Goal: Transaction & Acquisition: Purchase product/service

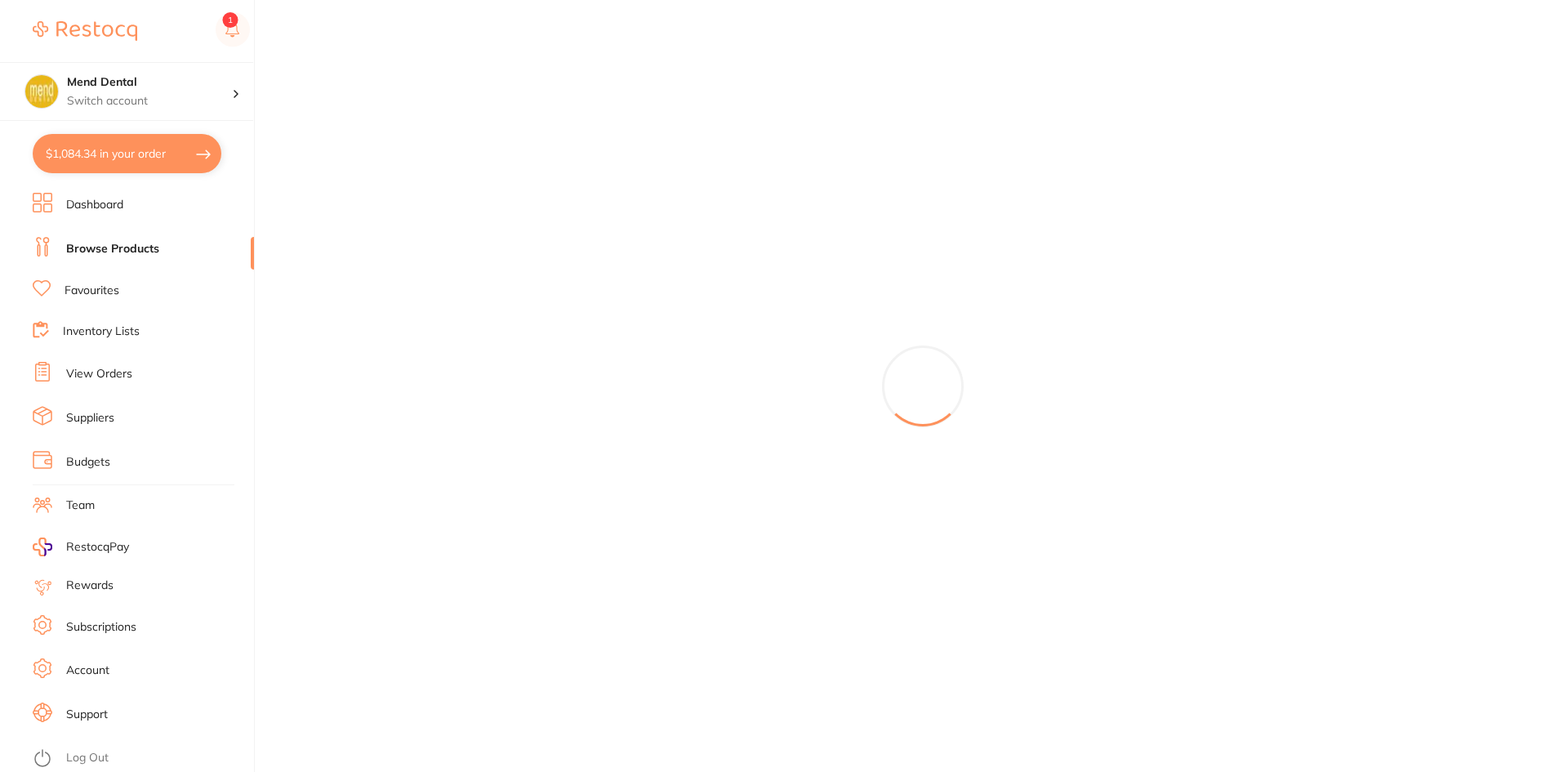
click at [147, 157] on button "$1,084.34 in your order" at bounding box center [127, 153] width 189 height 39
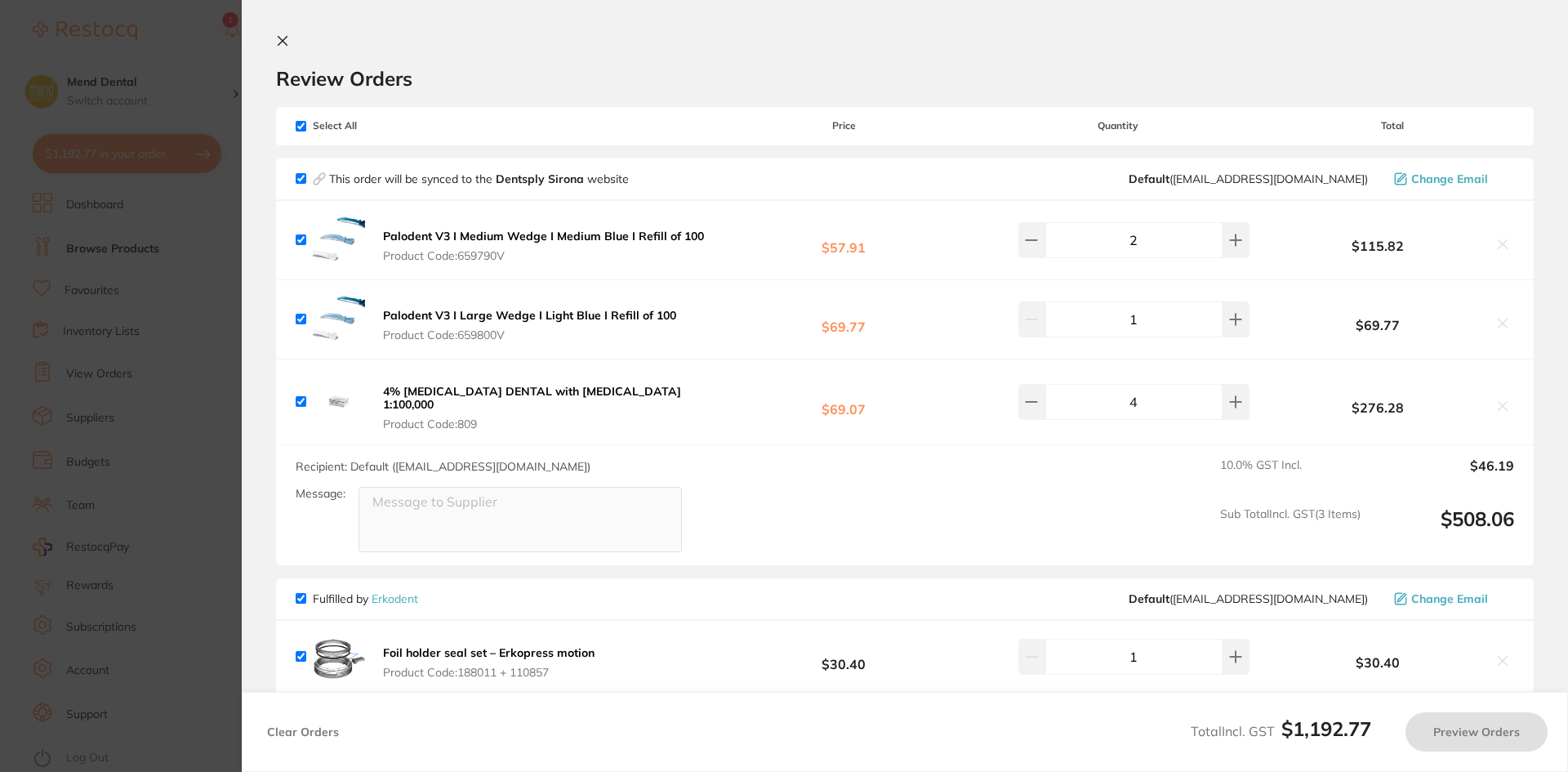
checkbox input "true"
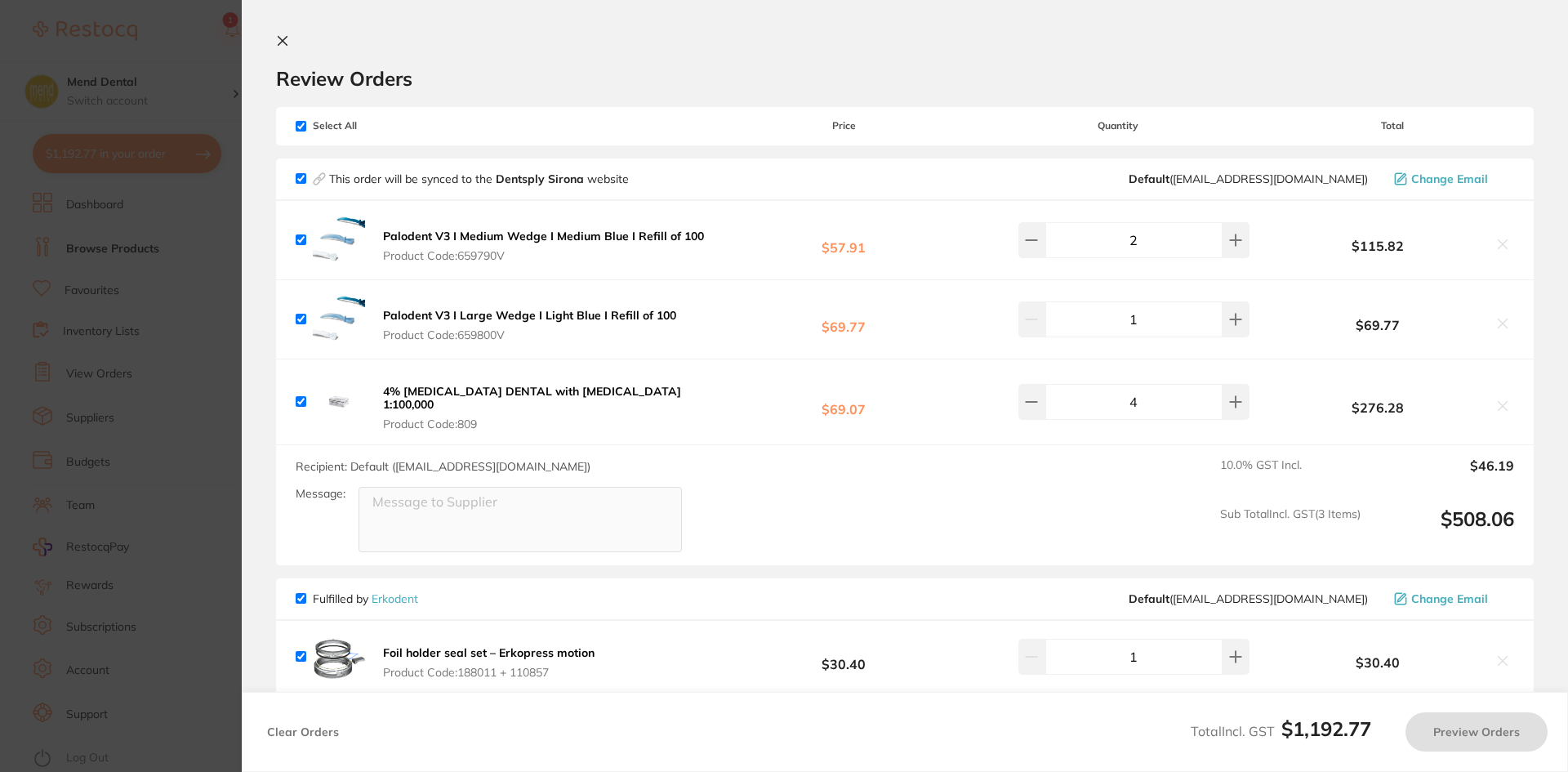
checkbox input "true"
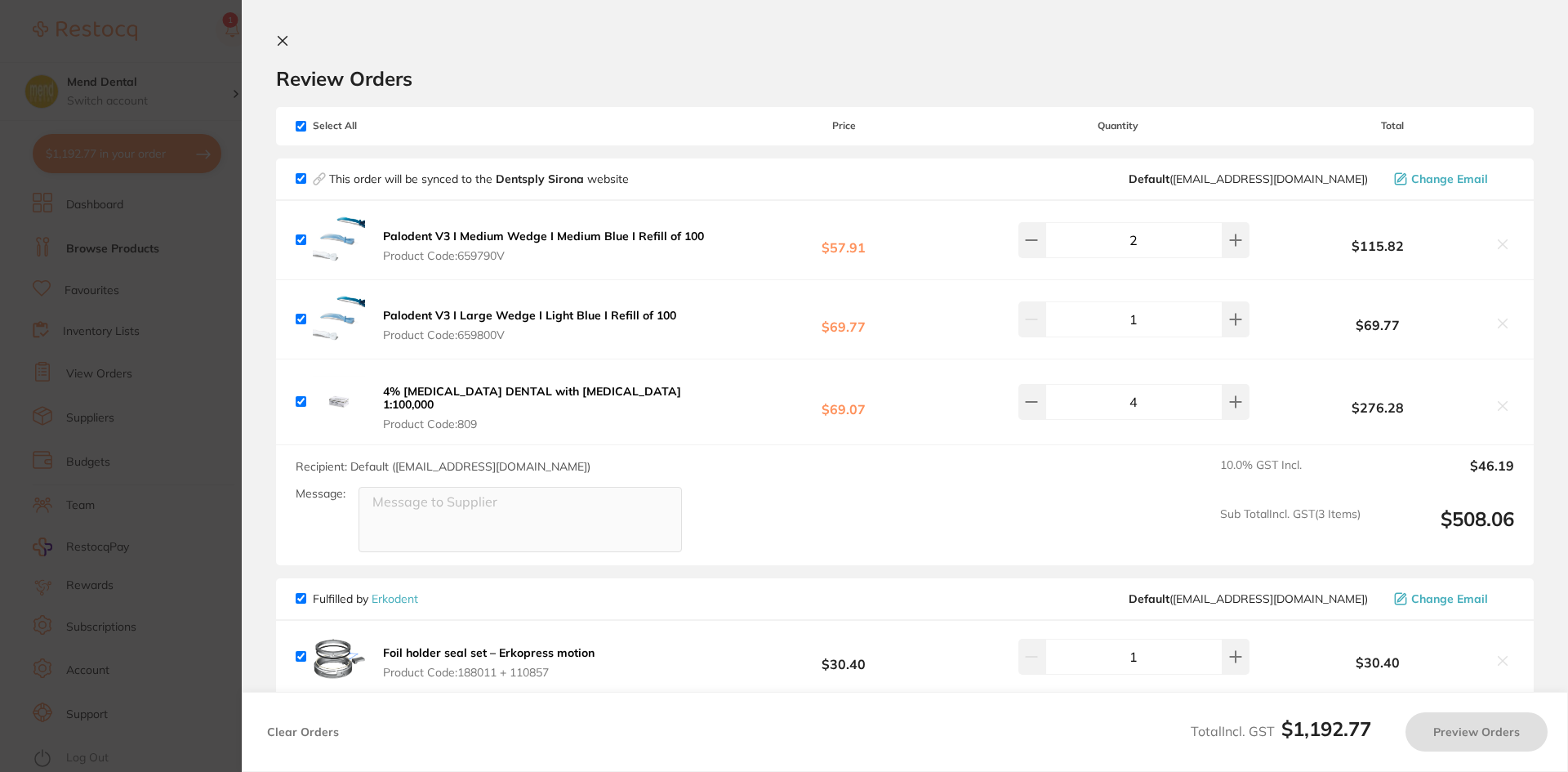
checkbox input "true"
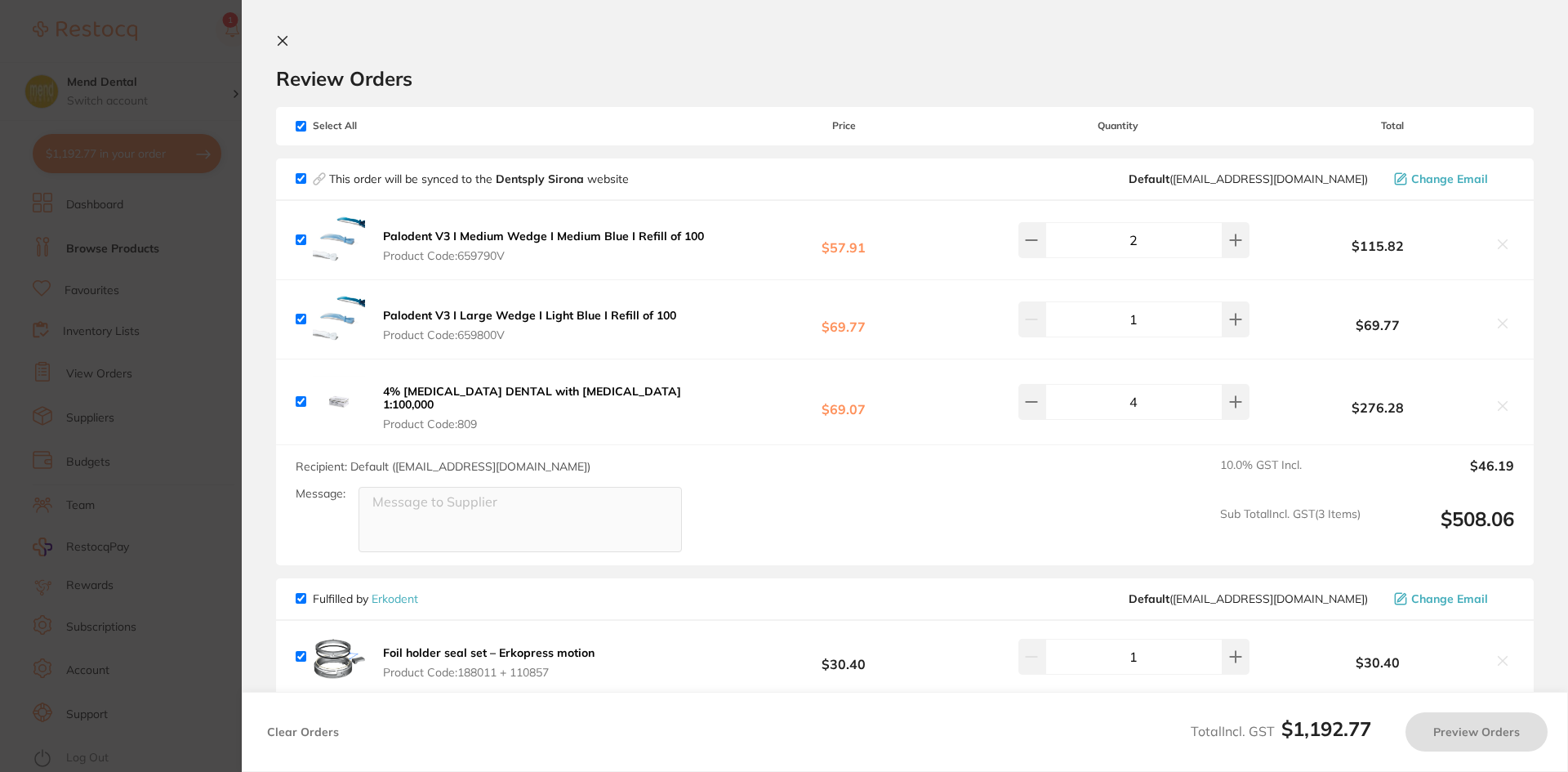
checkbox input "true"
click at [138, 374] on section "Update RRP Set your pre negotiated price for this item. Item Agreed RRP (excl. …" at bounding box center [784, 386] width 1568 height 772
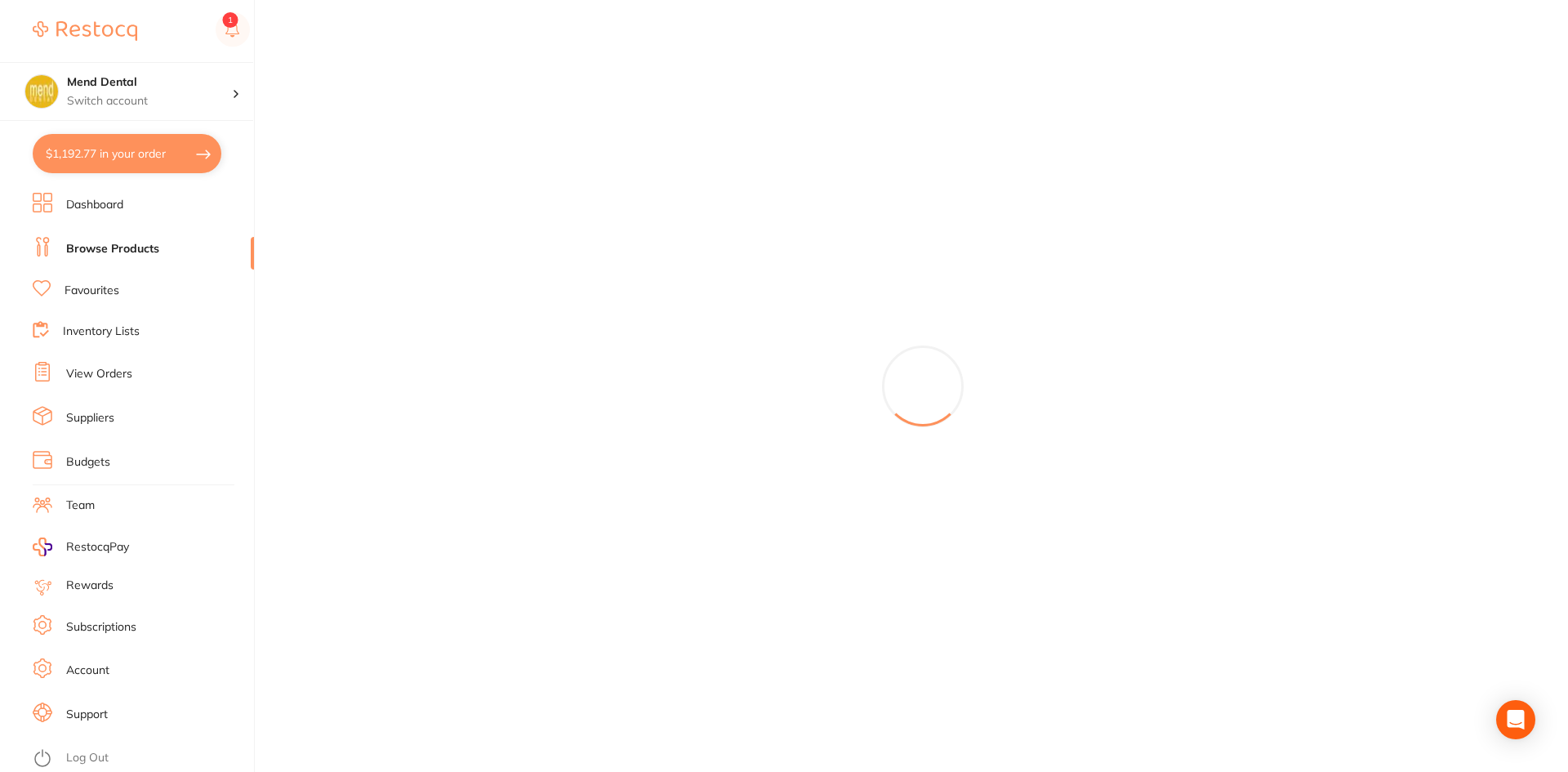
click at [135, 253] on link "Browse Products" at bounding box center [113, 249] width 93 height 16
click at [99, 202] on link "Dashboard" at bounding box center [95, 204] width 57 height 16
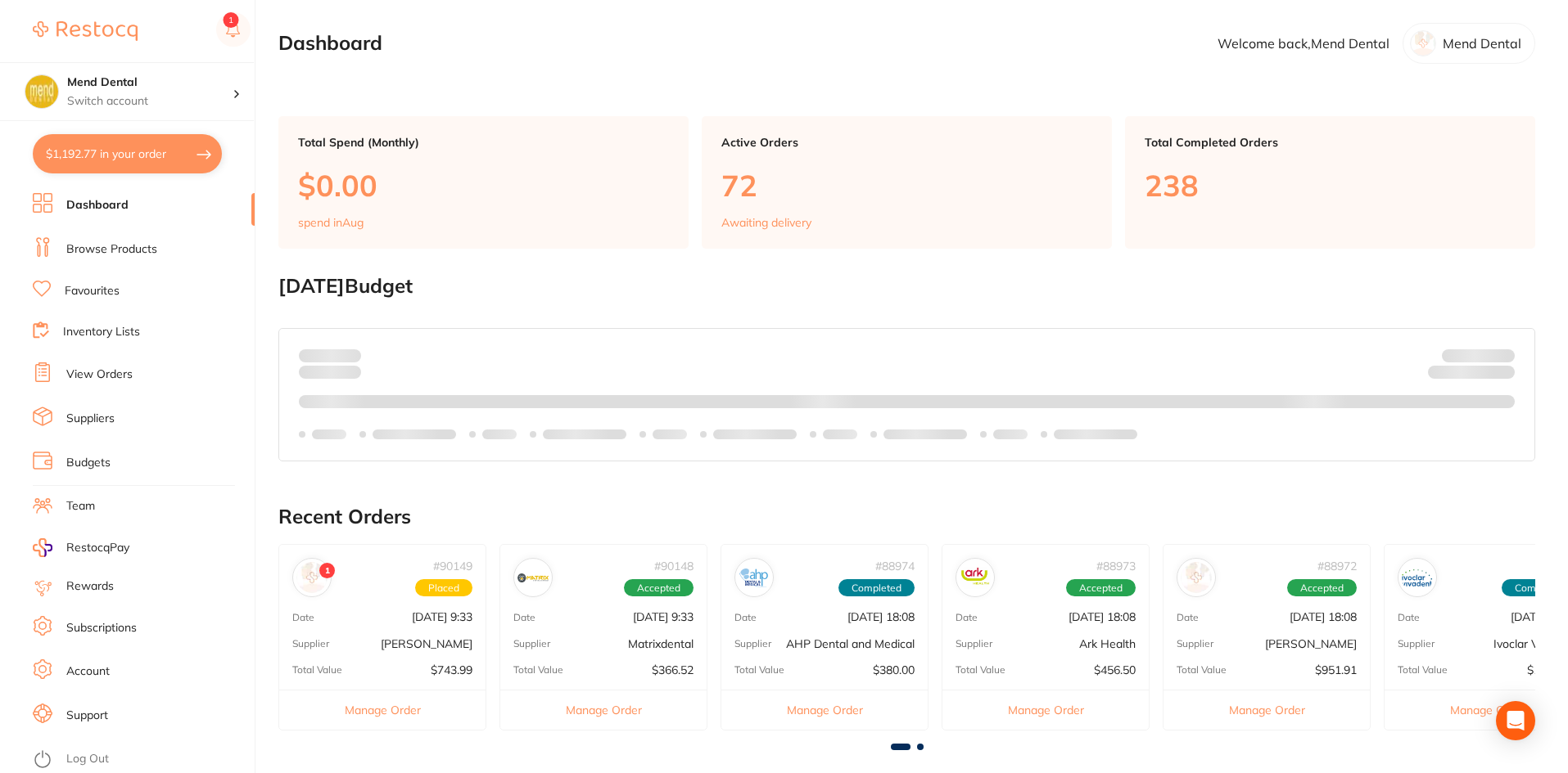
click at [102, 261] on li "Browse Products" at bounding box center [143, 250] width 222 height 24
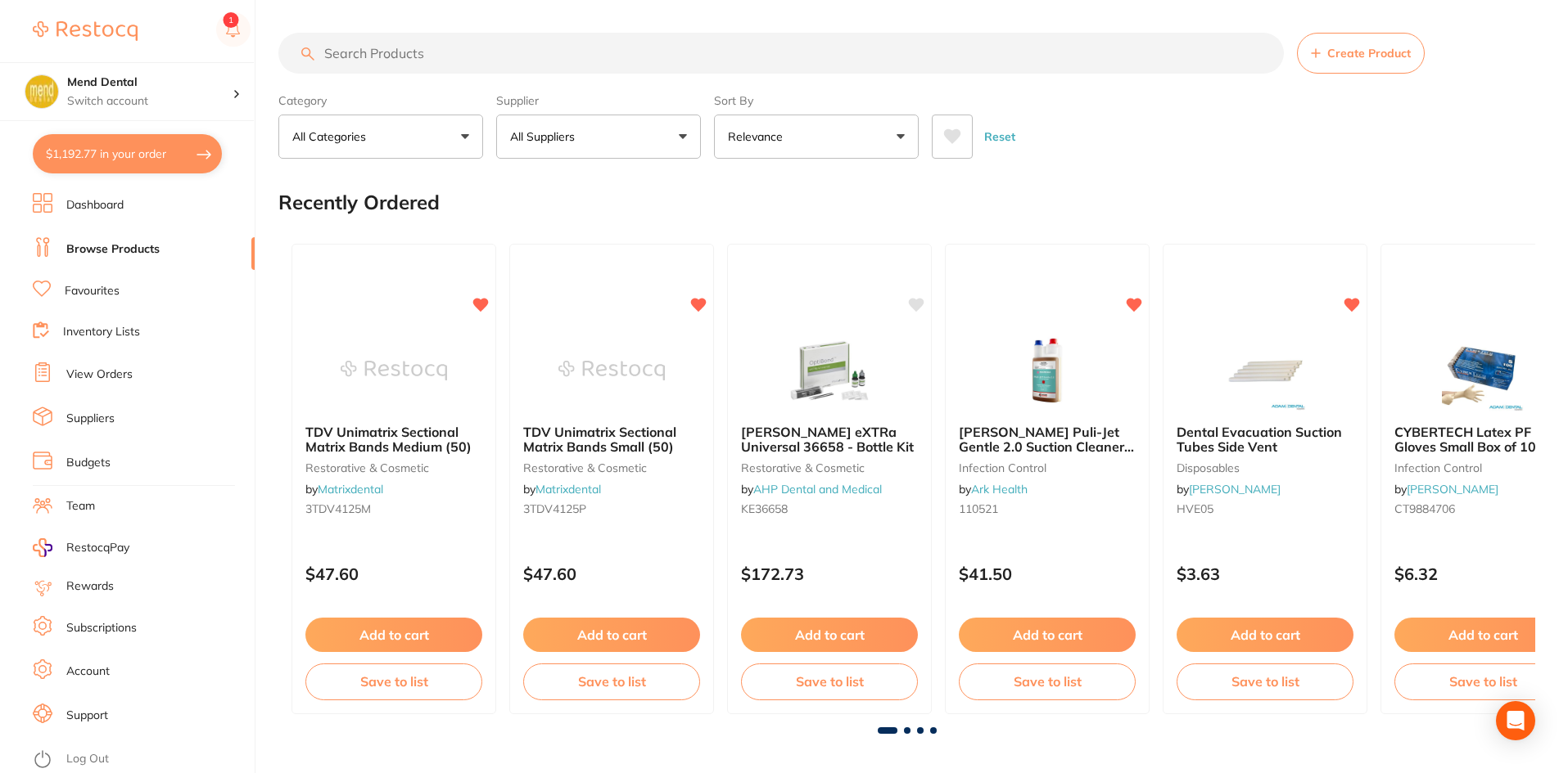
click at [484, 54] on input "search" at bounding box center [781, 53] width 1006 height 41
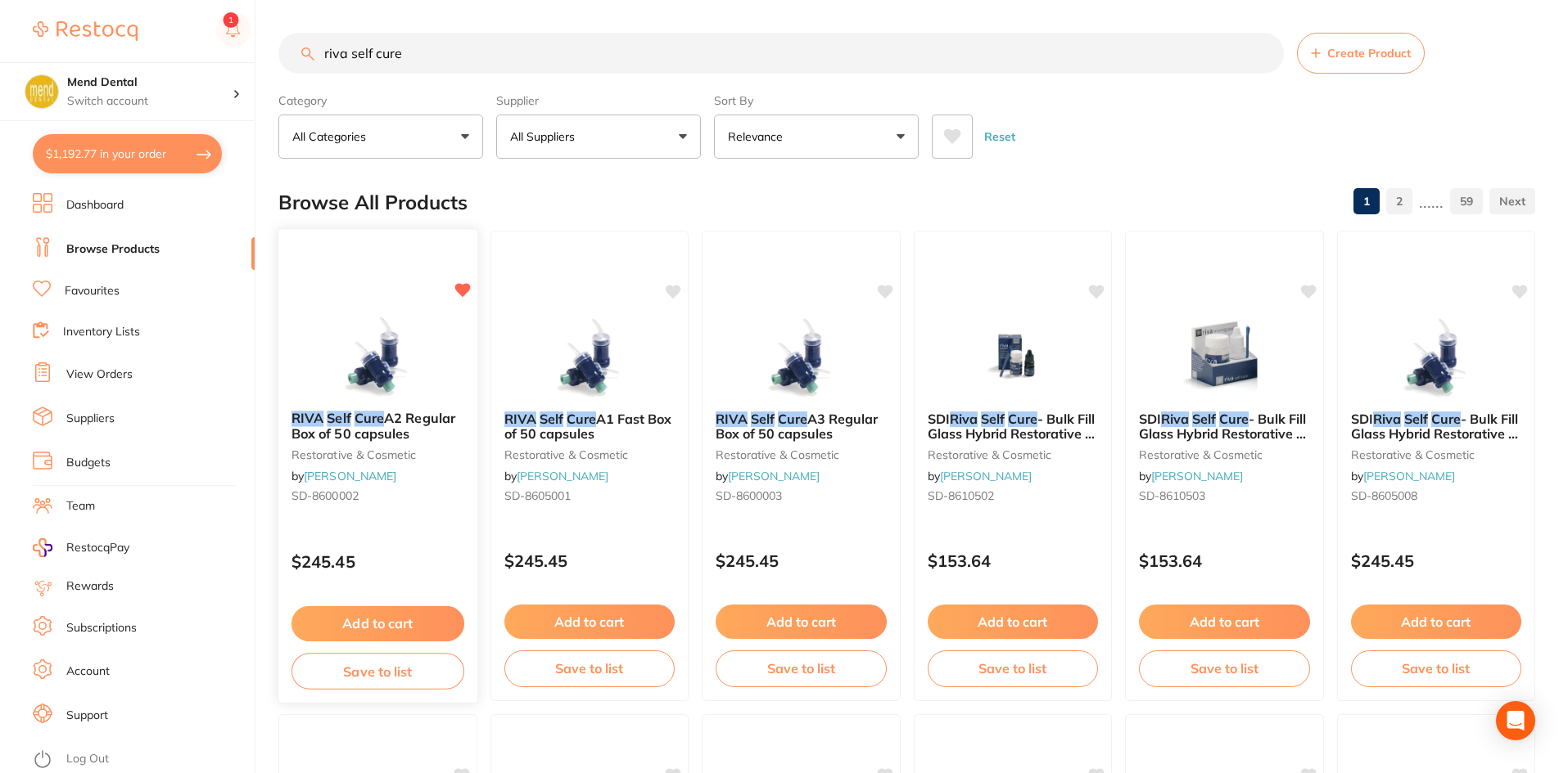
type input "riva self cure"
click at [414, 620] on button "Add to cart" at bounding box center [378, 624] width 173 height 35
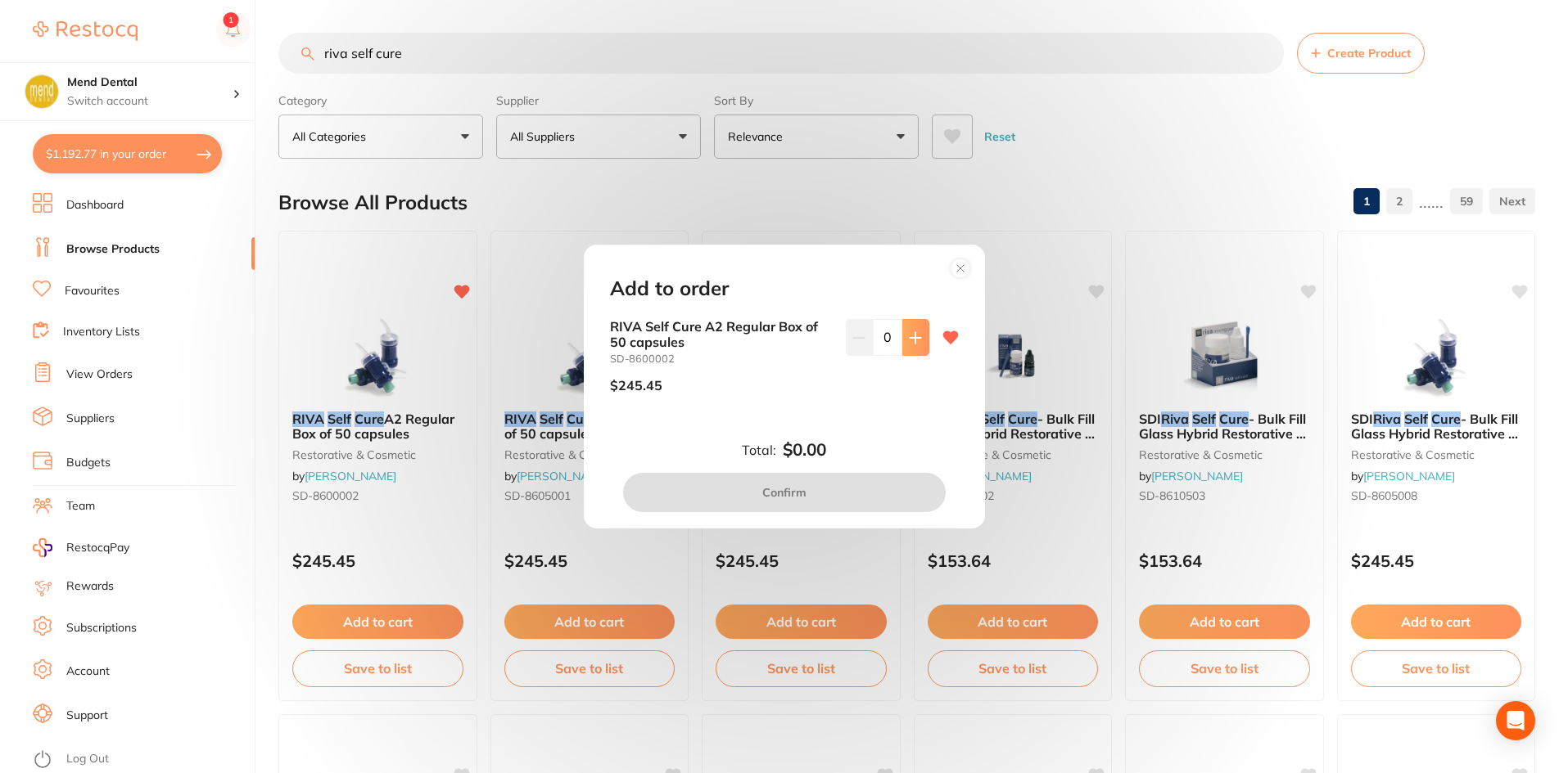
click at [917, 344] on button at bounding box center [915, 338] width 27 height 36
type input "1"
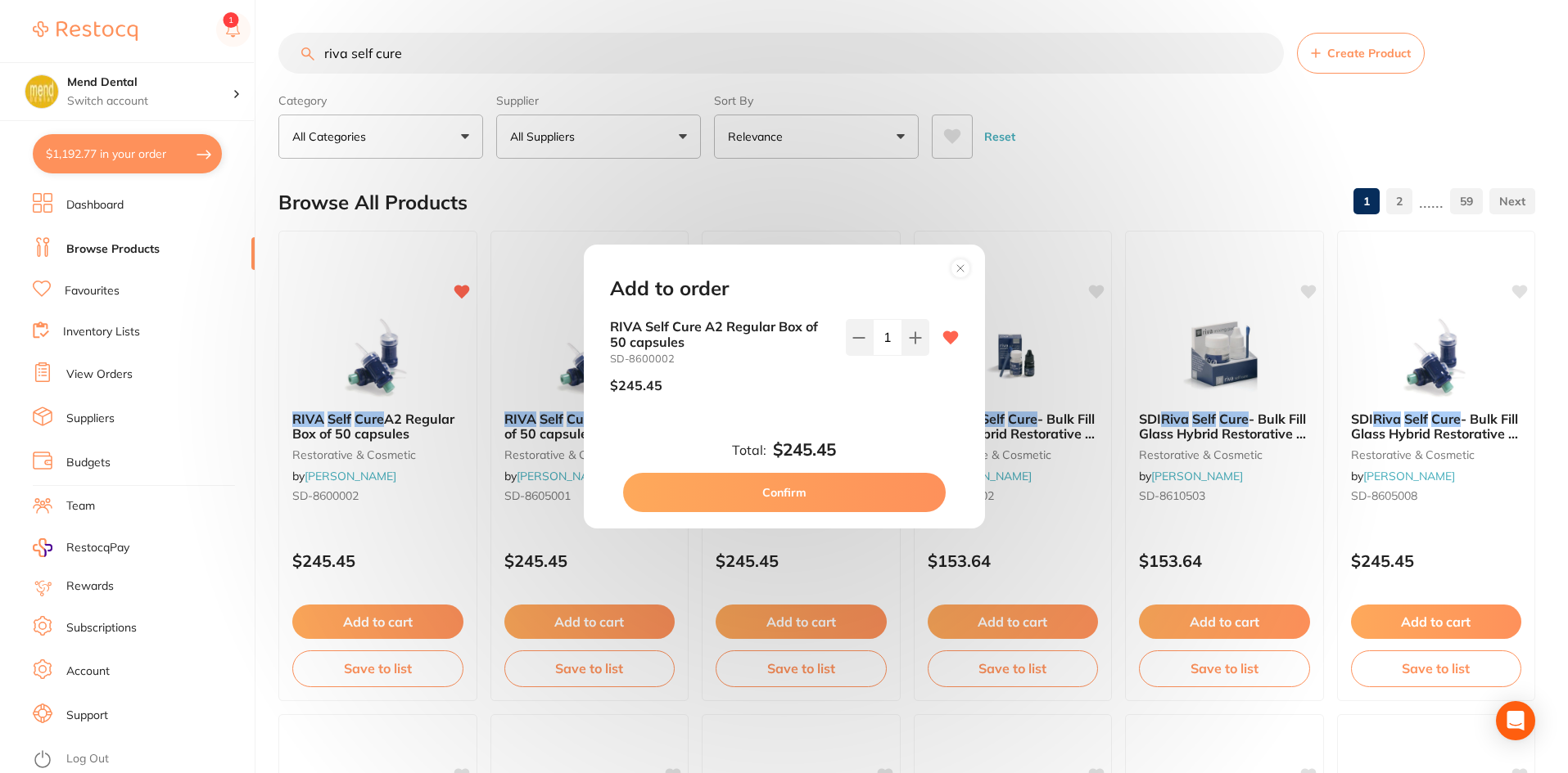
click at [843, 491] on button "Confirm" at bounding box center [784, 492] width 322 height 39
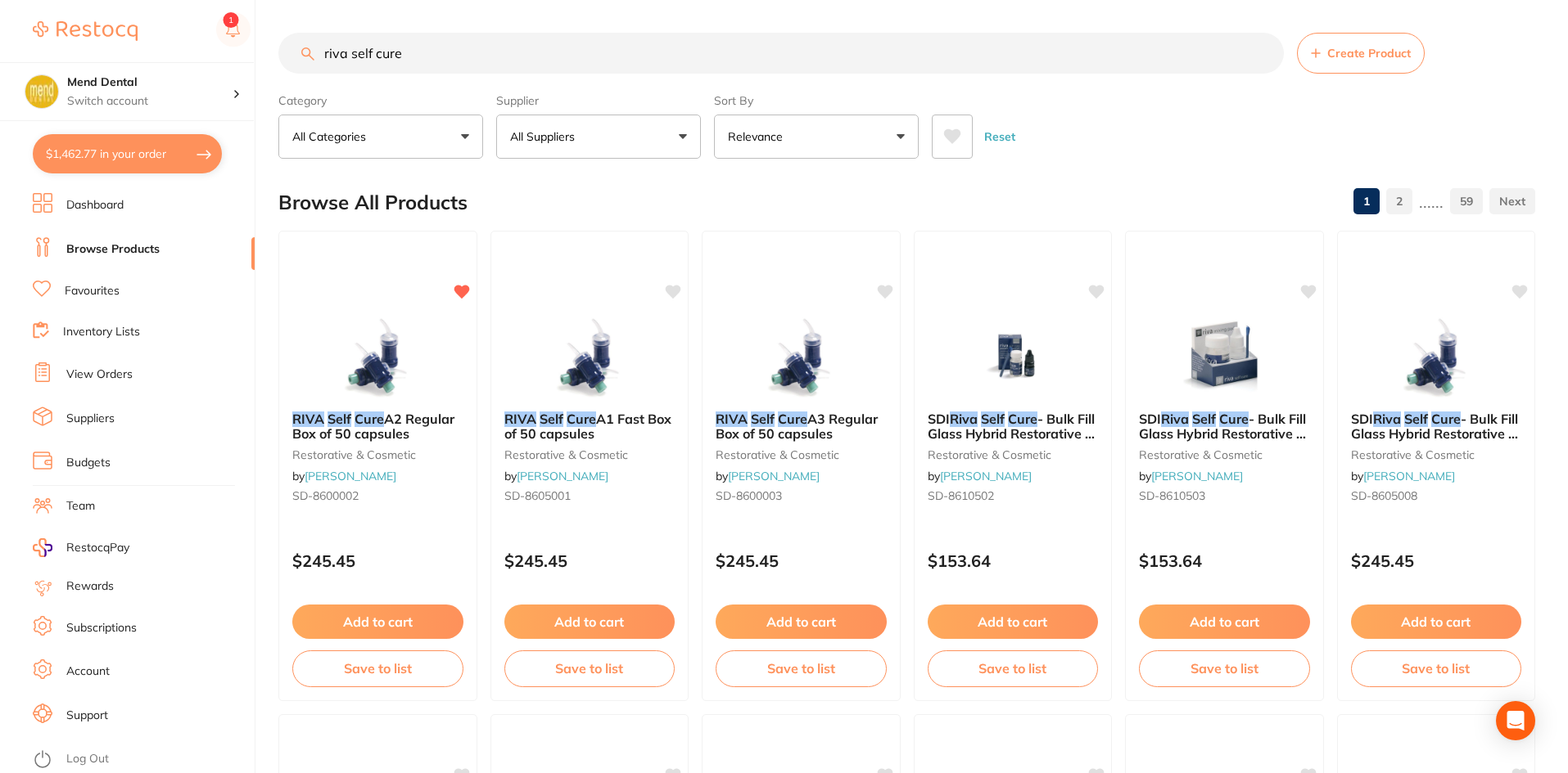
click at [435, 54] on input "riva self cure" at bounding box center [781, 53] width 1006 height 41
drag, startPoint x: 435, startPoint y: 54, endPoint x: 295, endPoint y: 43, distance: 140.4
click at [295, 43] on input "riva self cure" at bounding box center [781, 53] width 1006 height 41
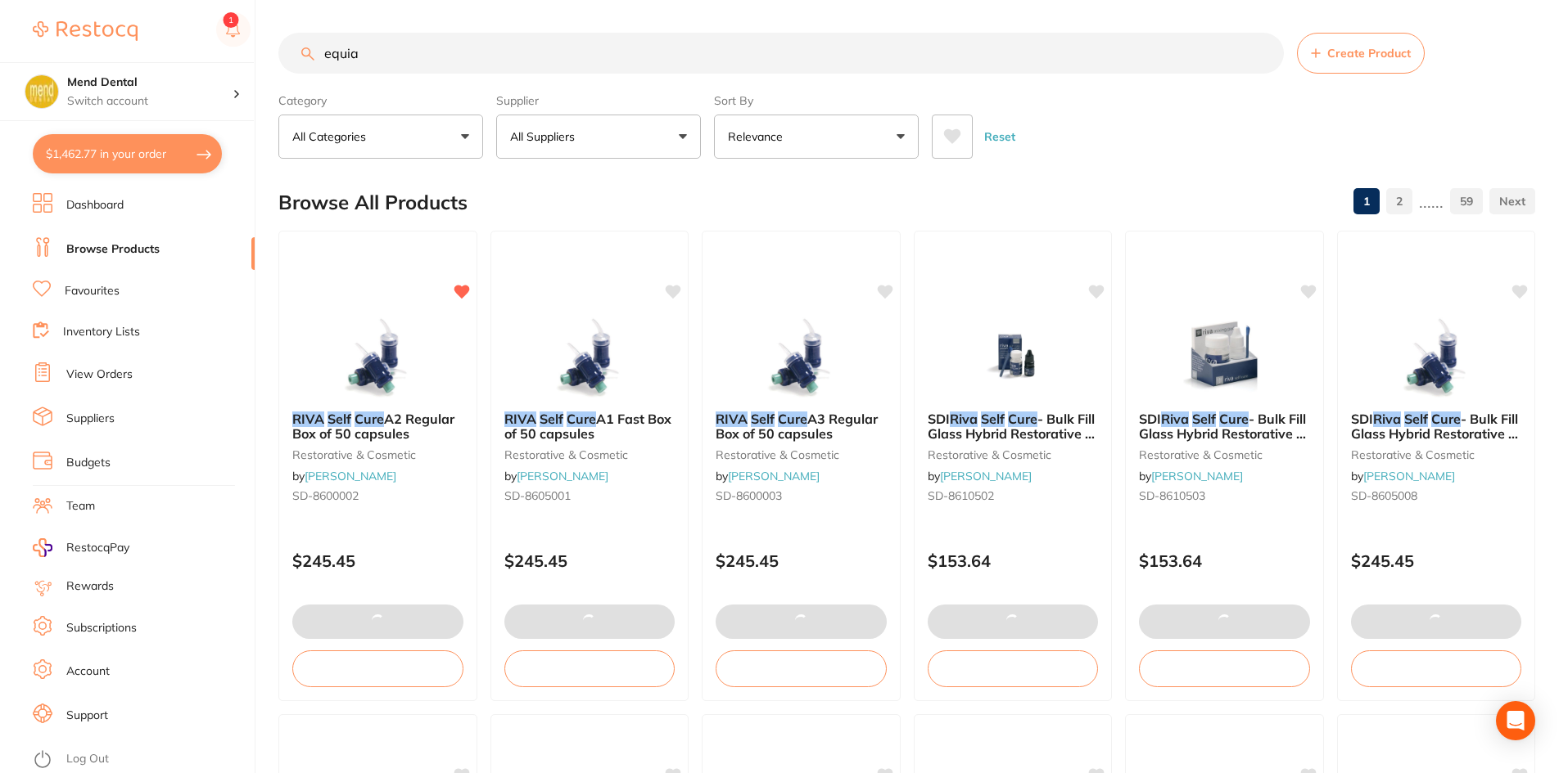
type input "equia"
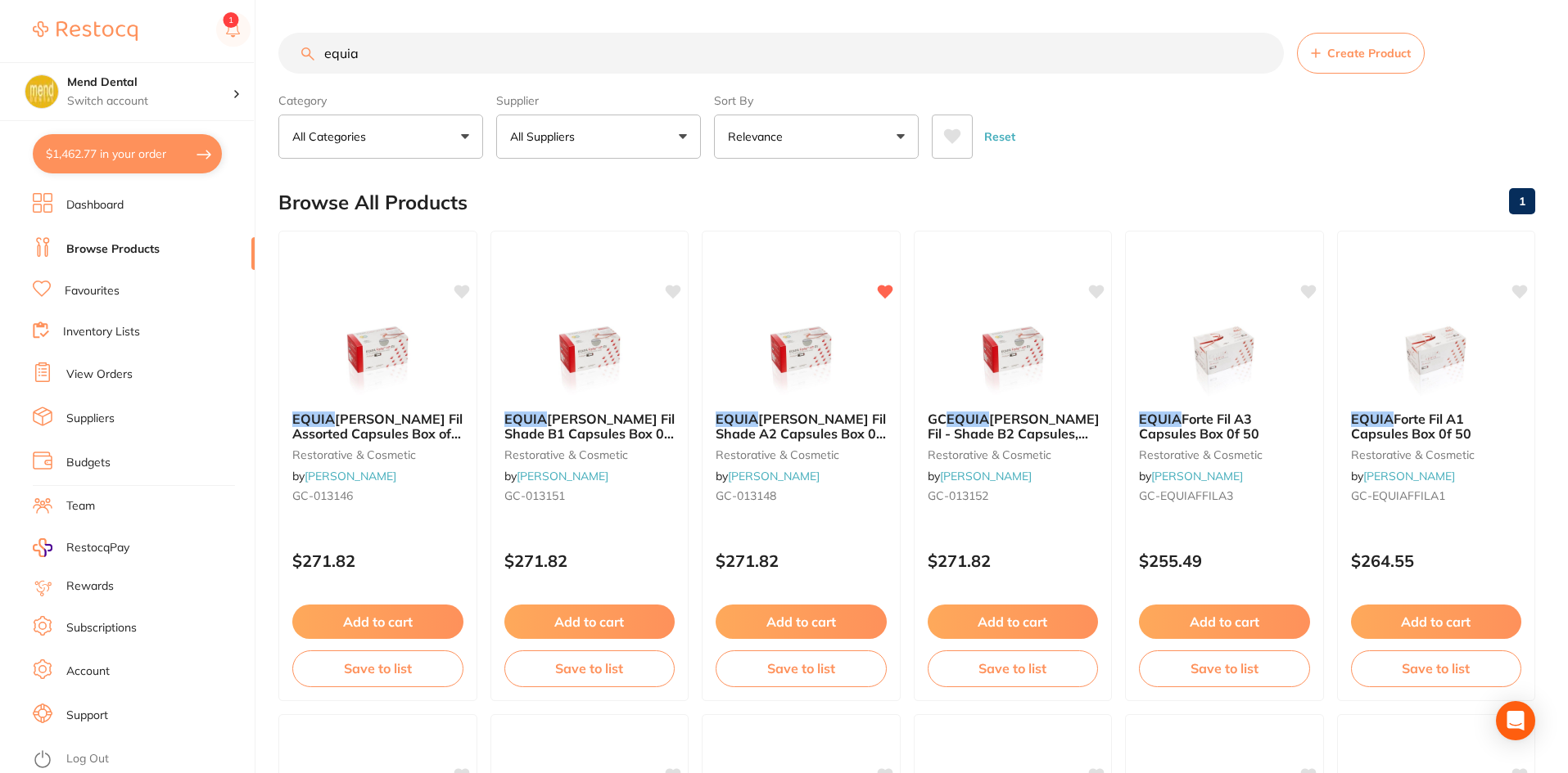
click at [377, 63] on input "equia" at bounding box center [781, 53] width 1006 height 41
click at [812, 609] on button "Add to cart" at bounding box center [801, 624] width 173 height 35
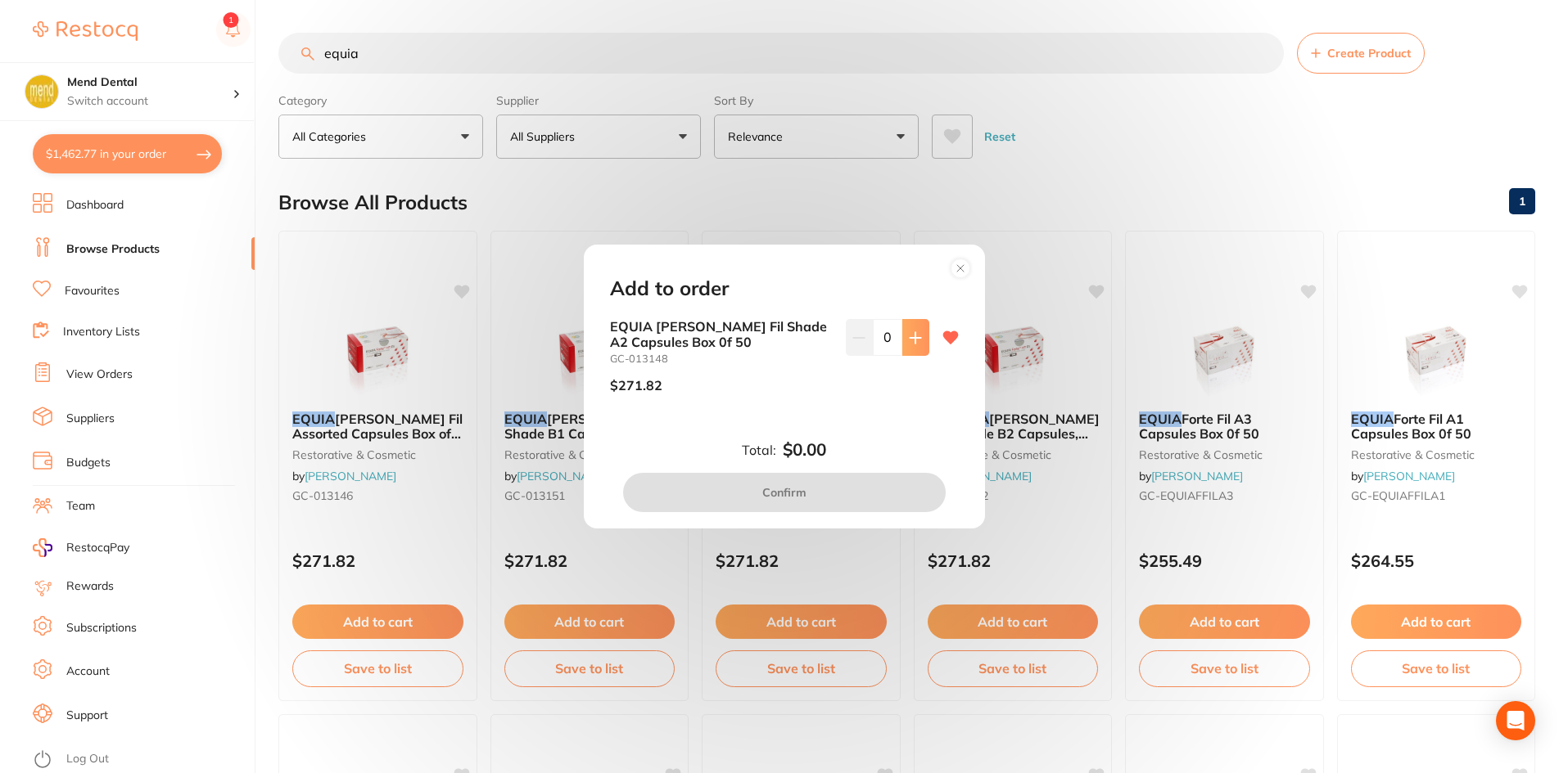
click at [902, 340] on button at bounding box center [915, 338] width 27 height 36
type input "1"
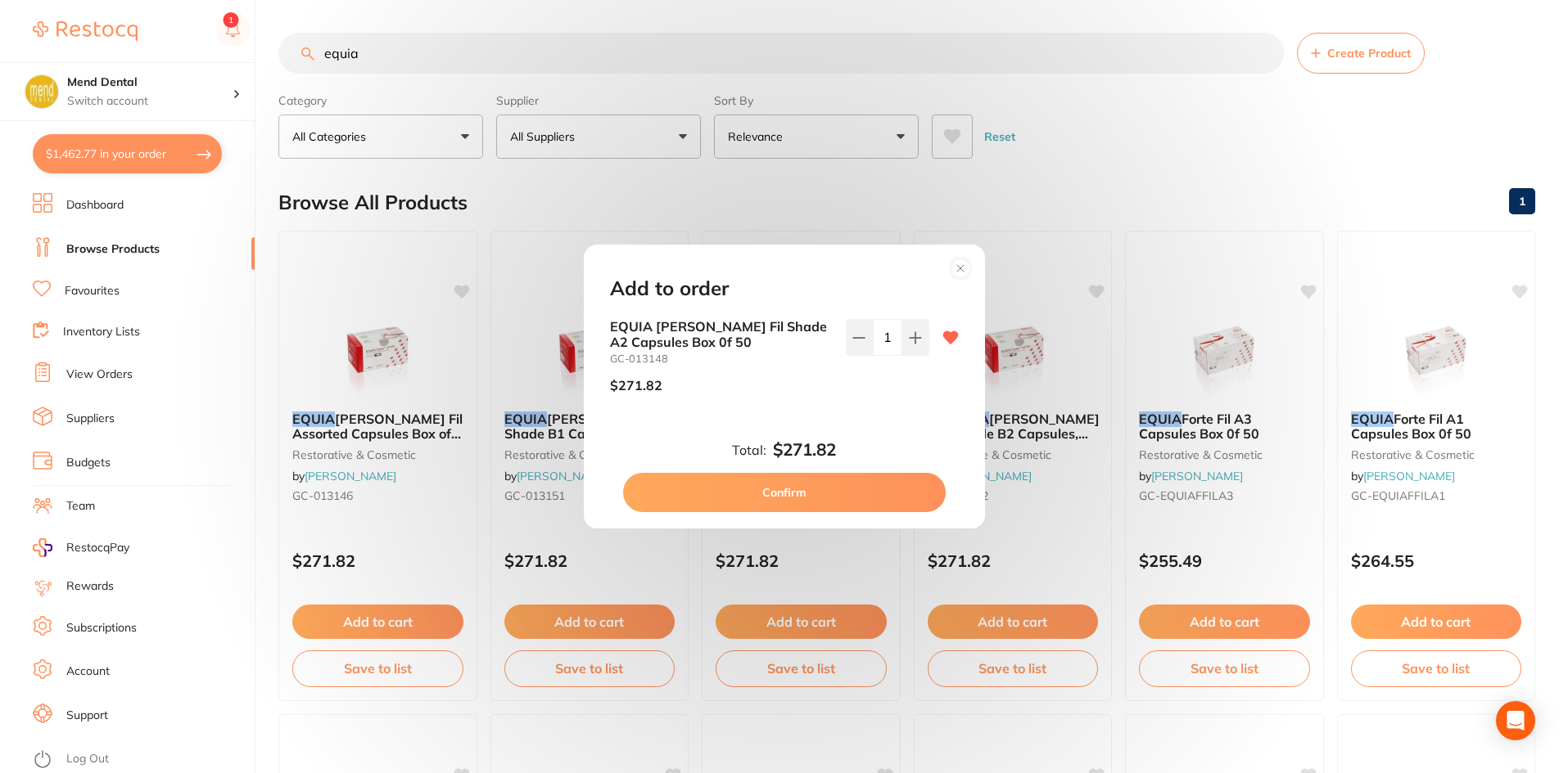
click at [829, 485] on button "Confirm" at bounding box center [784, 492] width 322 height 39
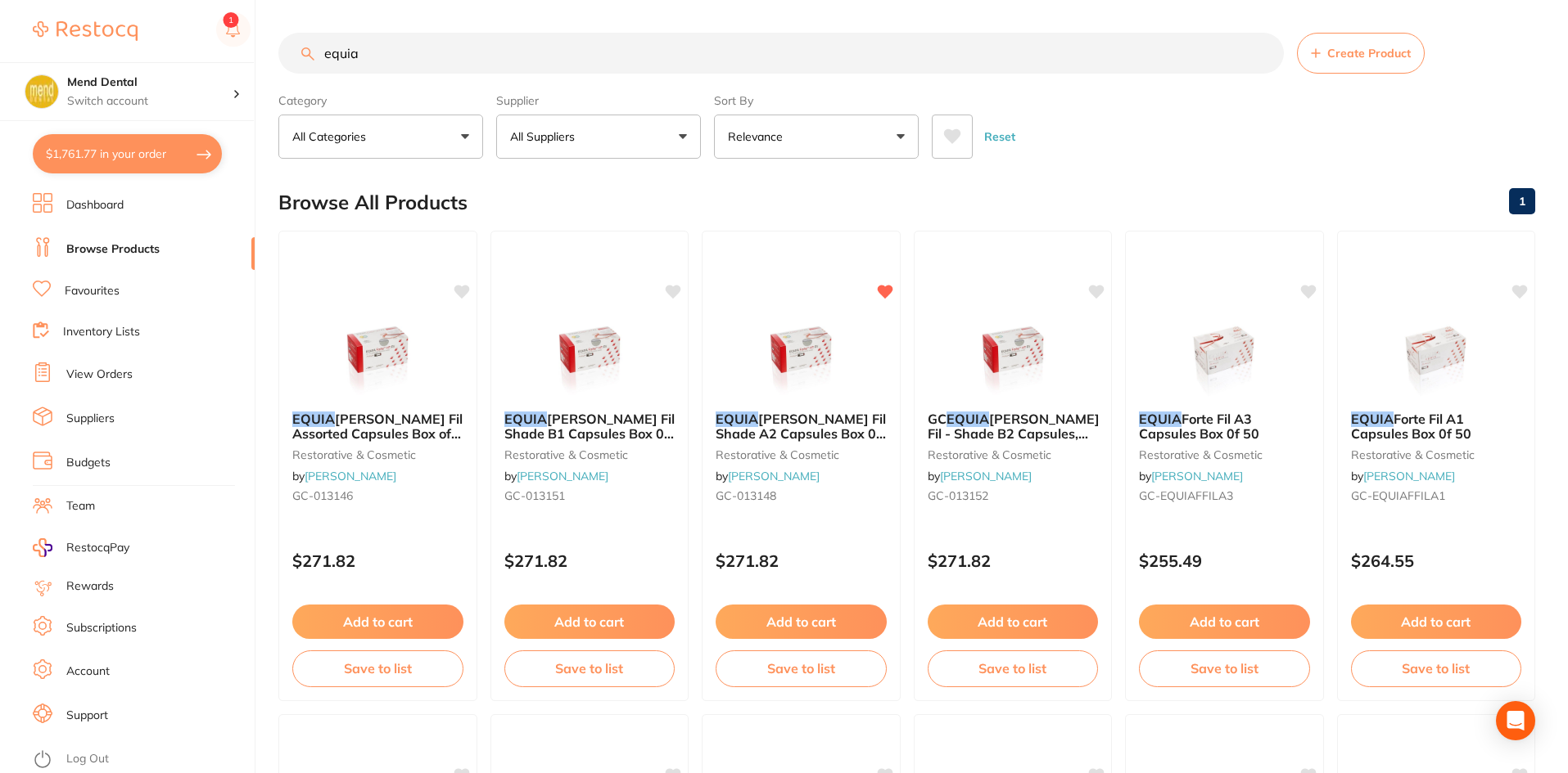
drag, startPoint x: 384, startPoint y: 52, endPoint x: 294, endPoint y: 53, distance: 90.0
click at [294, 53] on input "equia" at bounding box center [781, 53] width 1006 height 41
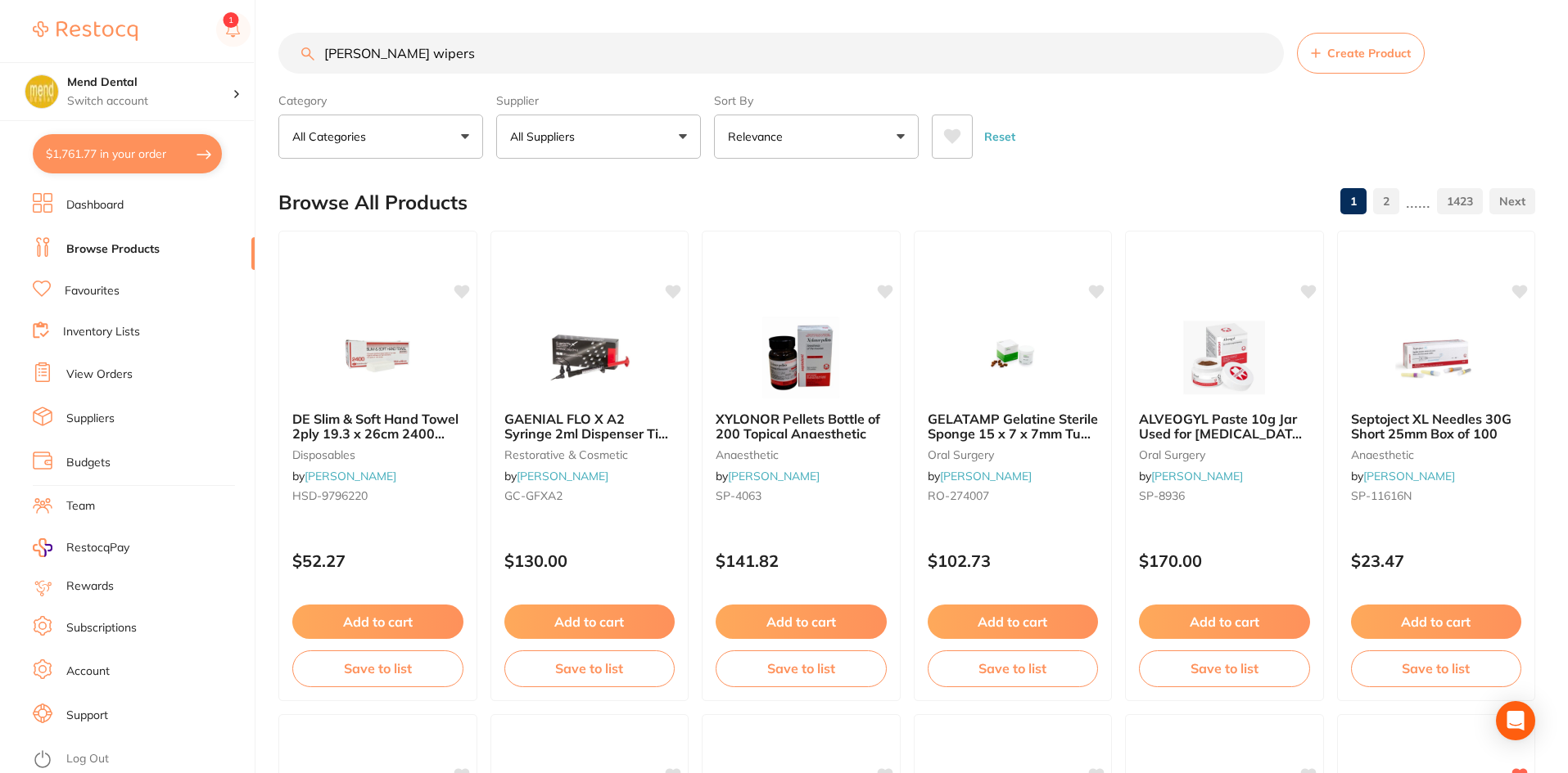
type input "[PERSON_NAME] wipers"
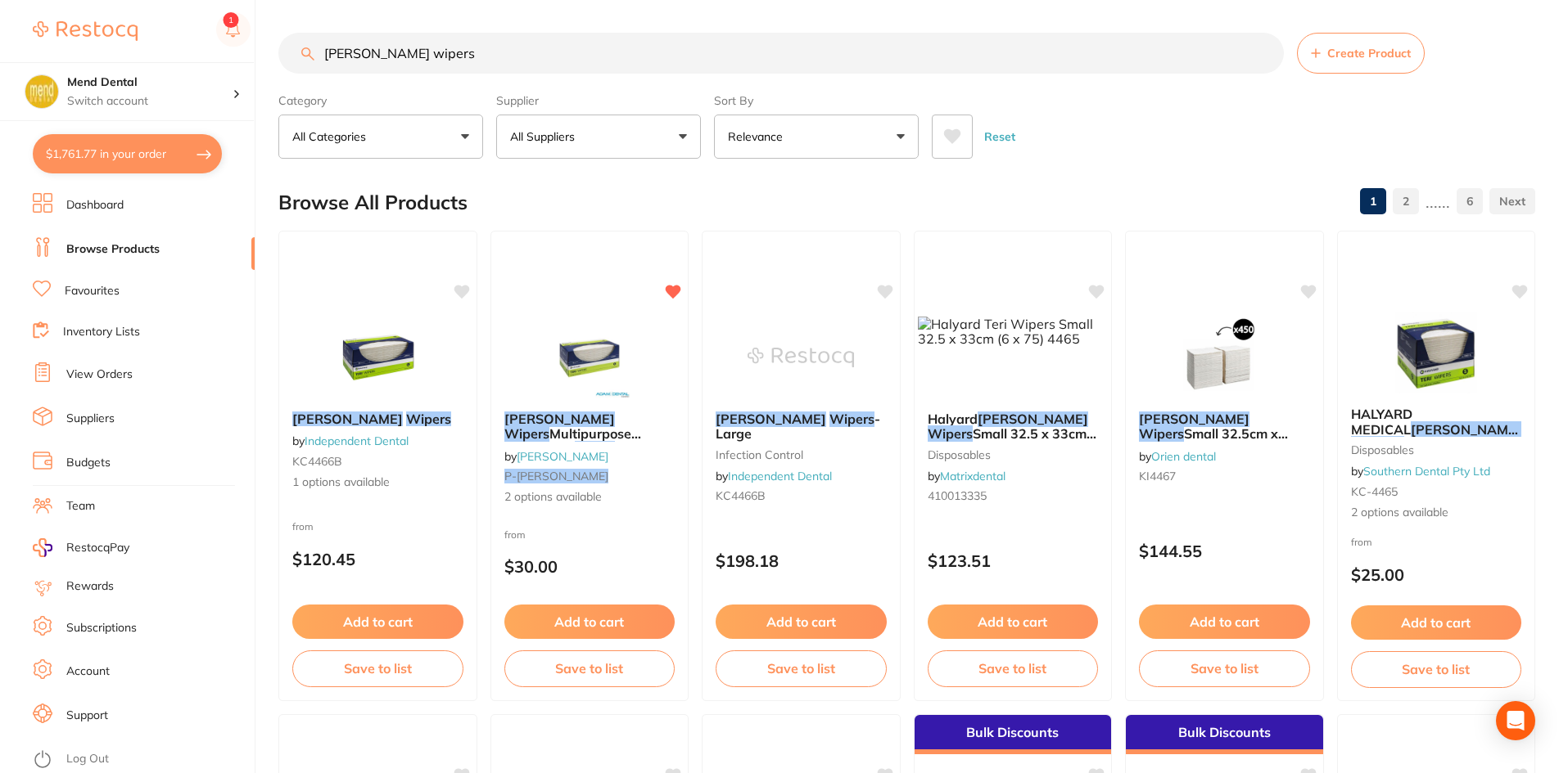
click at [606, 617] on button "Add to cart" at bounding box center [590, 622] width 171 height 35
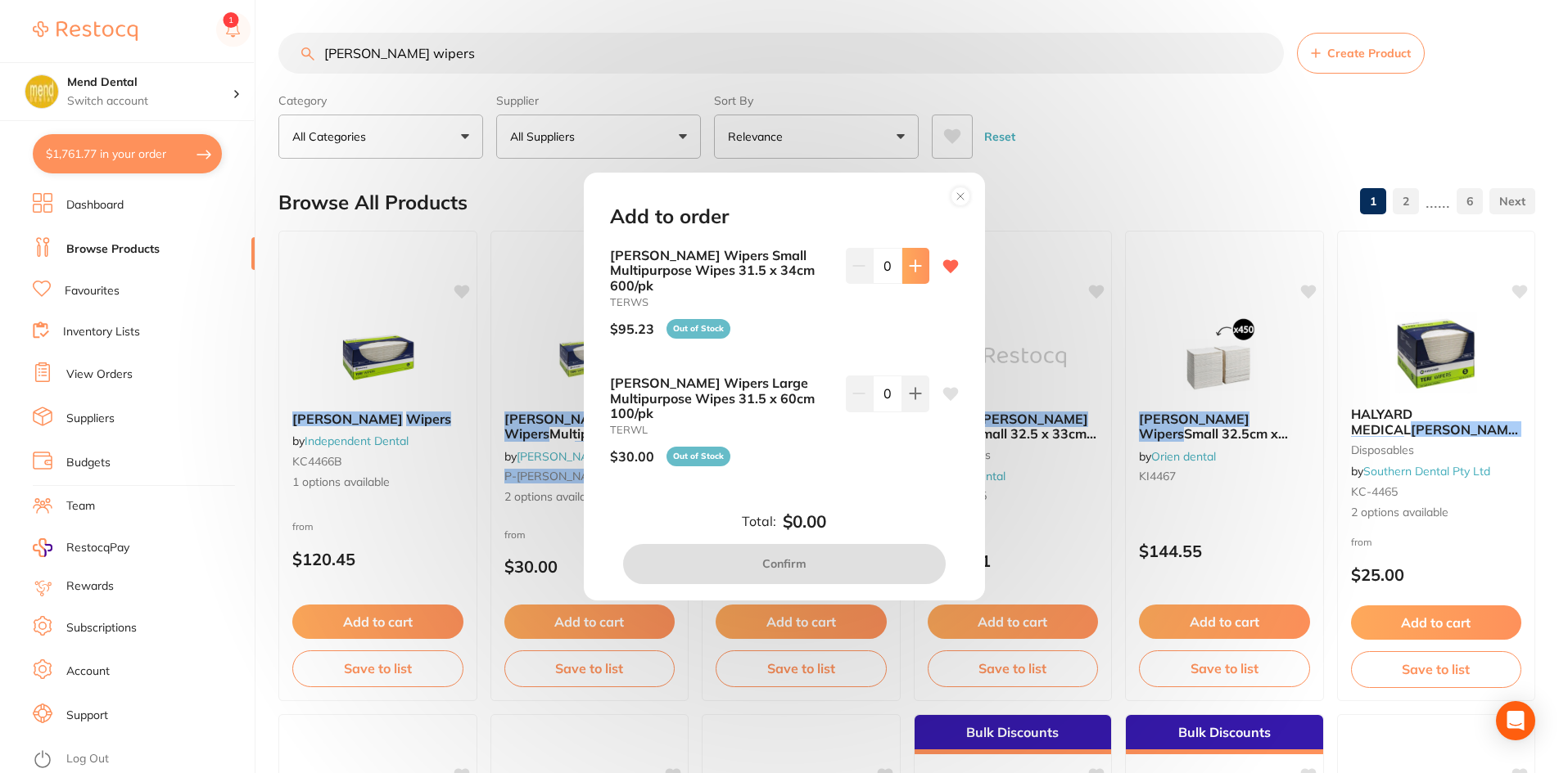
click at [902, 280] on button at bounding box center [915, 266] width 27 height 36
type input "1"
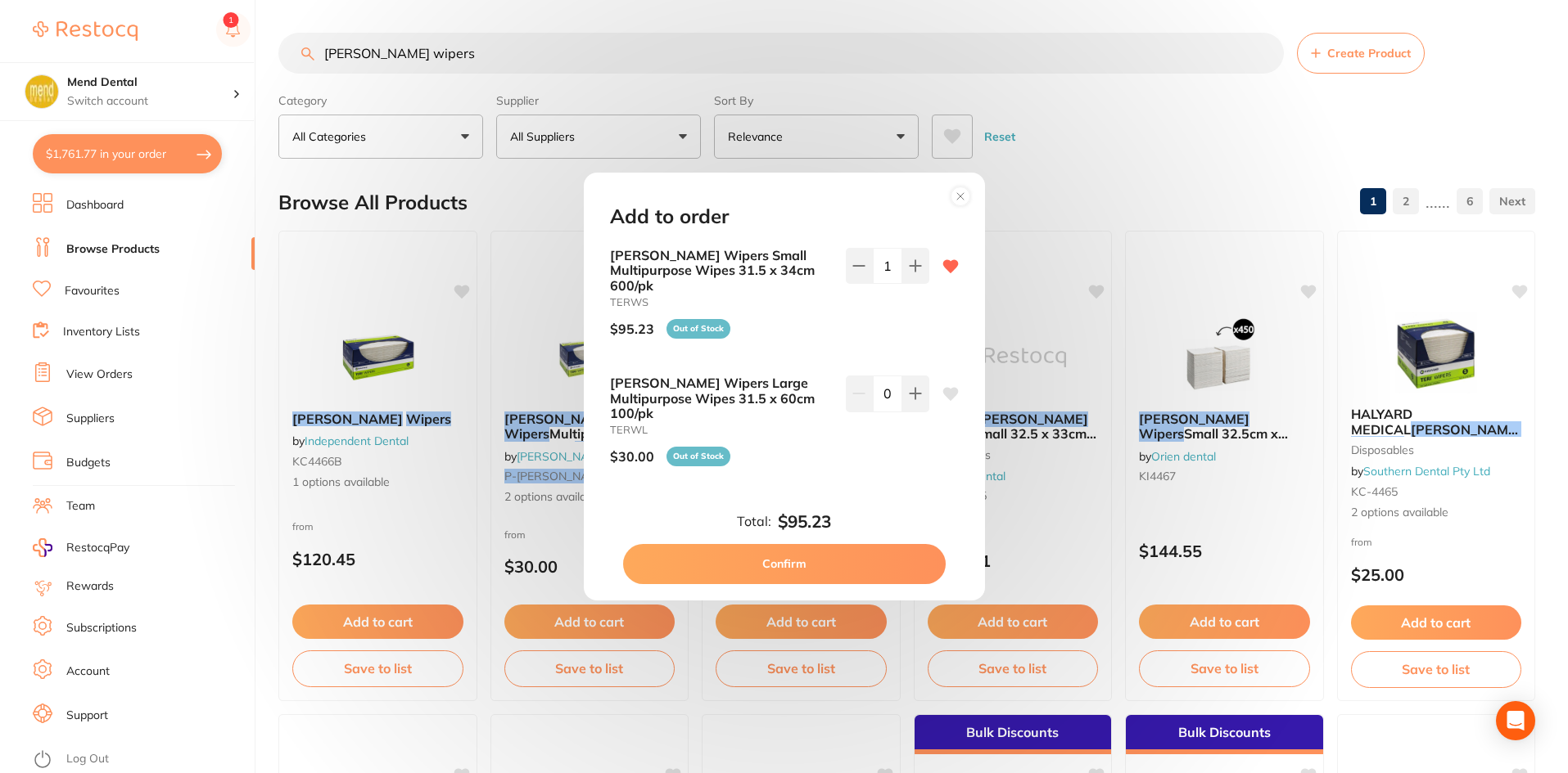
click at [825, 545] on button "Confirm" at bounding box center [784, 563] width 322 height 39
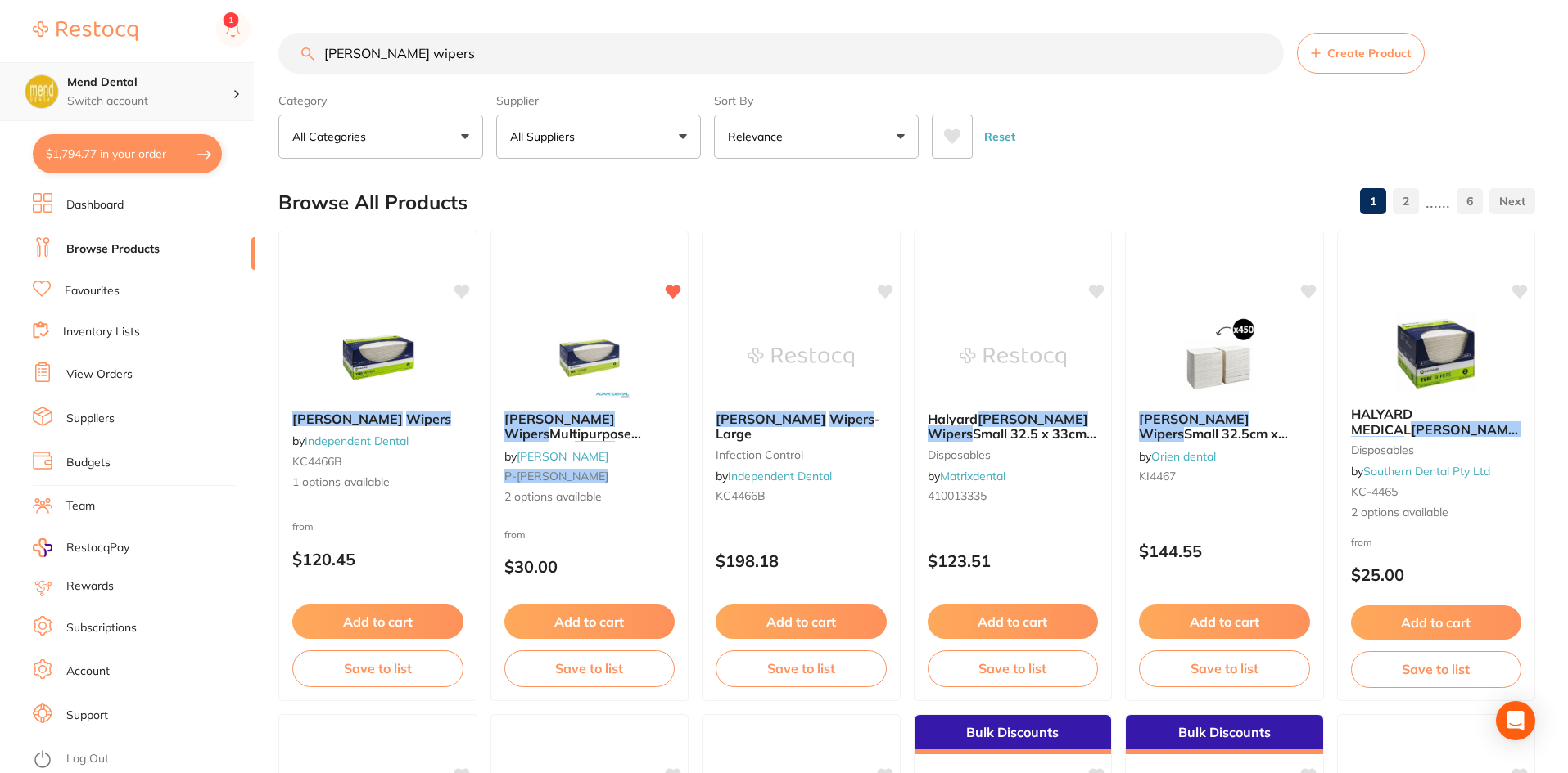
scroll to position [1, 0]
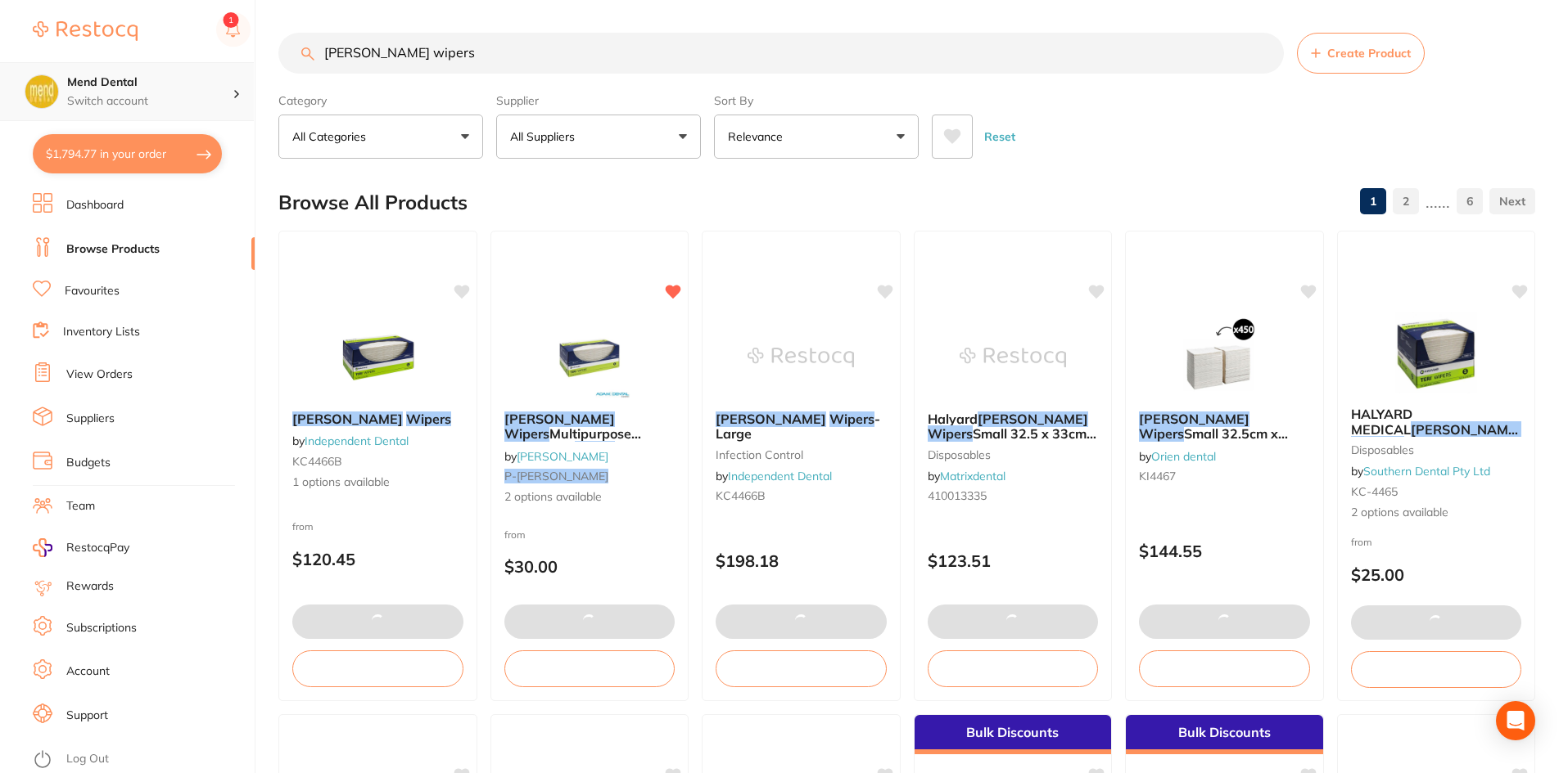
drag, startPoint x: 420, startPoint y: 61, endPoint x: 152, endPoint y: 62, distance: 268.0
click at [152, 62] on div "$1,794.77 Mend Dental Switch account Mend Dental $1,794.77 in your order Dashbo…" at bounding box center [784, 386] width 1568 height 773
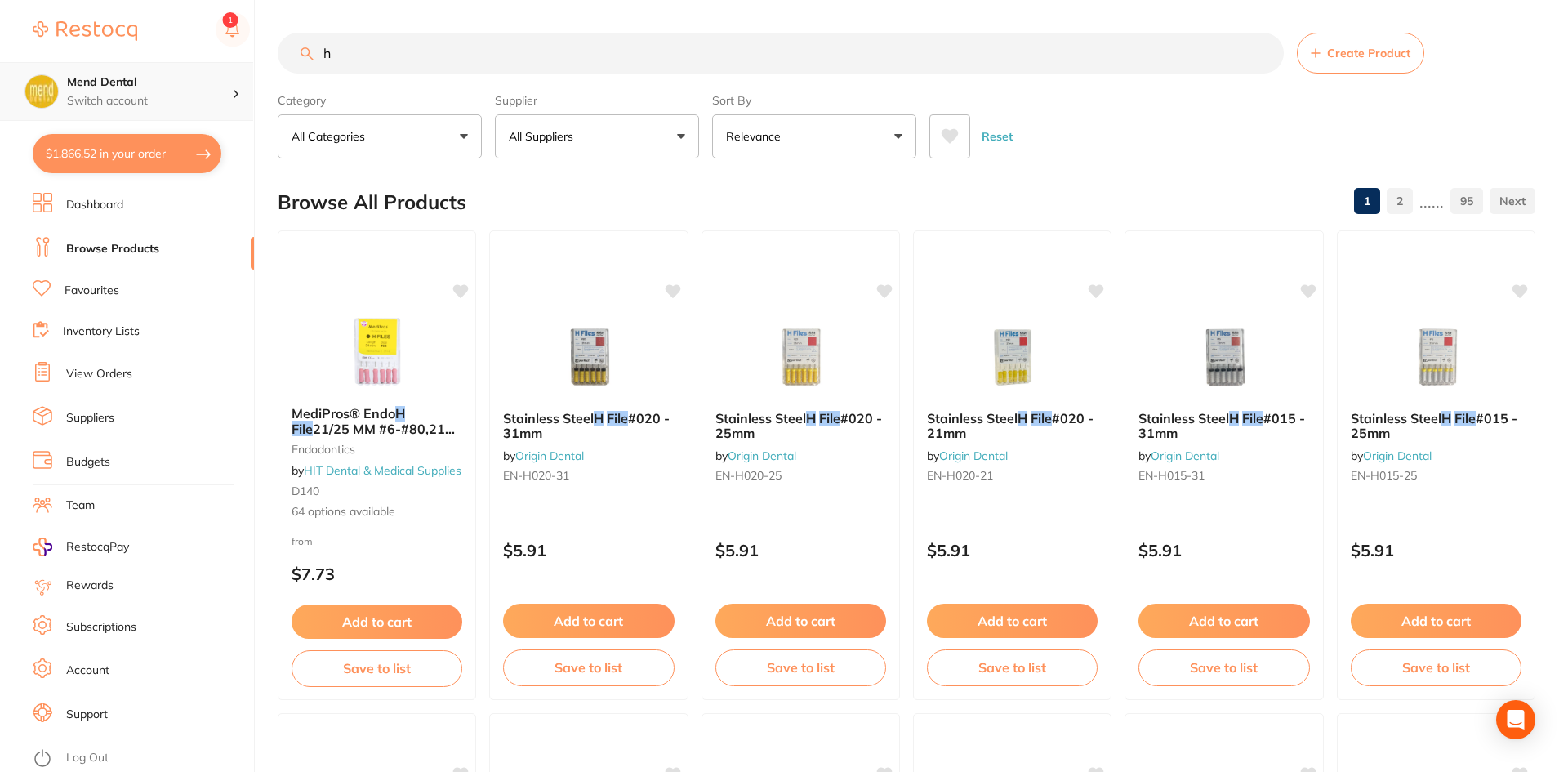
type input "h"
type input "maxima file"
click at [565, 67] on input "maxima file" at bounding box center [779, 53] width 1003 height 41
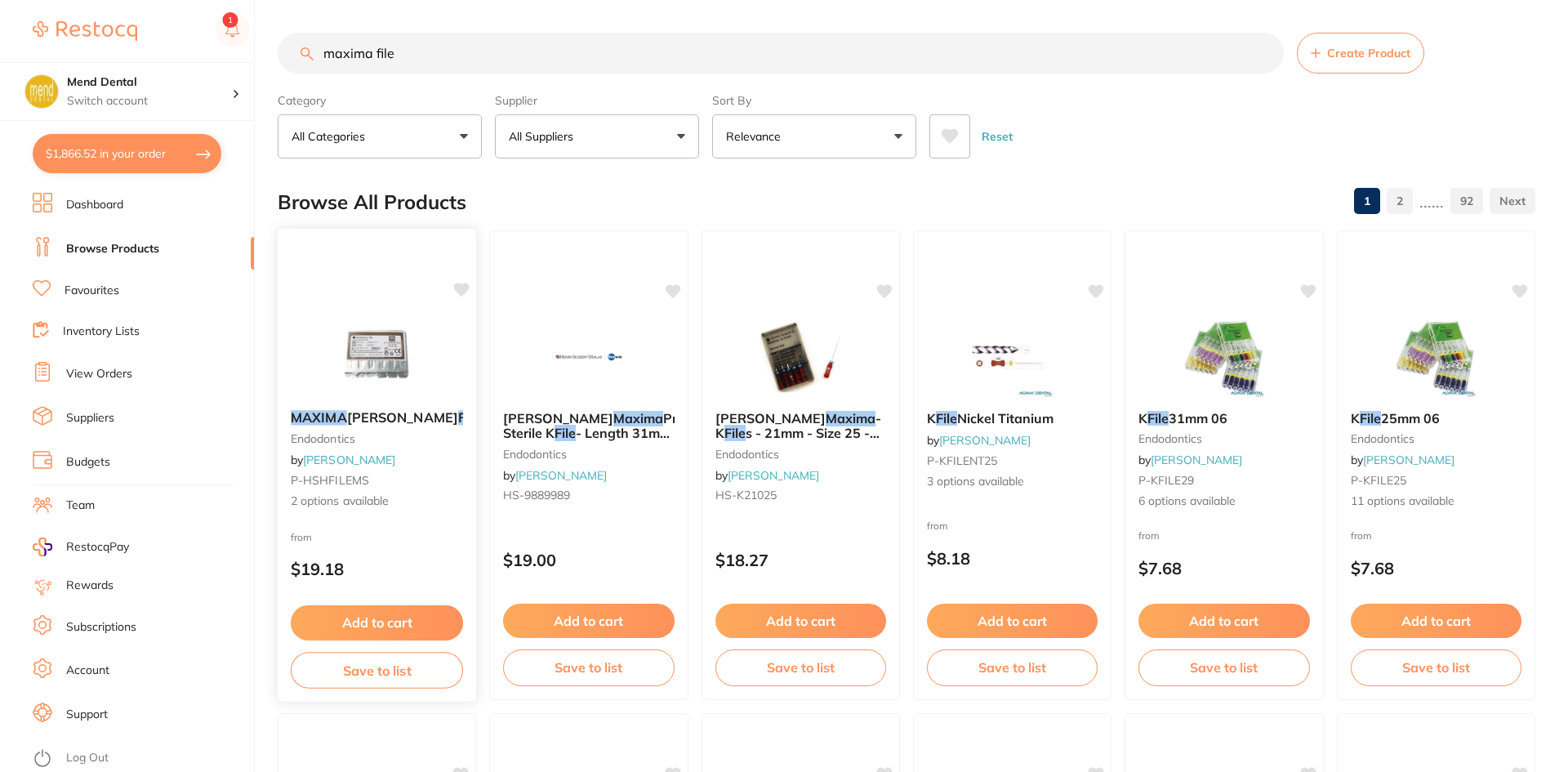
click at [361, 341] on img at bounding box center [377, 356] width 107 height 83
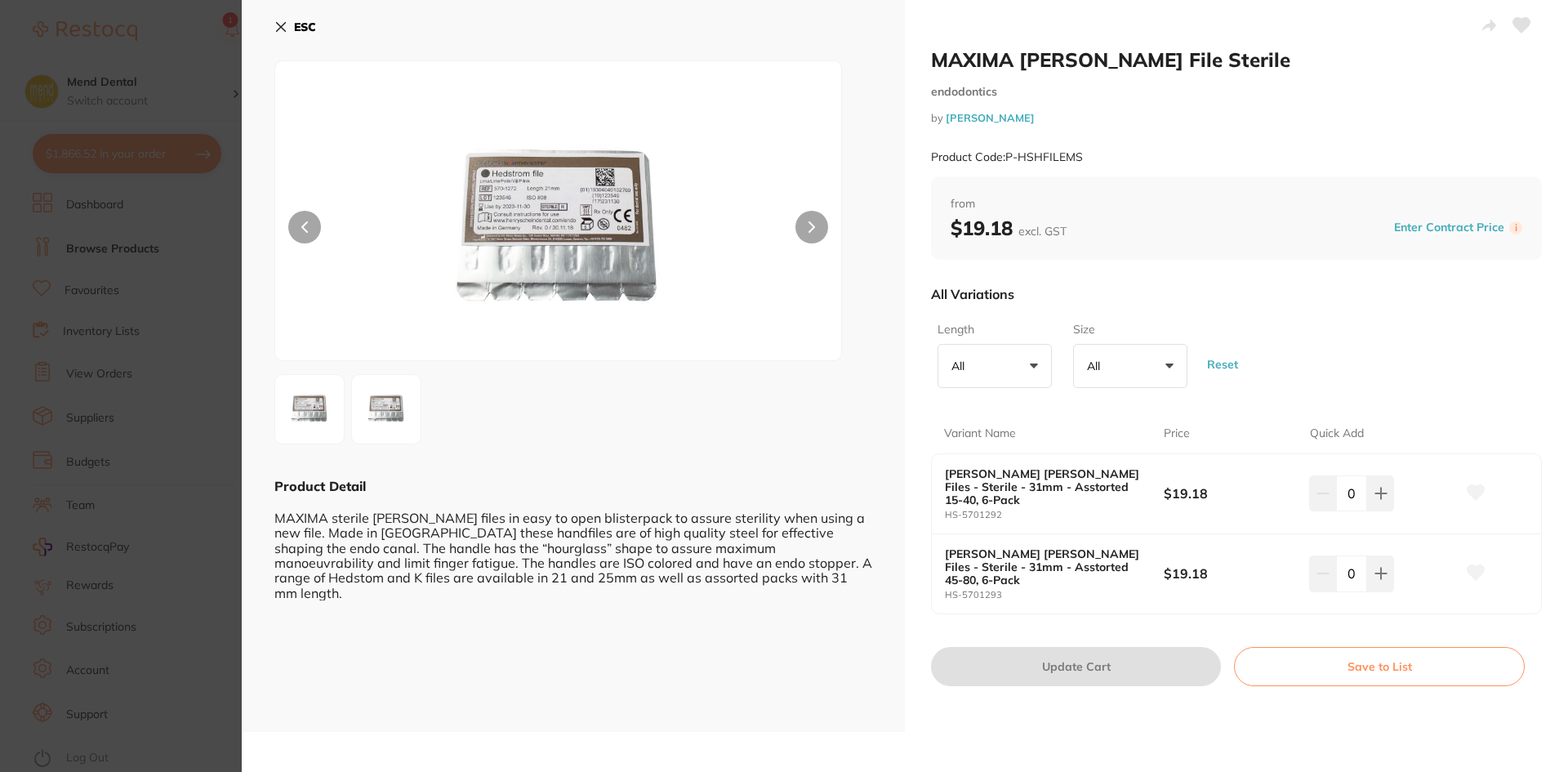
click at [278, 28] on icon at bounding box center [280, 27] width 13 height 13
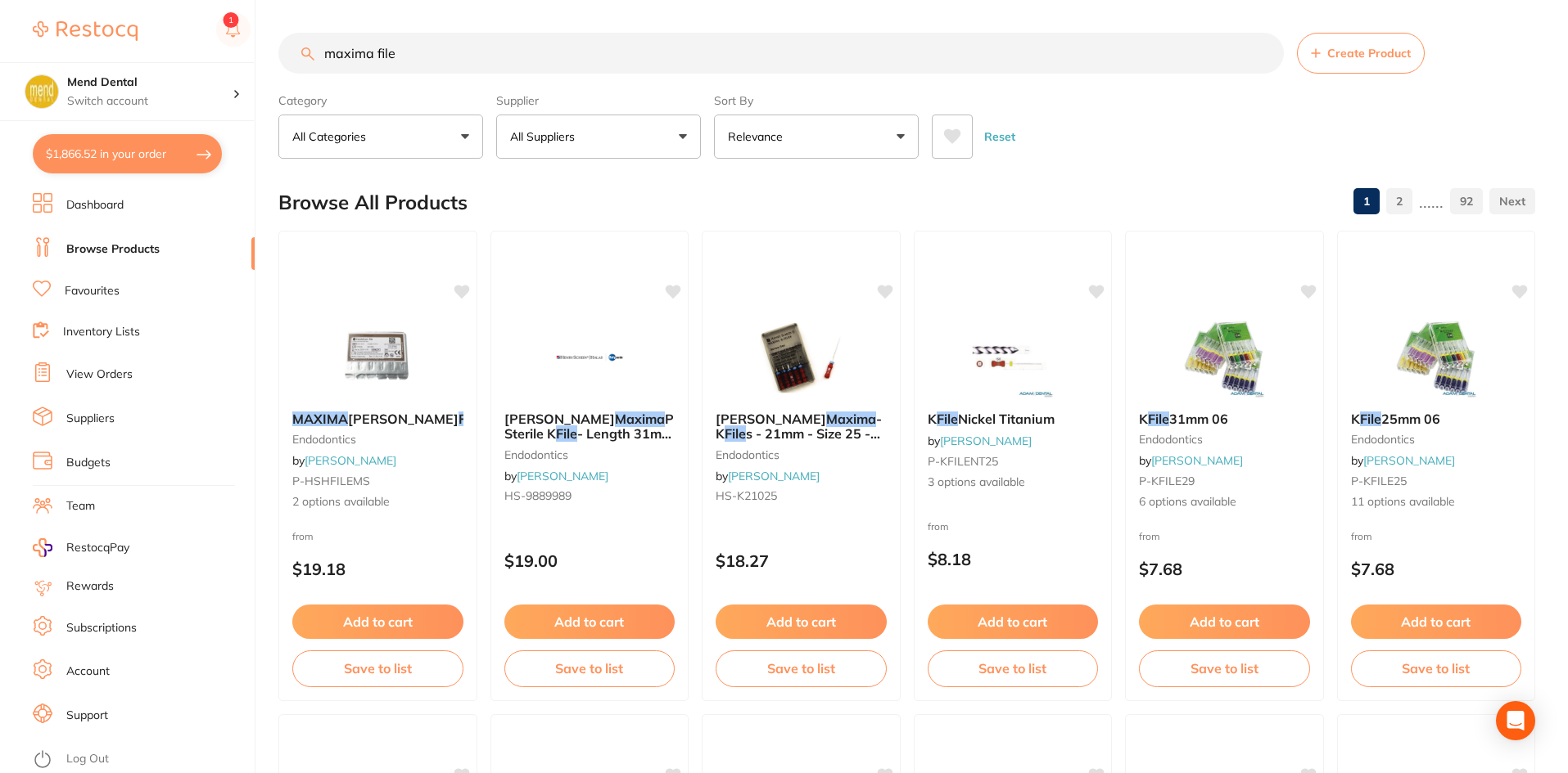
click at [577, 127] on button "All Suppliers" at bounding box center [598, 136] width 205 height 44
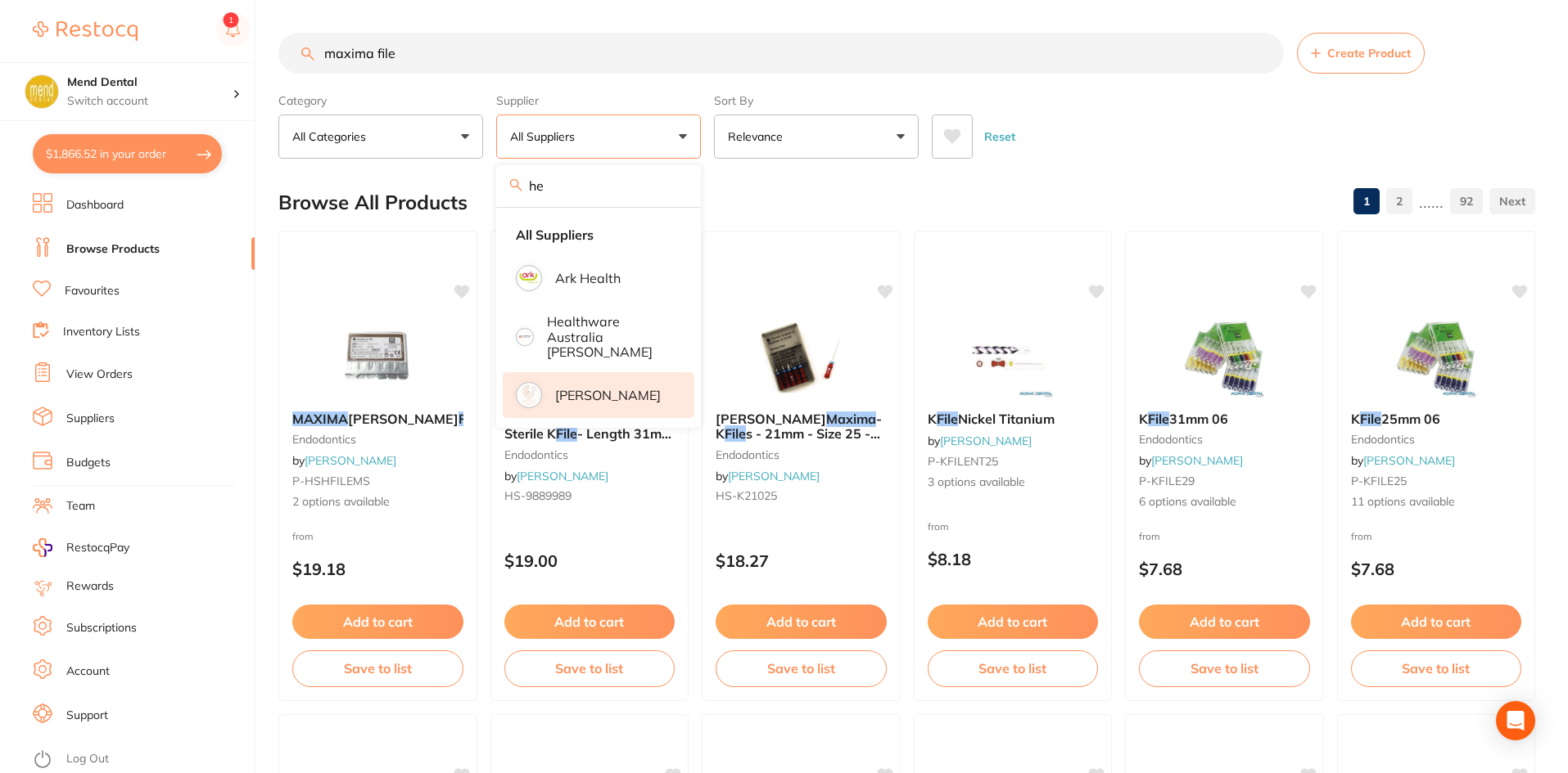
type input "he"
click at [590, 396] on p "[PERSON_NAME]" at bounding box center [607, 395] width 105 height 15
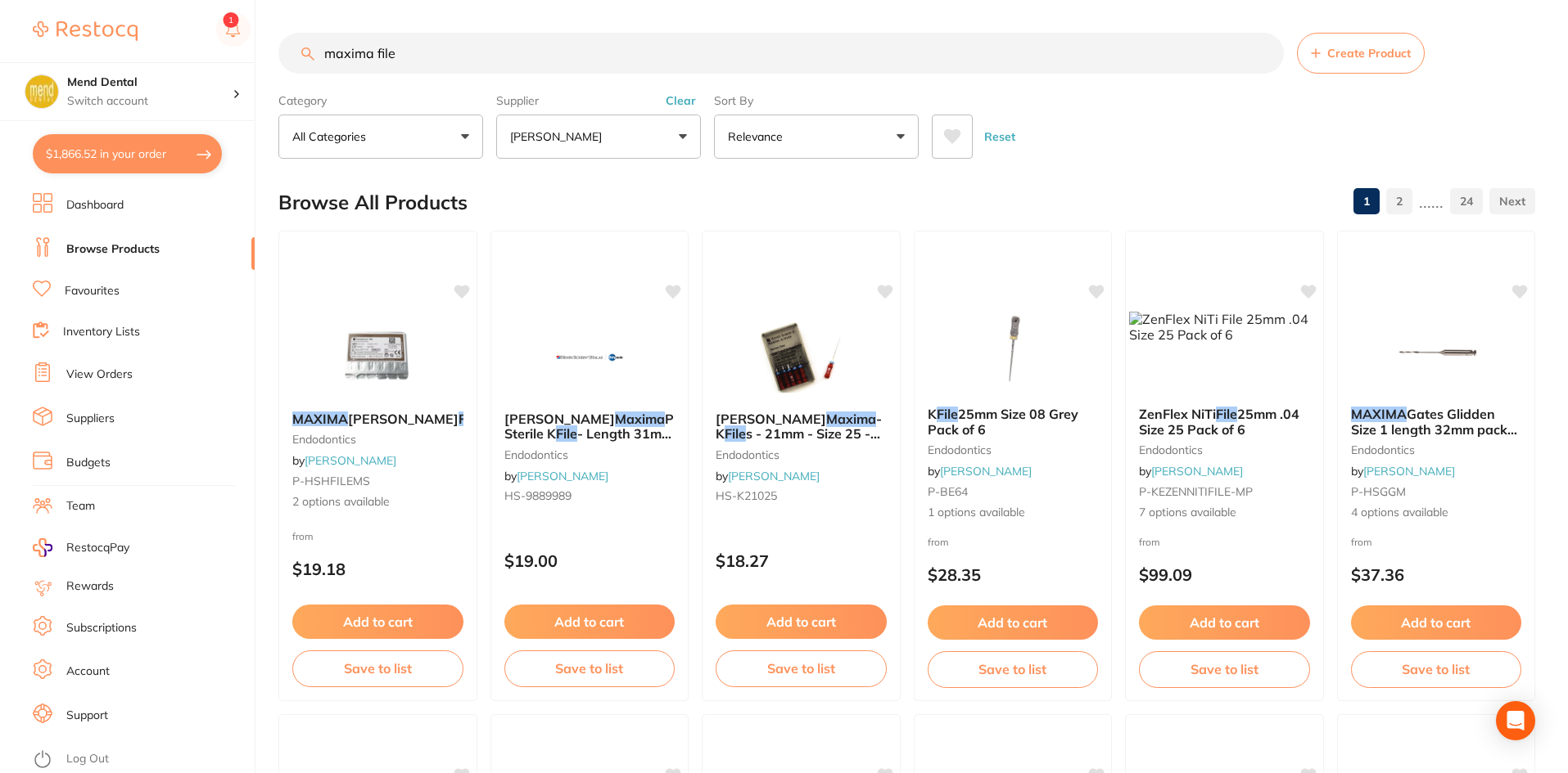
click at [352, 326] on img at bounding box center [377, 358] width 106 height 82
click at [368, 370] on section at bounding box center [784, 386] width 1568 height 773
click at [364, 368] on img at bounding box center [378, 357] width 107 height 83
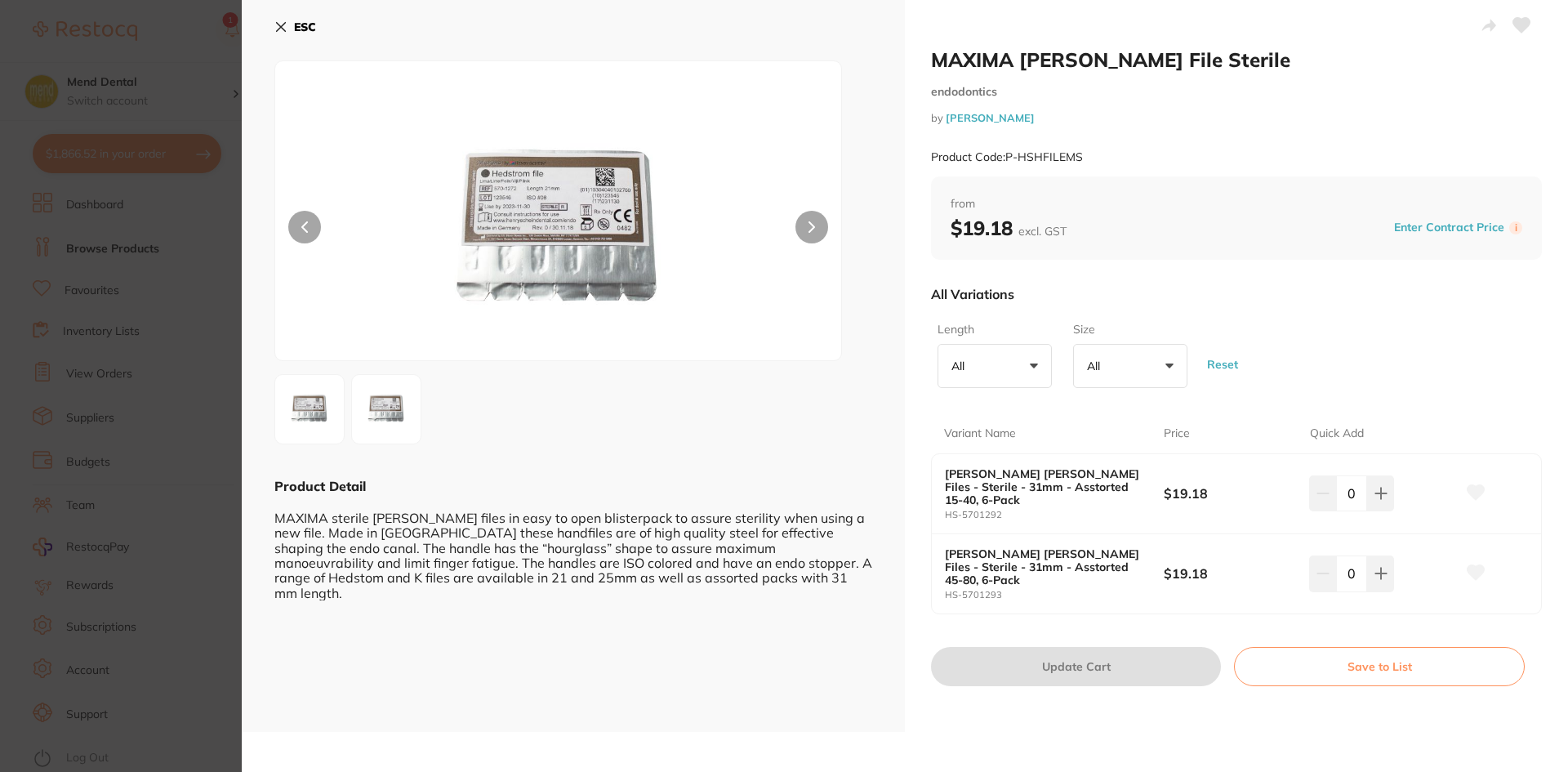
click at [288, 23] on button "ESC" at bounding box center [295, 27] width 41 height 28
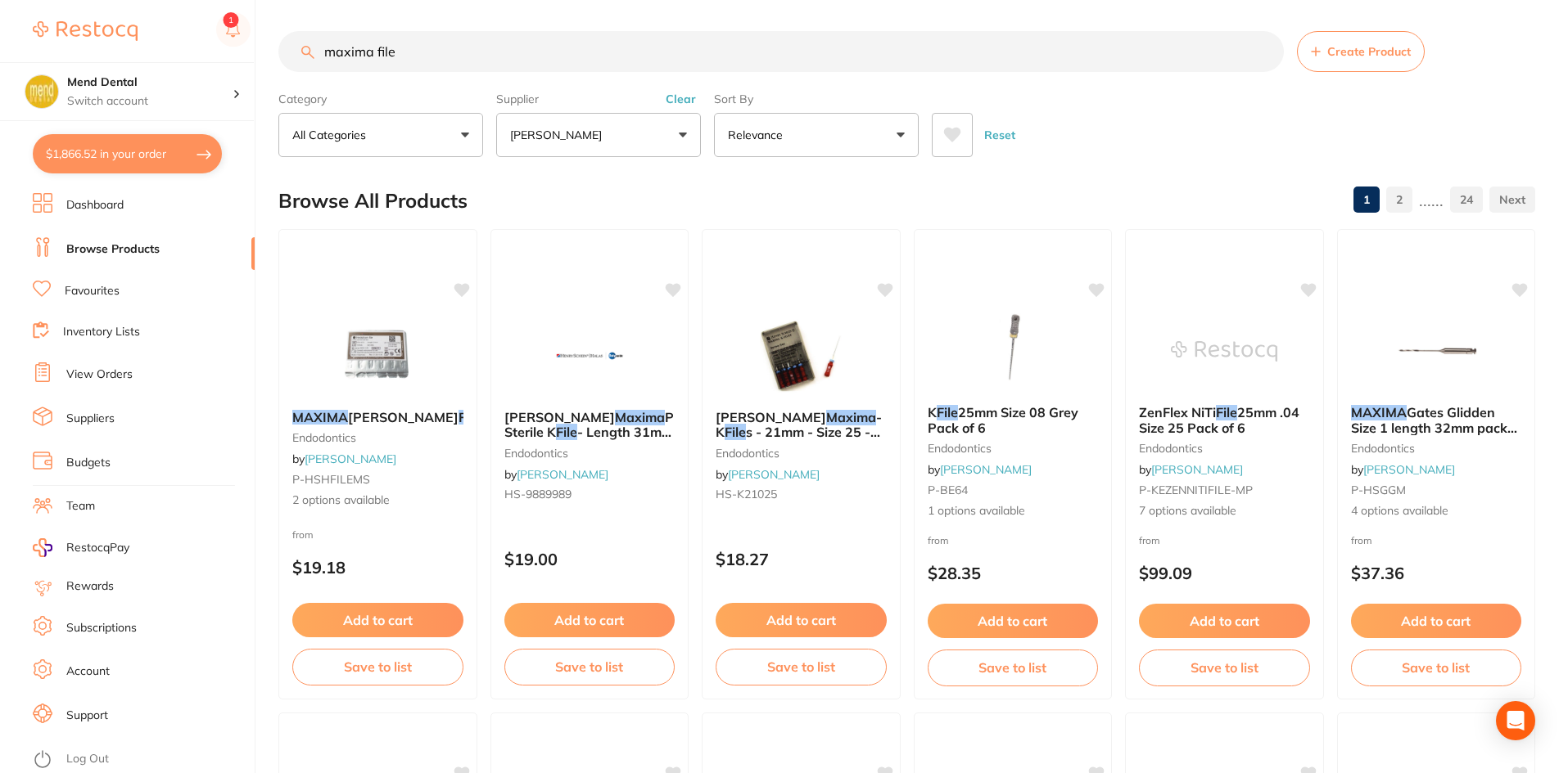
click at [451, 54] on input "maxima file" at bounding box center [781, 51] width 1006 height 41
type input "maxima file 20"
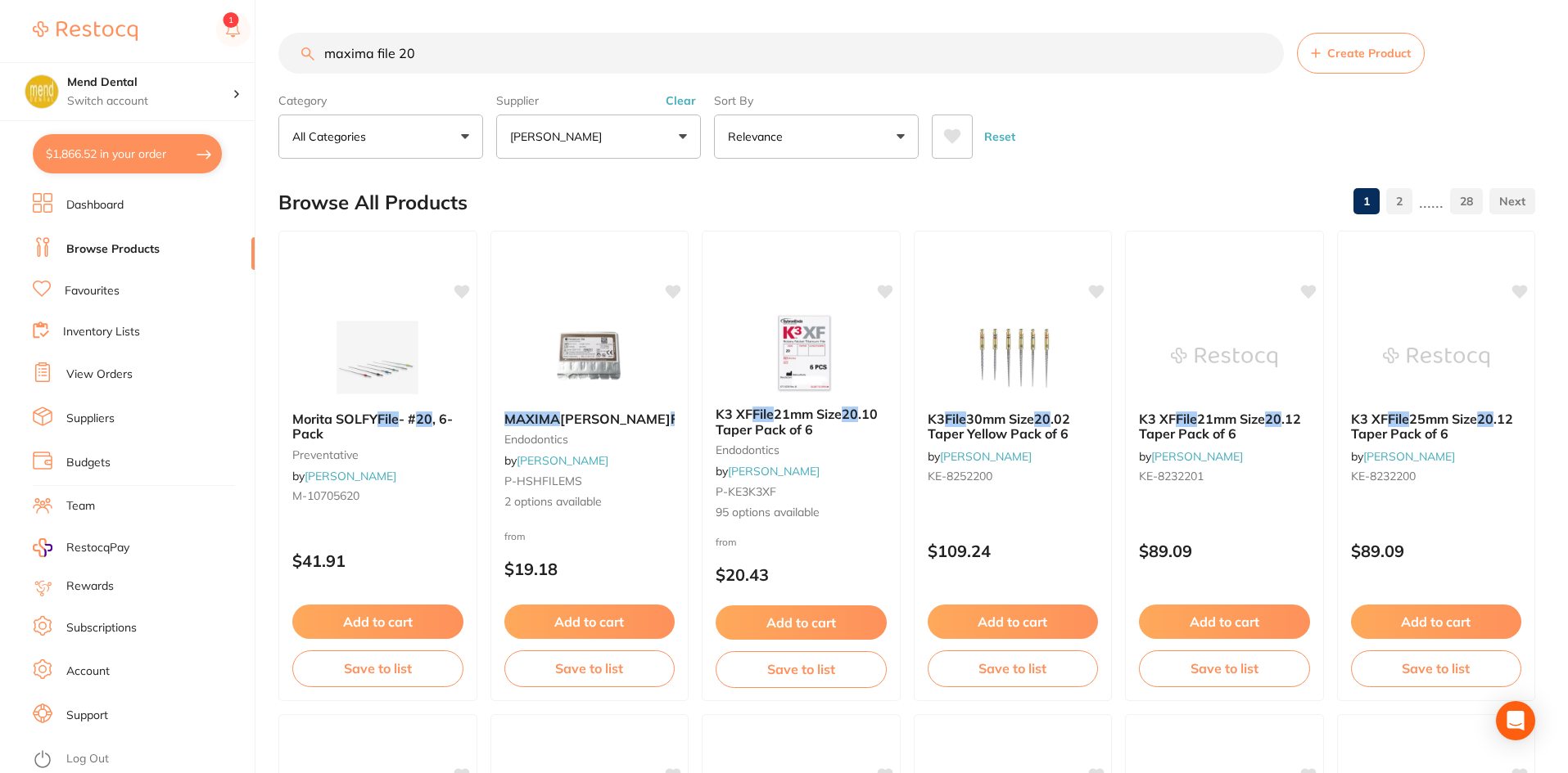
click at [333, 54] on input "maxima file 20" at bounding box center [781, 53] width 1006 height 41
click at [607, 57] on input "maxima file 20" at bounding box center [781, 53] width 1006 height 41
click at [416, 60] on input "maxima file 20" at bounding box center [781, 53] width 1006 height 41
drag, startPoint x: 416, startPoint y: 58, endPoint x: 280, endPoint y: 62, distance: 136.1
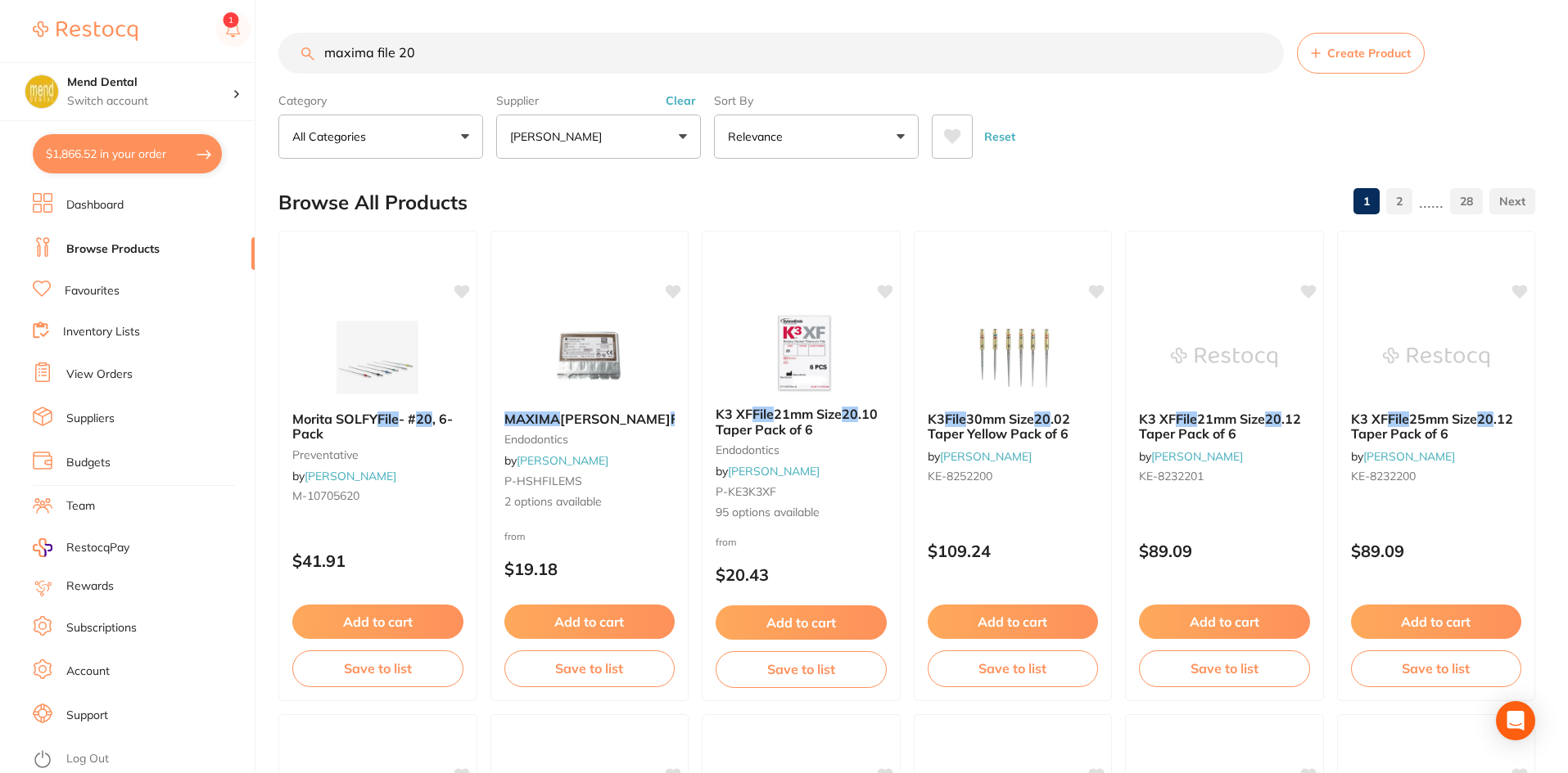
click at [280, 62] on input "maxima file 20" at bounding box center [781, 53] width 1006 height 41
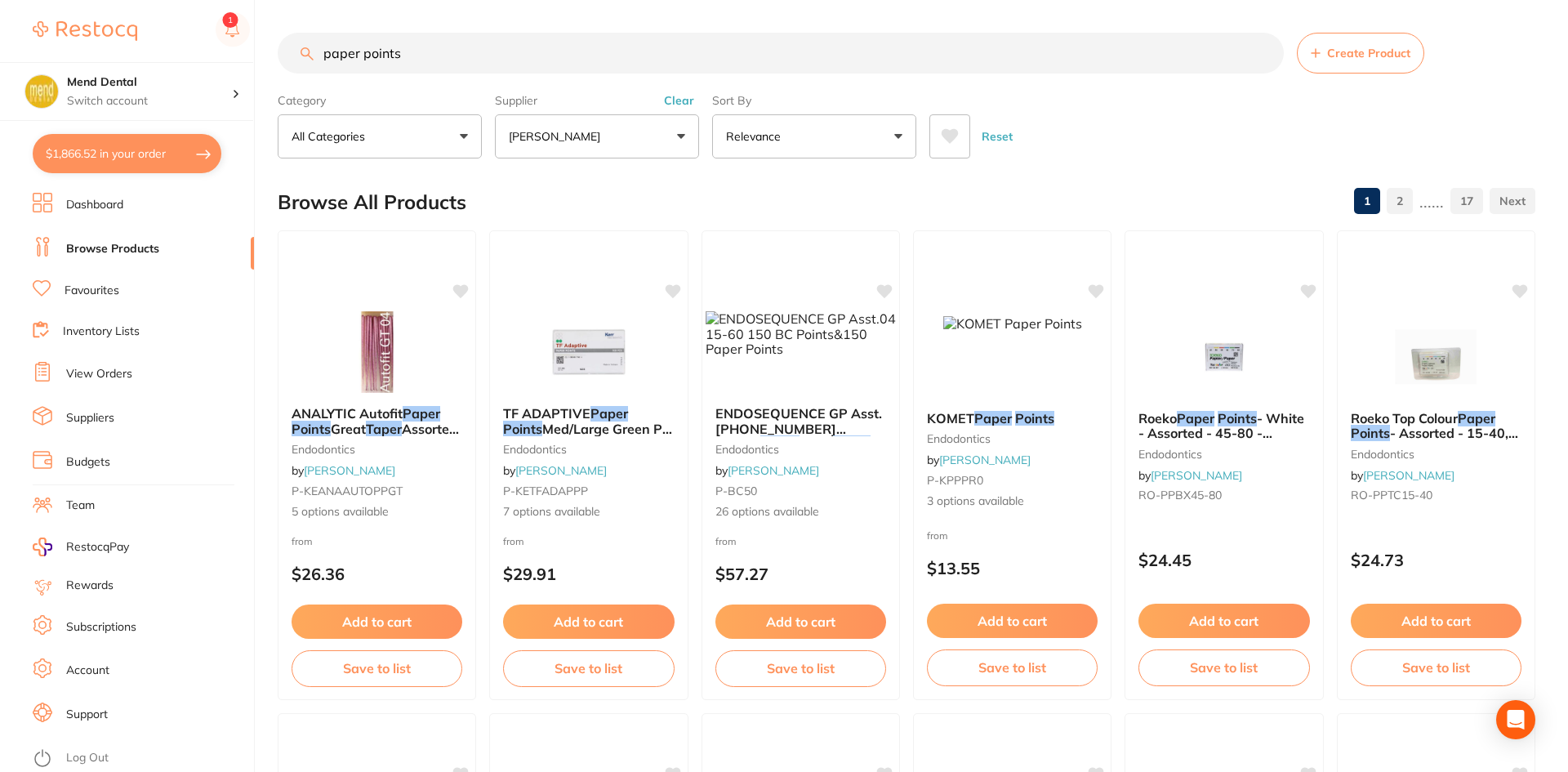
click at [623, 118] on button "[PERSON_NAME]" at bounding box center [597, 136] width 204 height 44
click at [622, 133] on button "[PERSON_NAME]" at bounding box center [597, 136] width 204 height 44
click at [689, 154] on button "[PERSON_NAME]" at bounding box center [597, 136] width 204 height 44
click at [688, 99] on label "Supplier" at bounding box center [597, 100] width 204 height 15
click at [672, 101] on label "Supplier" at bounding box center [597, 100] width 204 height 15
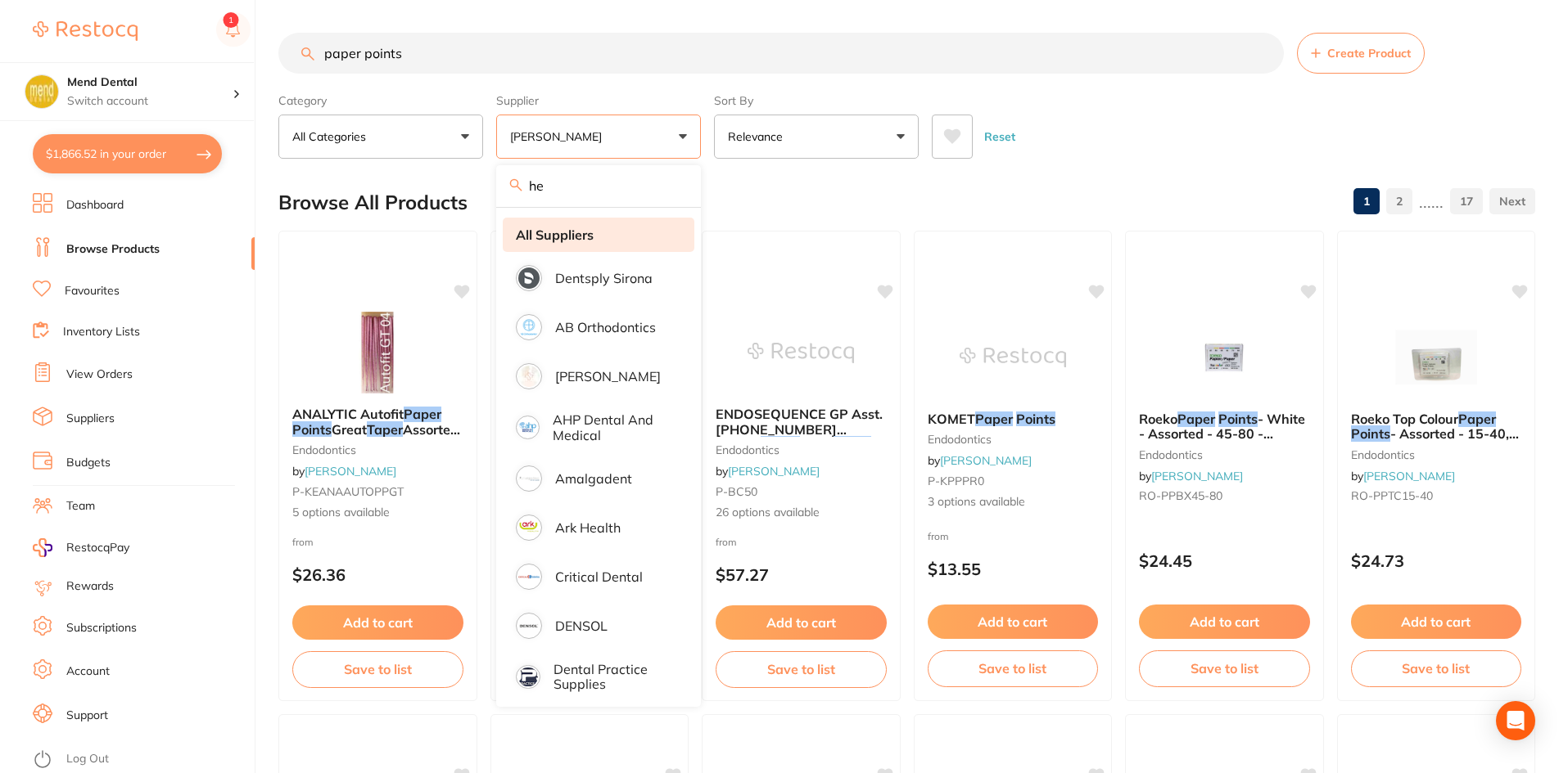
click at [578, 242] on strong "All Suppliers" at bounding box center [555, 234] width 78 height 15
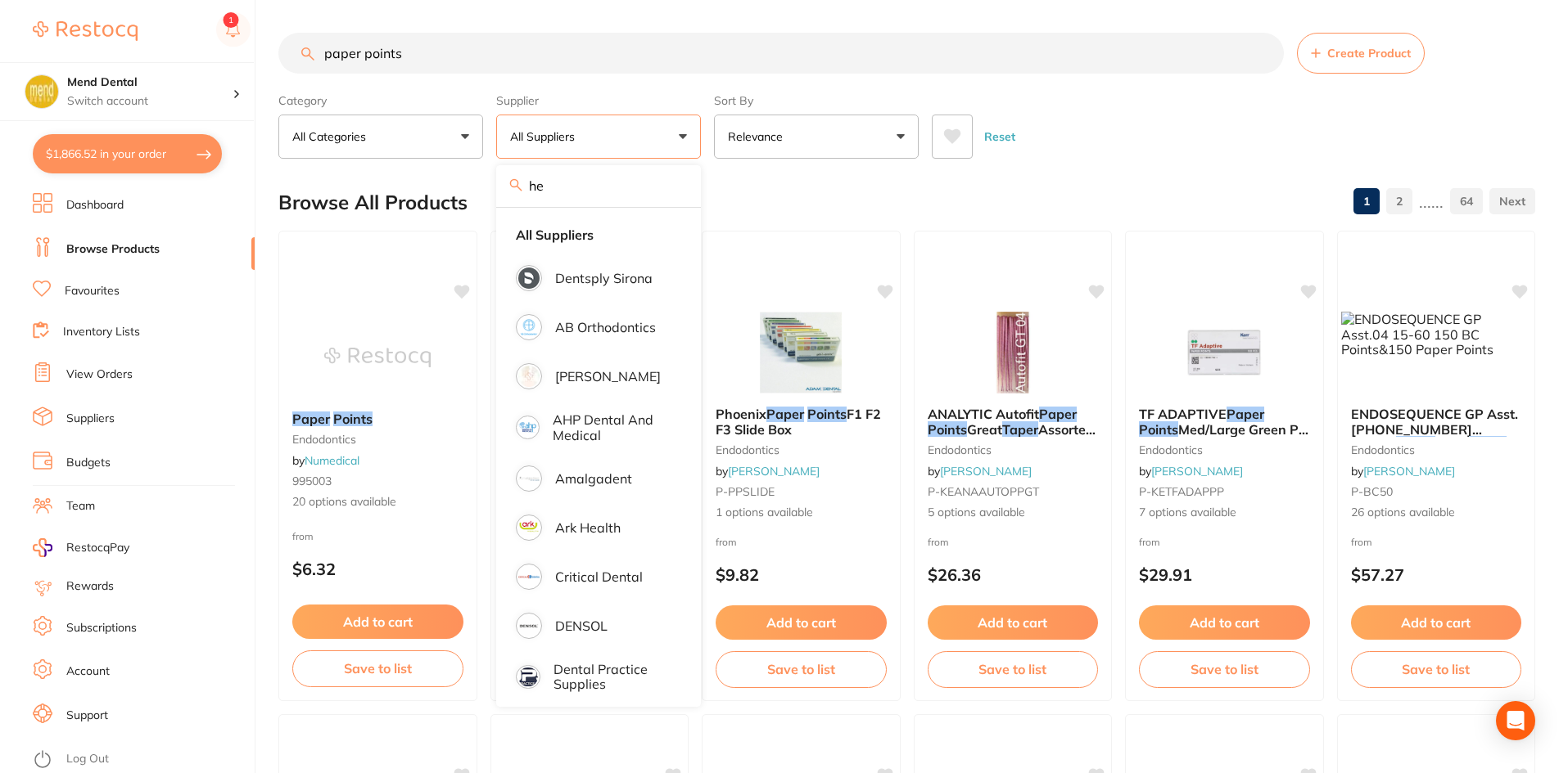
click at [1195, 101] on div "Category All Categories All Categories anaesthetic articulating burs Burs CAD/C…" at bounding box center [906, 122] width 1257 height 72
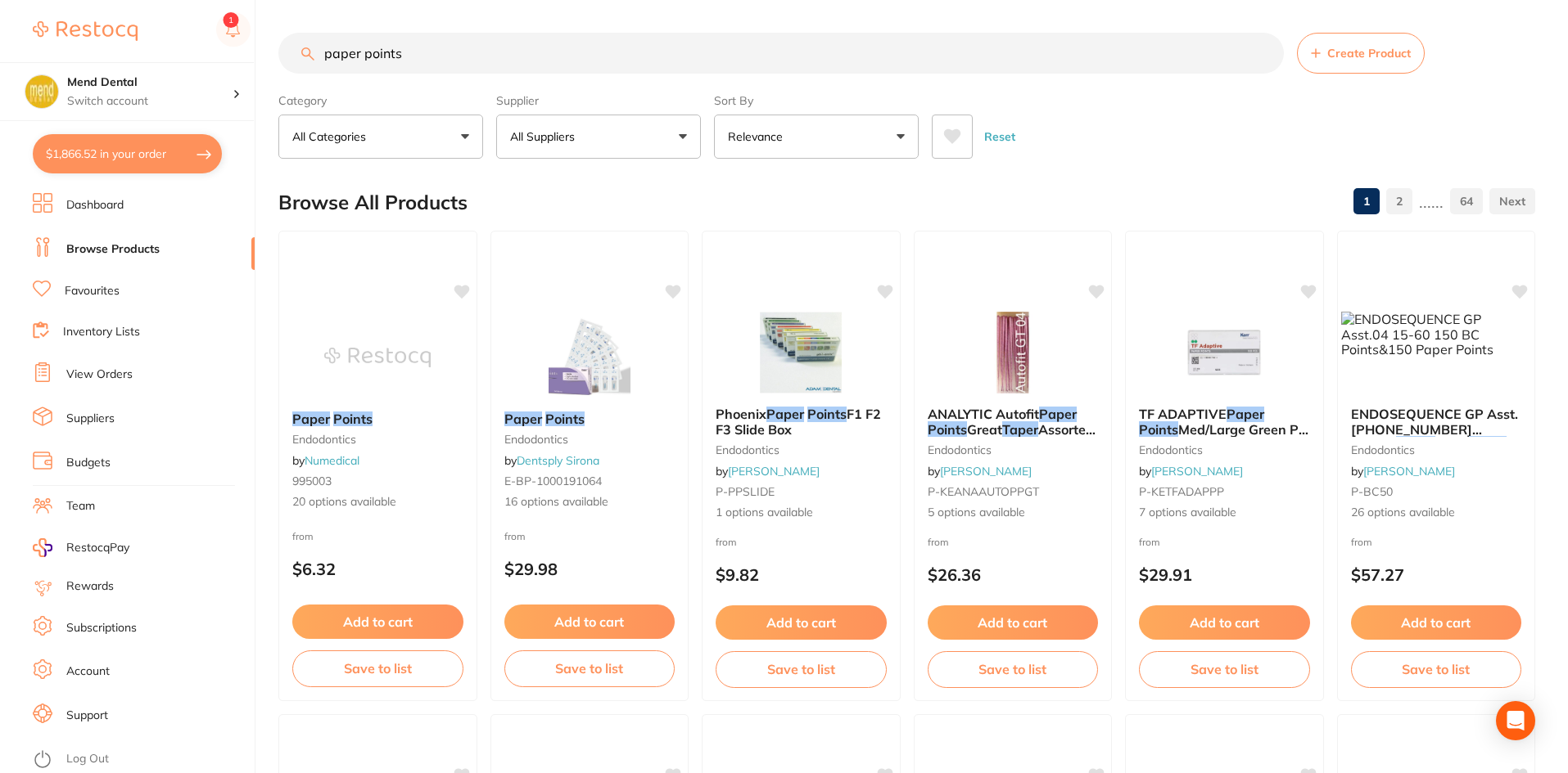
click at [1193, 101] on div "Category All Categories All Categories anaesthetic articulating burs Burs CAD/C…" at bounding box center [906, 122] width 1257 height 72
click at [785, 330] on img at bounding box center [801, 352] width 107 height 83
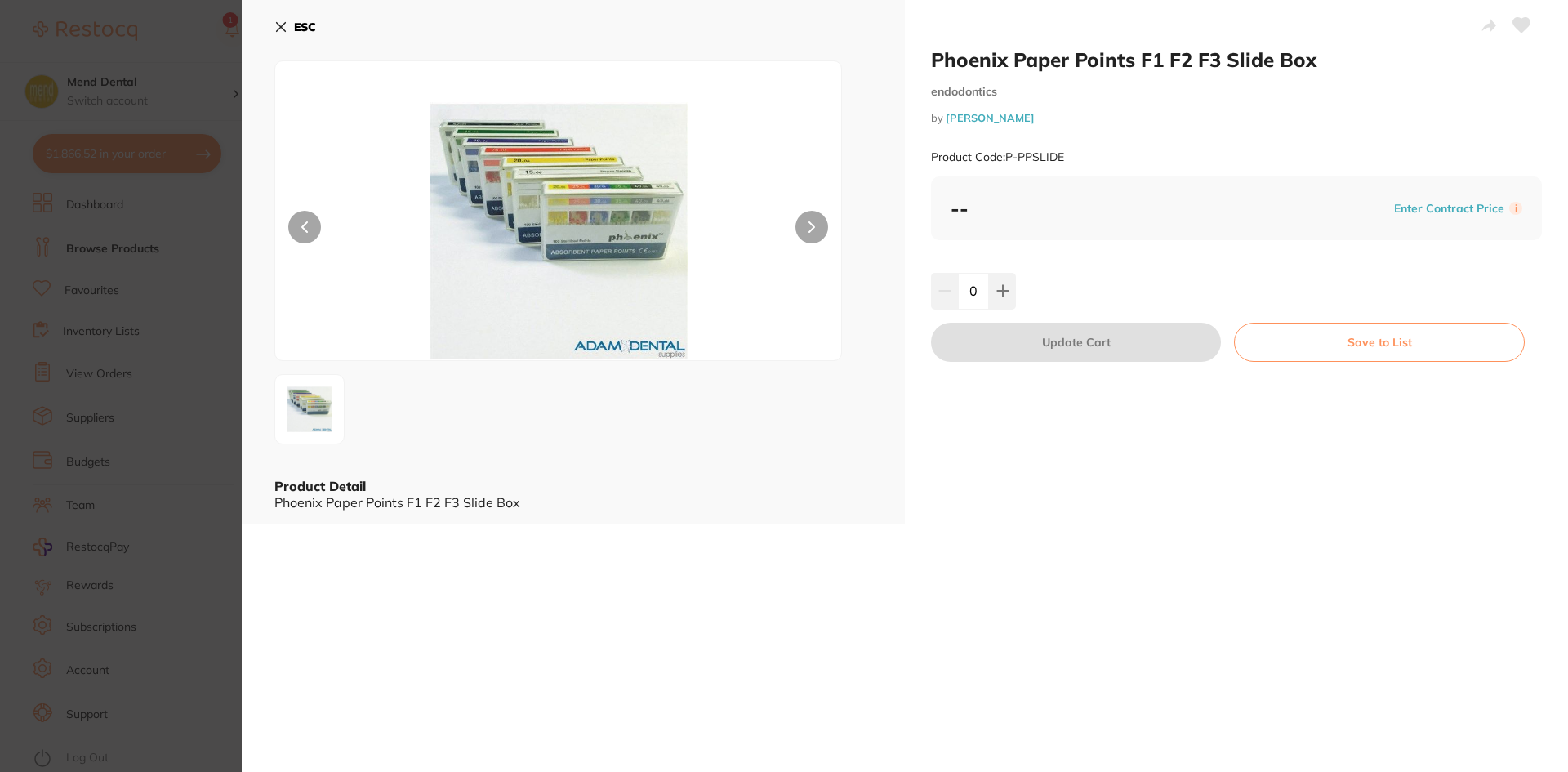
click at [281, 28] on icon at bounding box center [280, 27] width 13 height 13
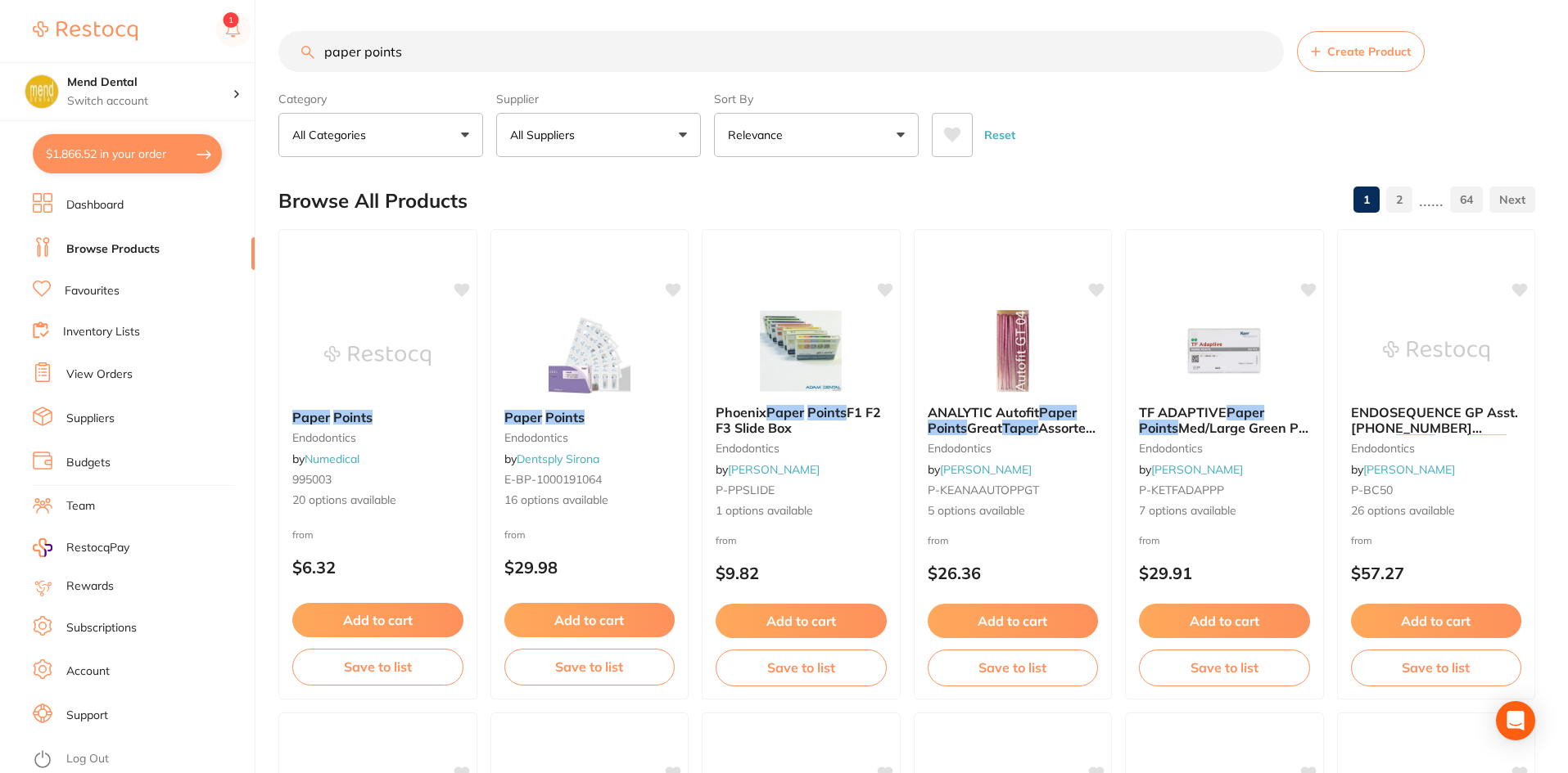
click at [601, 131] on button "All Suppliers" at bounding box center [598, 135] width 205 height 44
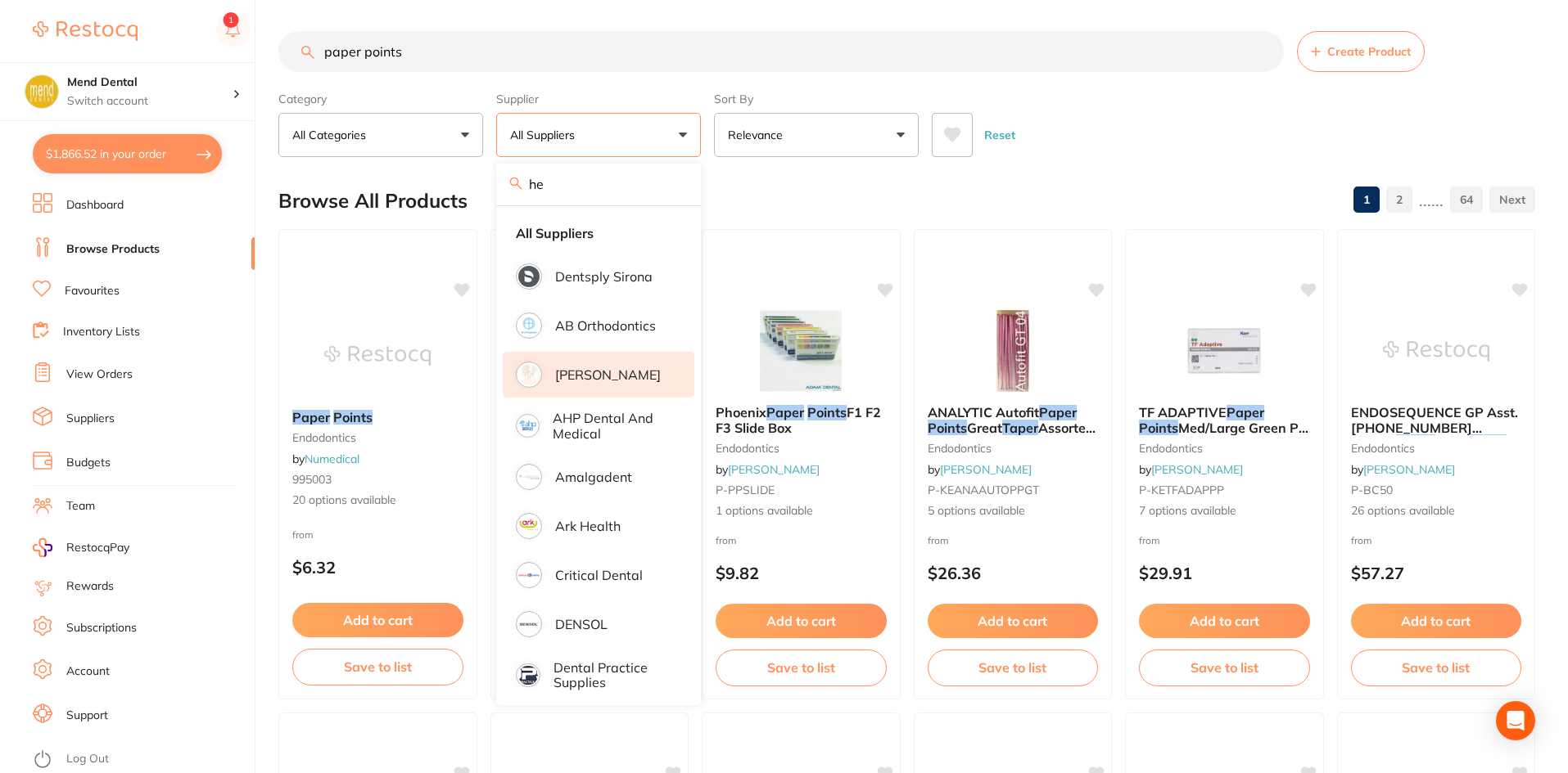
click at [594, 379] on p "[PERSON_NAME]" at bounding box center [607, 374] width 105 height 15
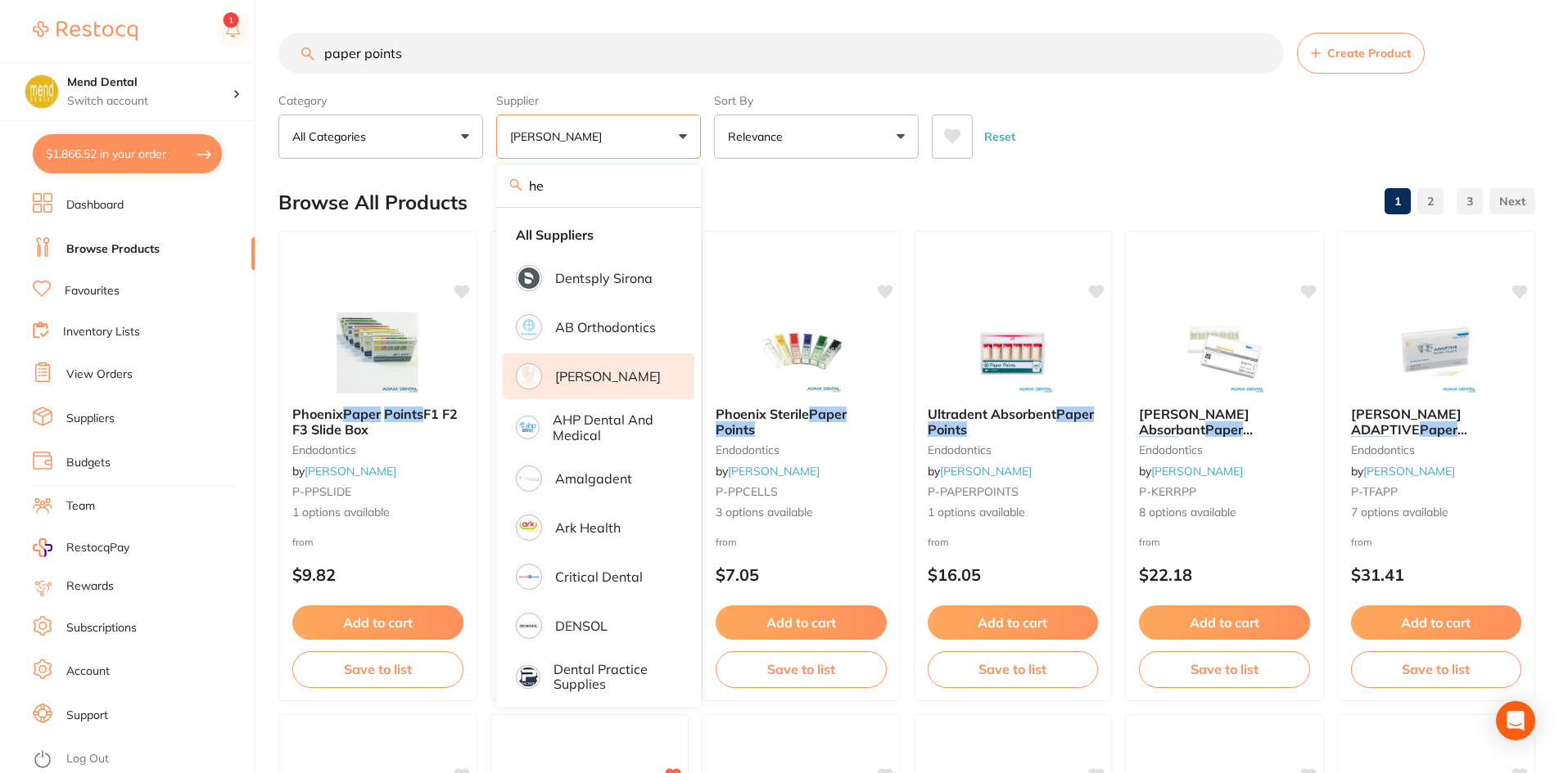
click at [865, 178] on div "Browse All Products 1 2 3" at bounding box center [906, 202] width 1257 height 54
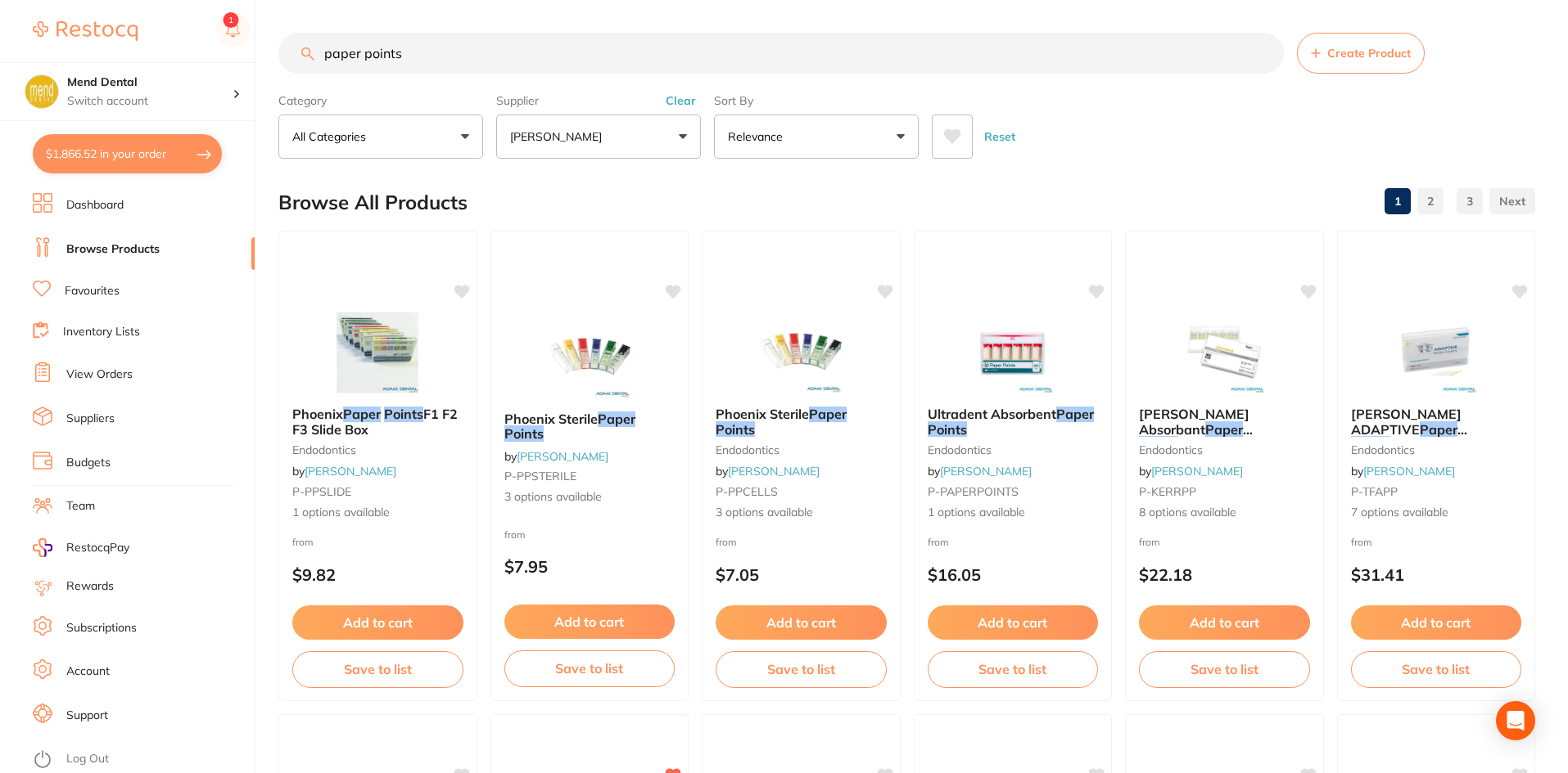
click at [575, 523] on div "Phoenix Sterile Paper Points by [PERSON_NAME] P-PPSTERILE 3 options available f…" at bounding box center [590, 466] width 199 height 471
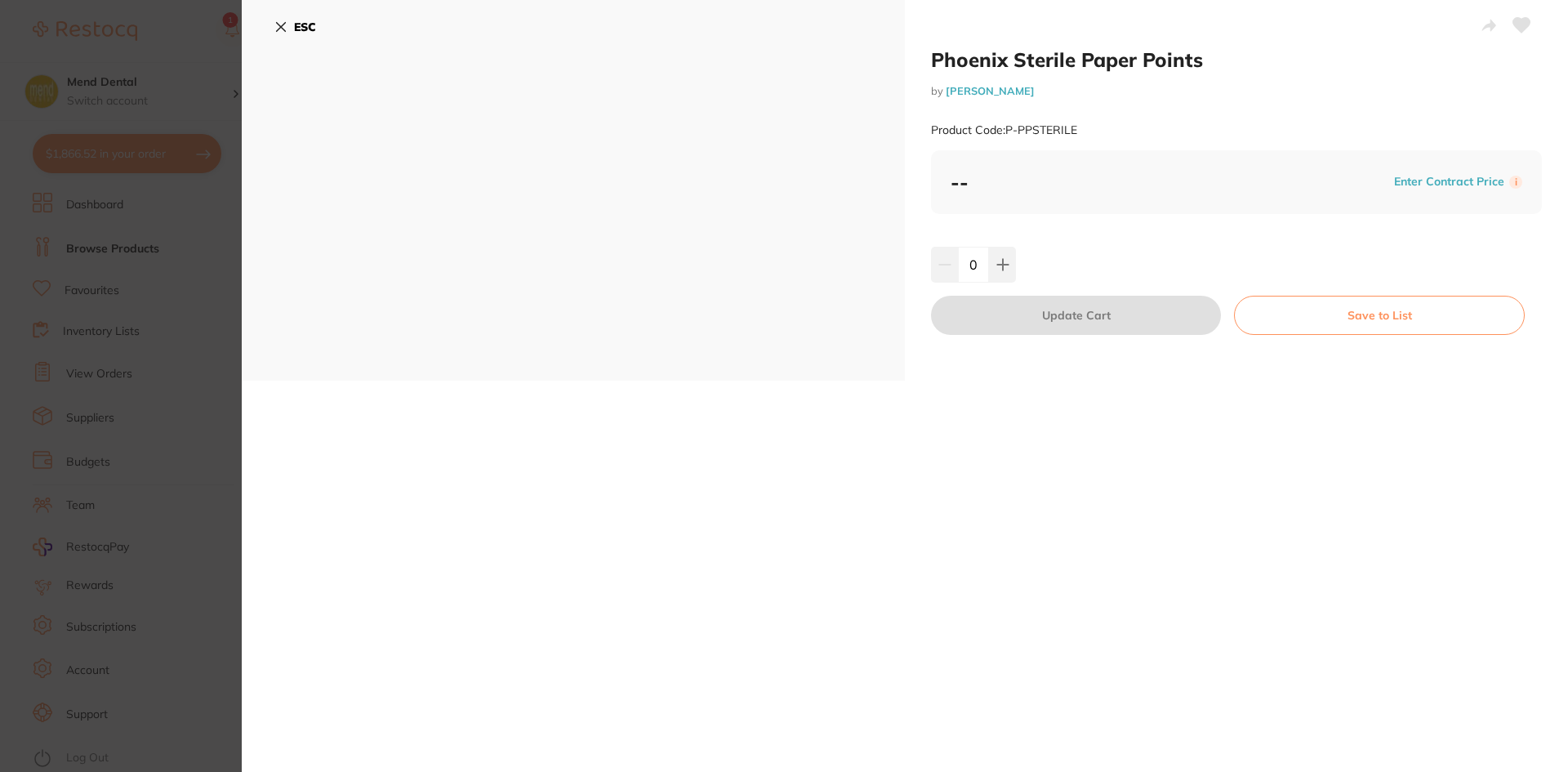
click at [275, 26] on icon at bounding box center [280, 27] width 13 height 13
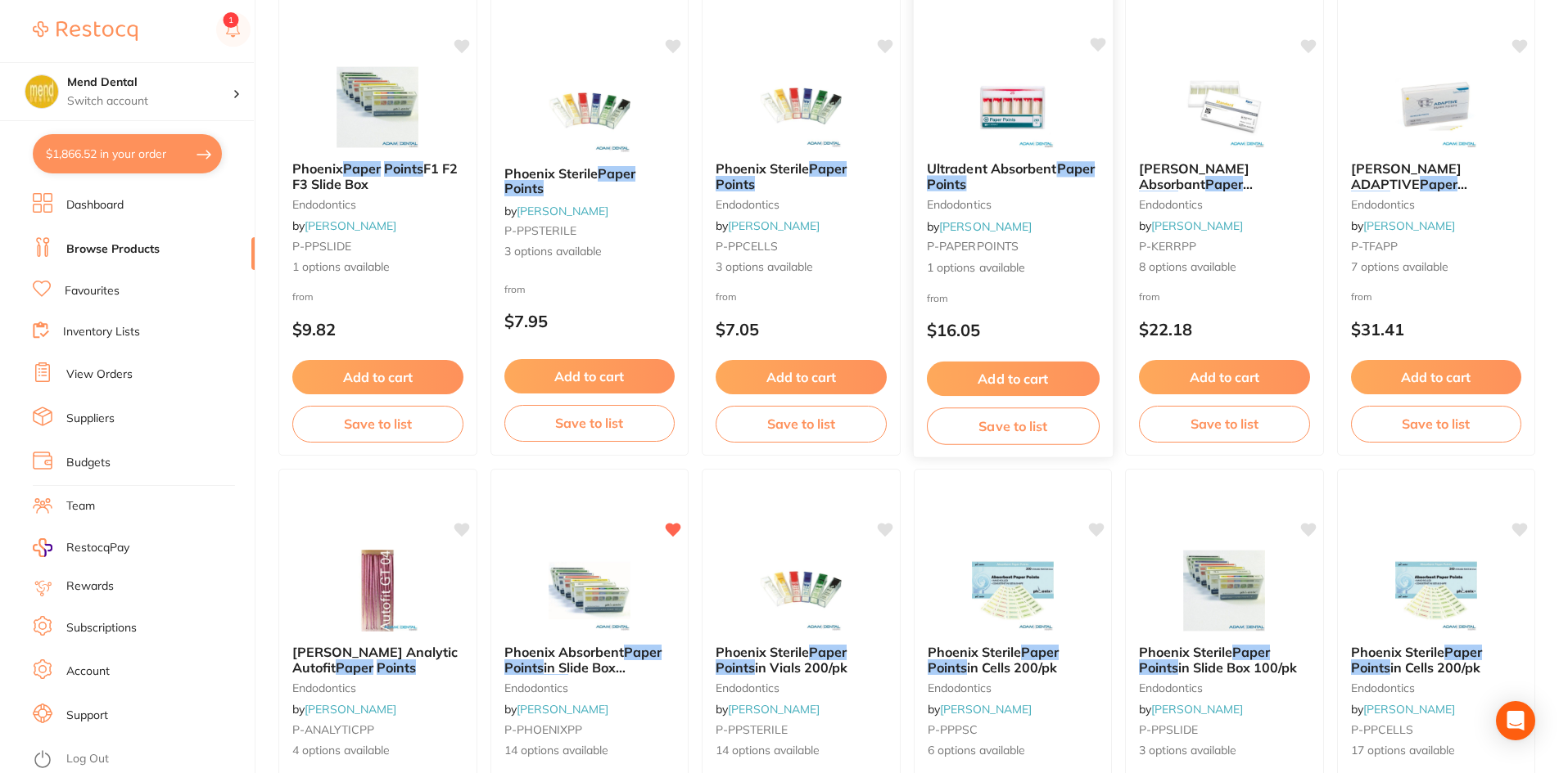
scroll to position [573, 0]
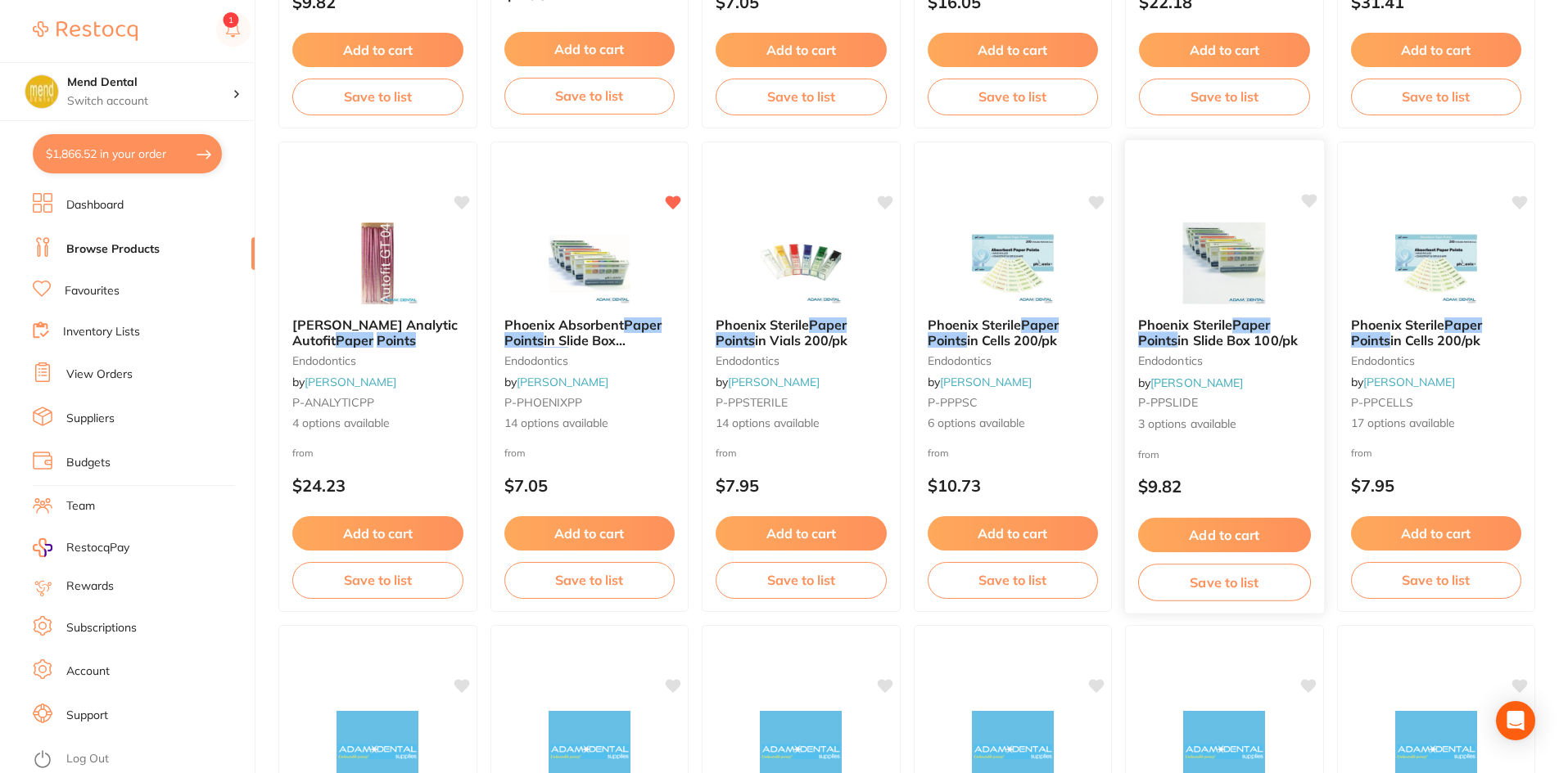
click at [1210, 273] on img at bounding box center [1224, 263] width 107 height 83
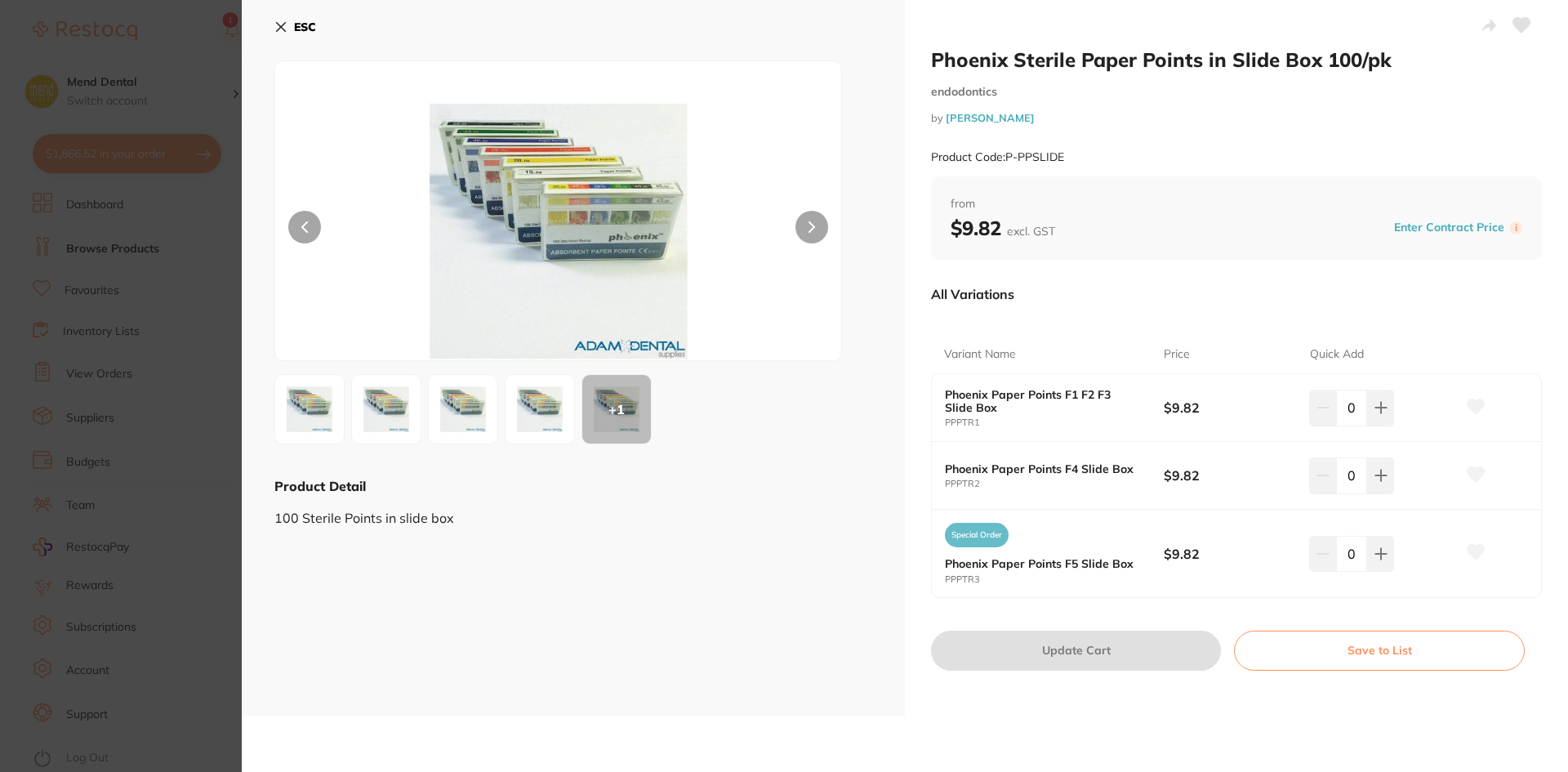
click at [278, 18] on button "ESC" at bounding box center [295, 27] width 41 height 28
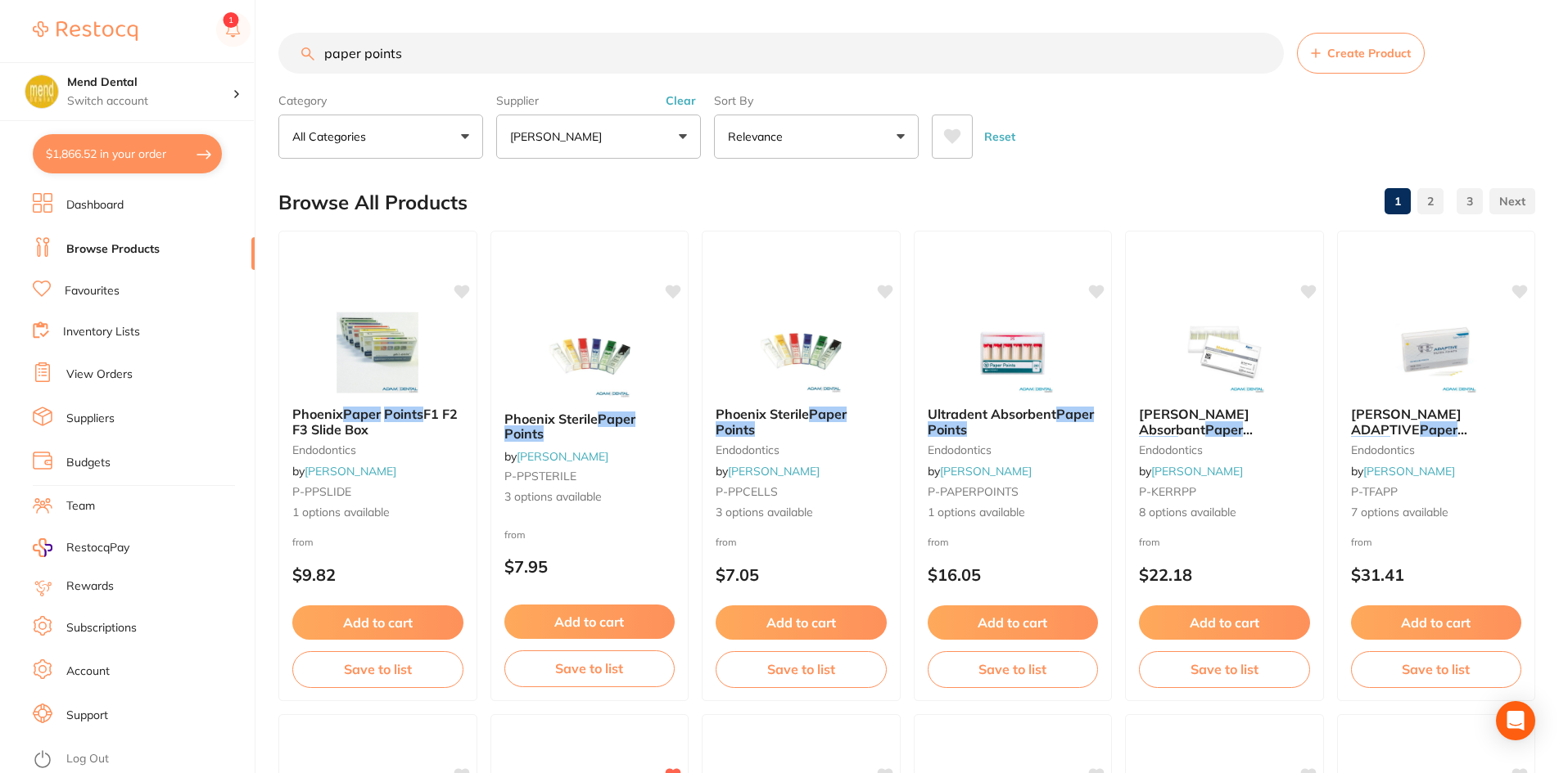
click at [530, 54] on input "paper points" at bounding box center [781, 53] width 1006 height 41
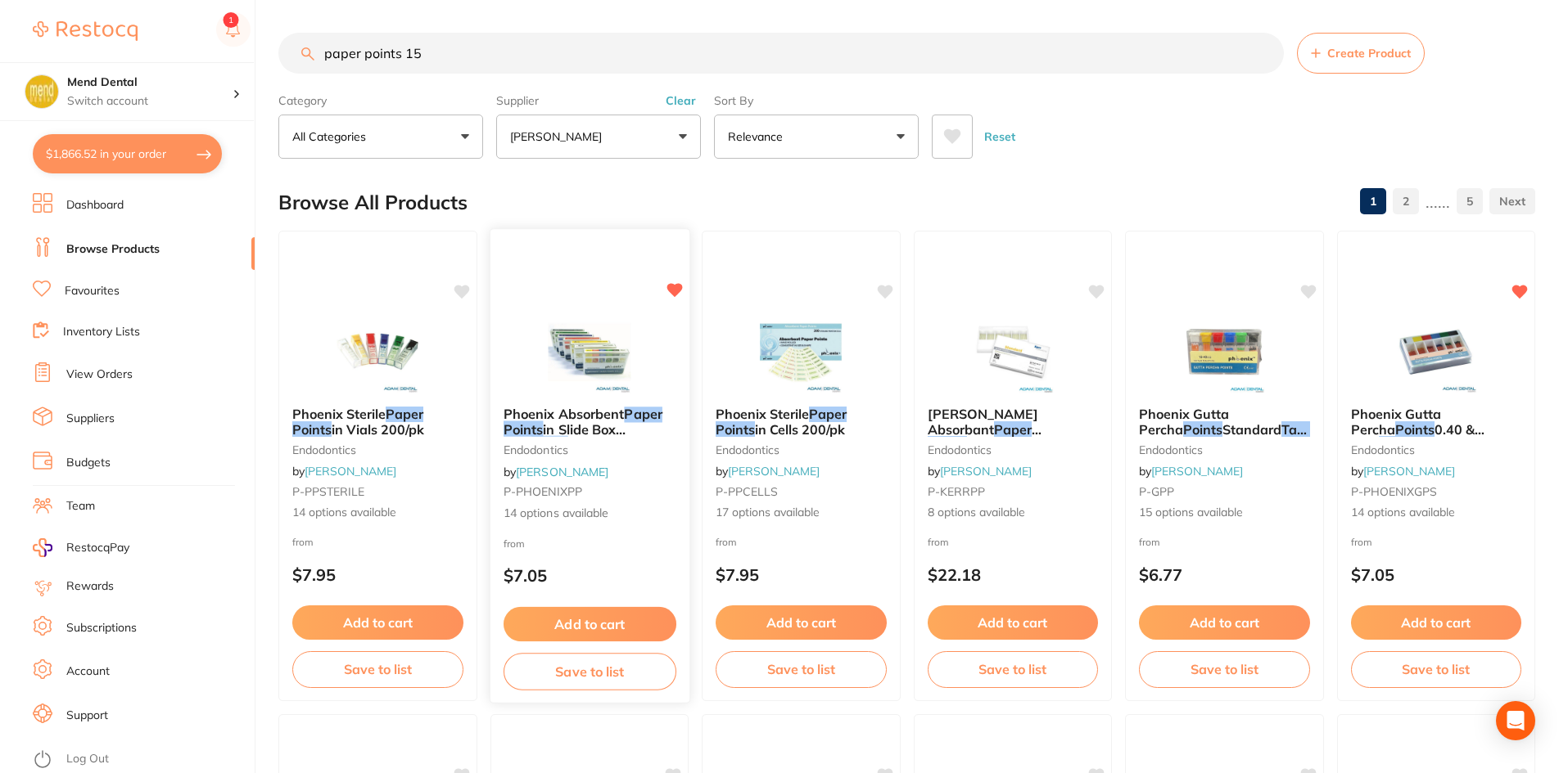
type input "paper points 15"
click at [562, 314] on img at bounding box center [589, 352] width 107 height 83
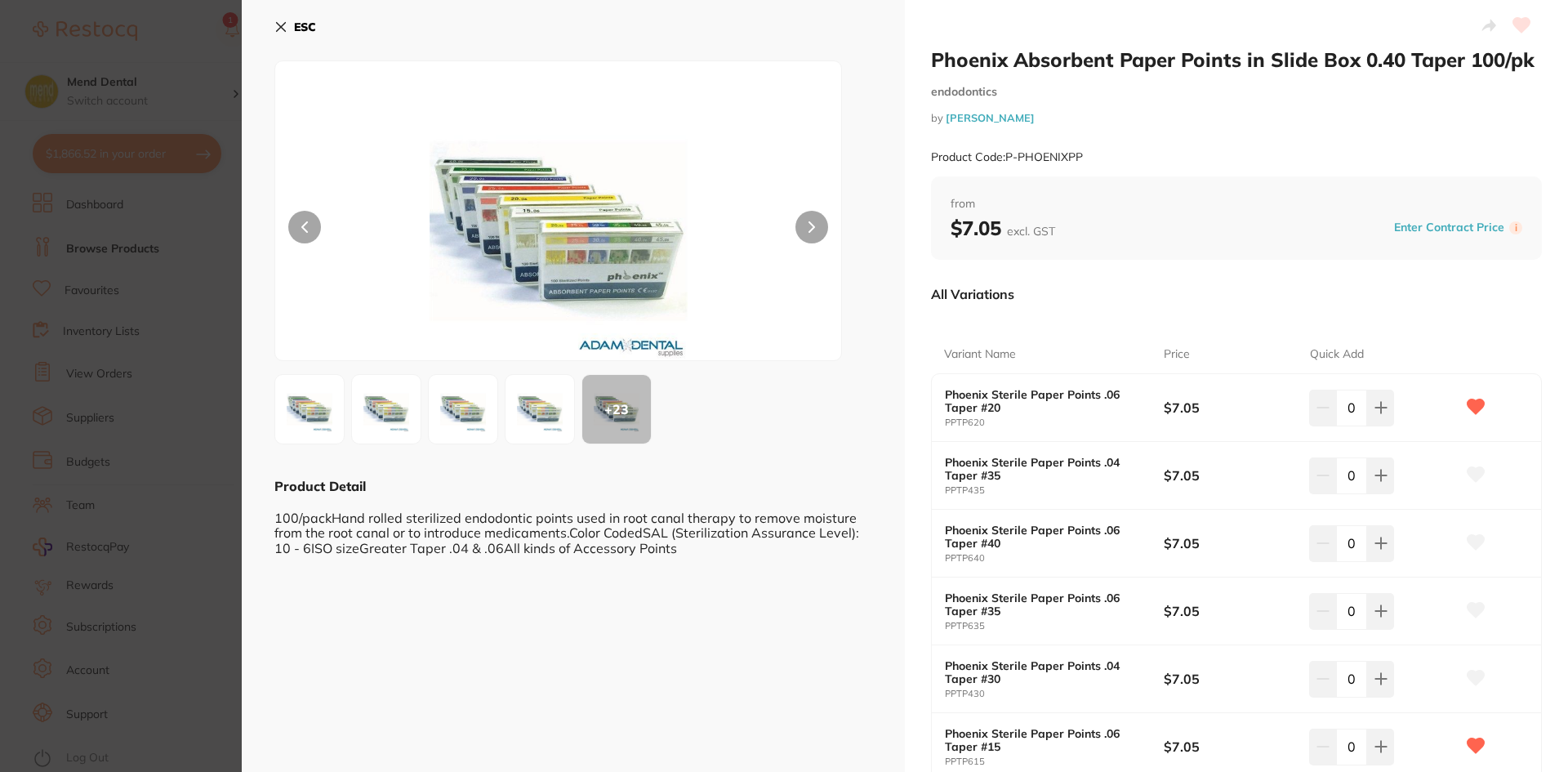
scroll to position [164, 0]
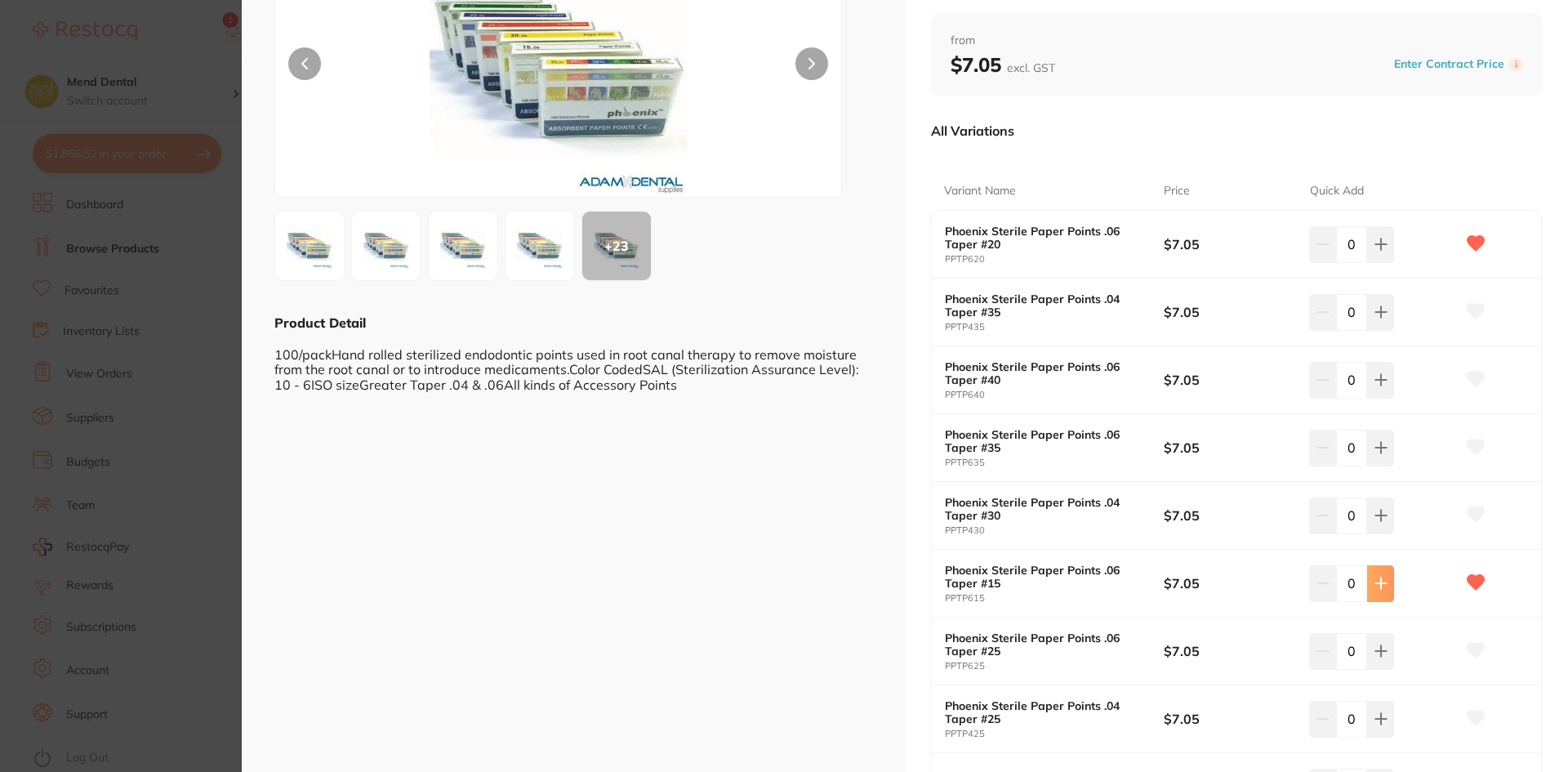
click at [1377, 250] on icon at bounding box center [1381, 245] width 10 height 10
type input "1"
click at [1379, 251] on icon at bounding box center [1381, 244] width 13 height 13
type input "1"
click at [1479, 650] on icon at bounding box center [1477, 650] width 17 height 15
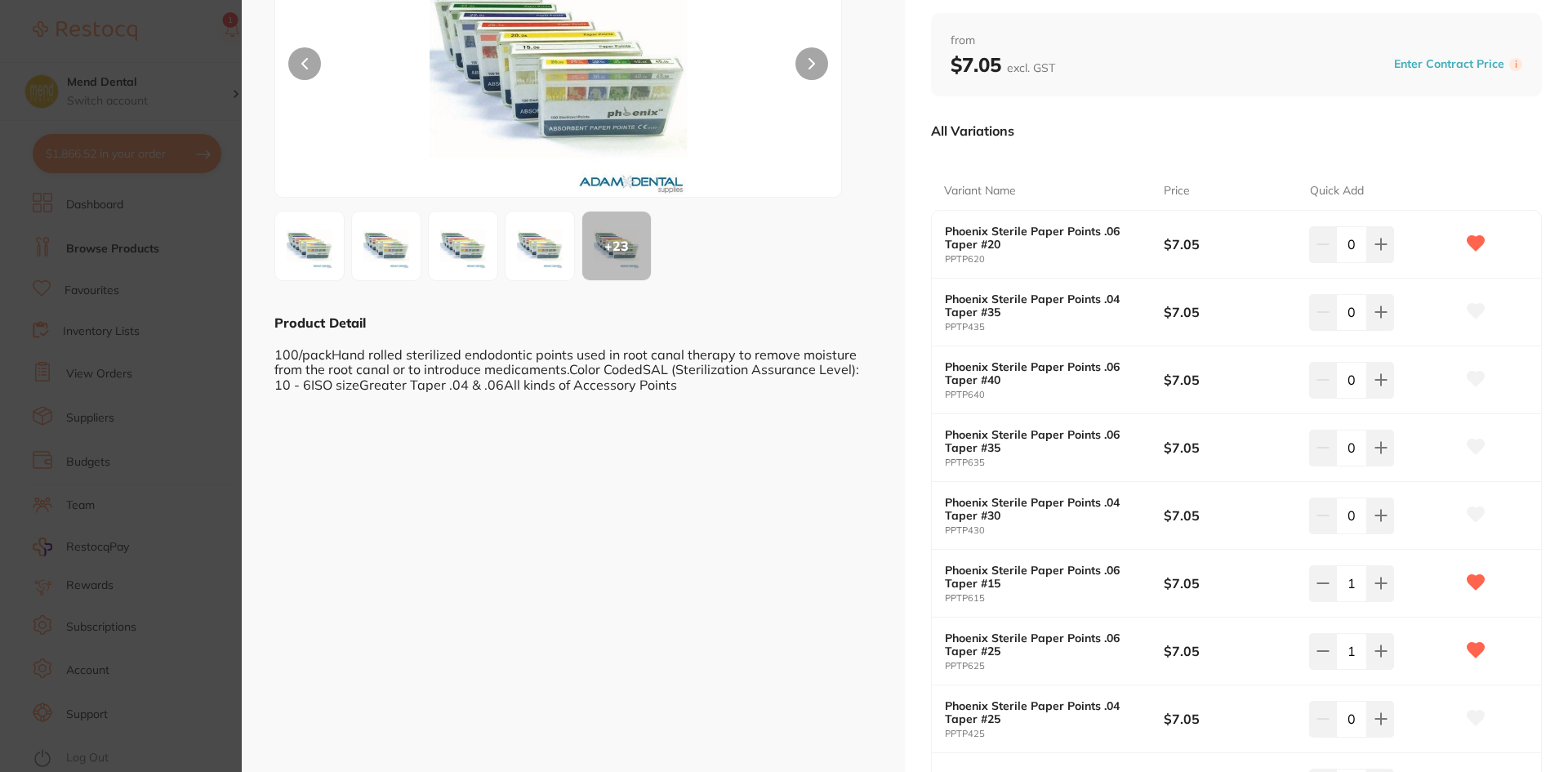
scroll to position [491, 0]
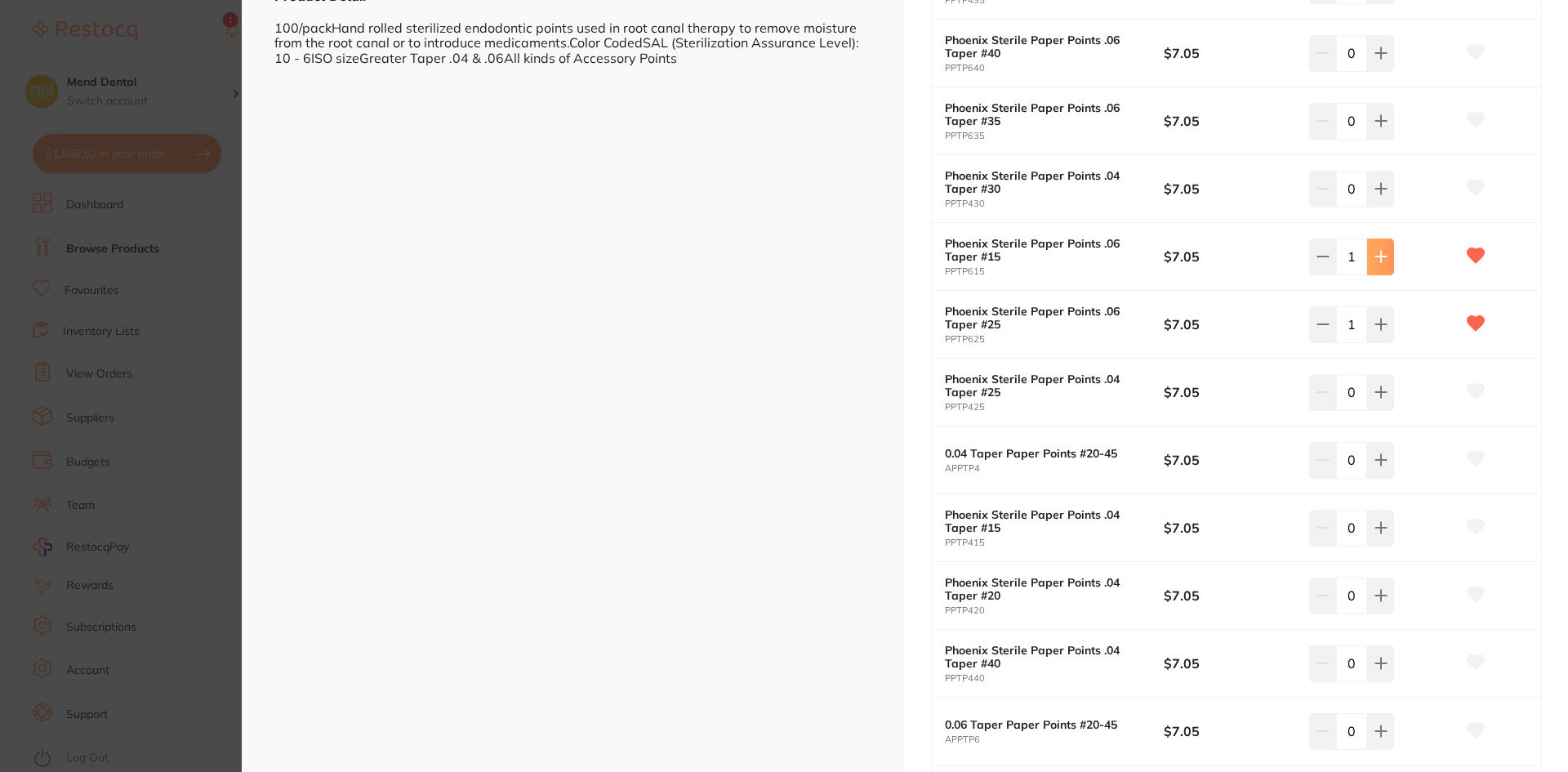
type input "2"
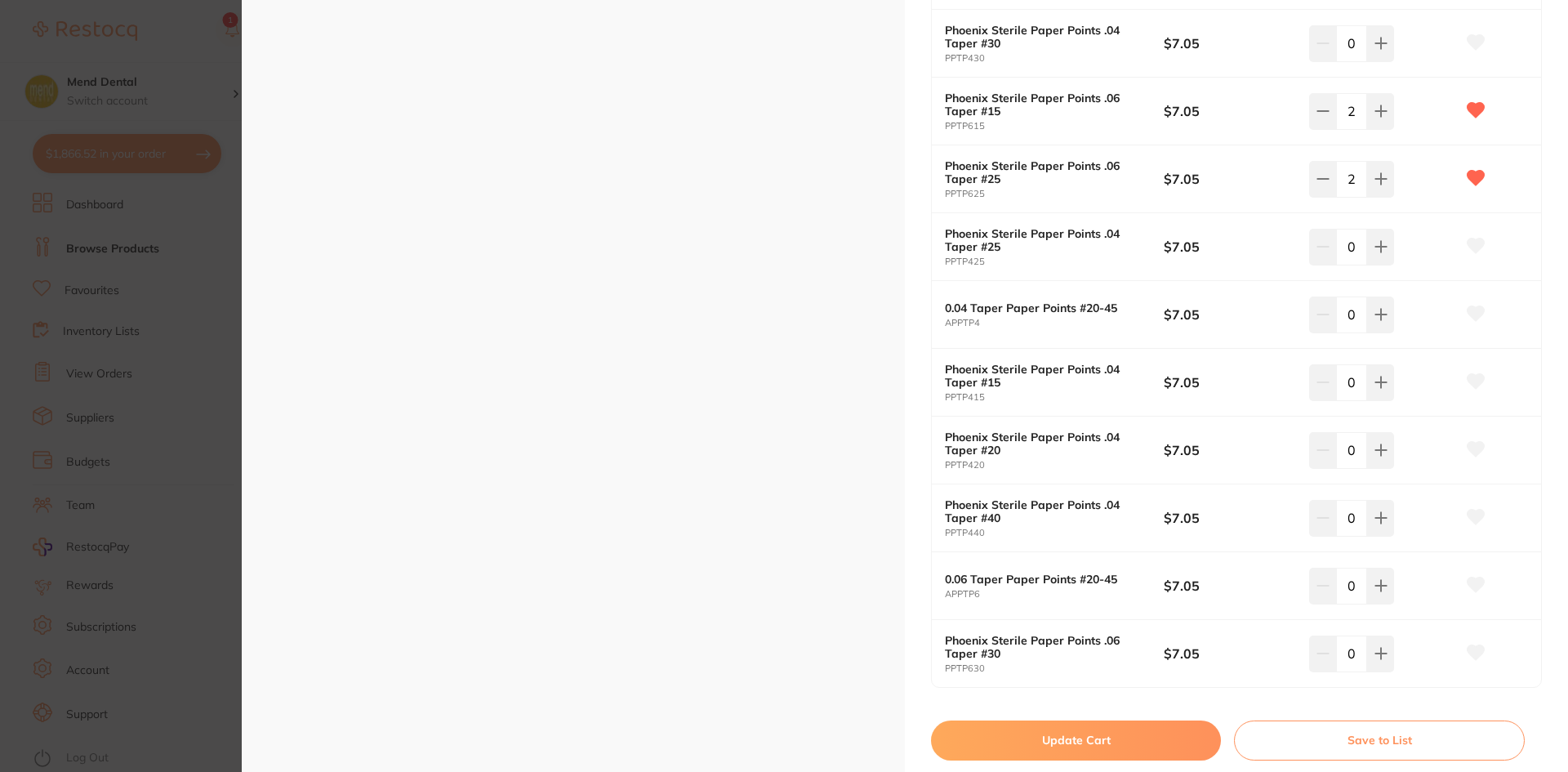
scroll to position [654, 0]
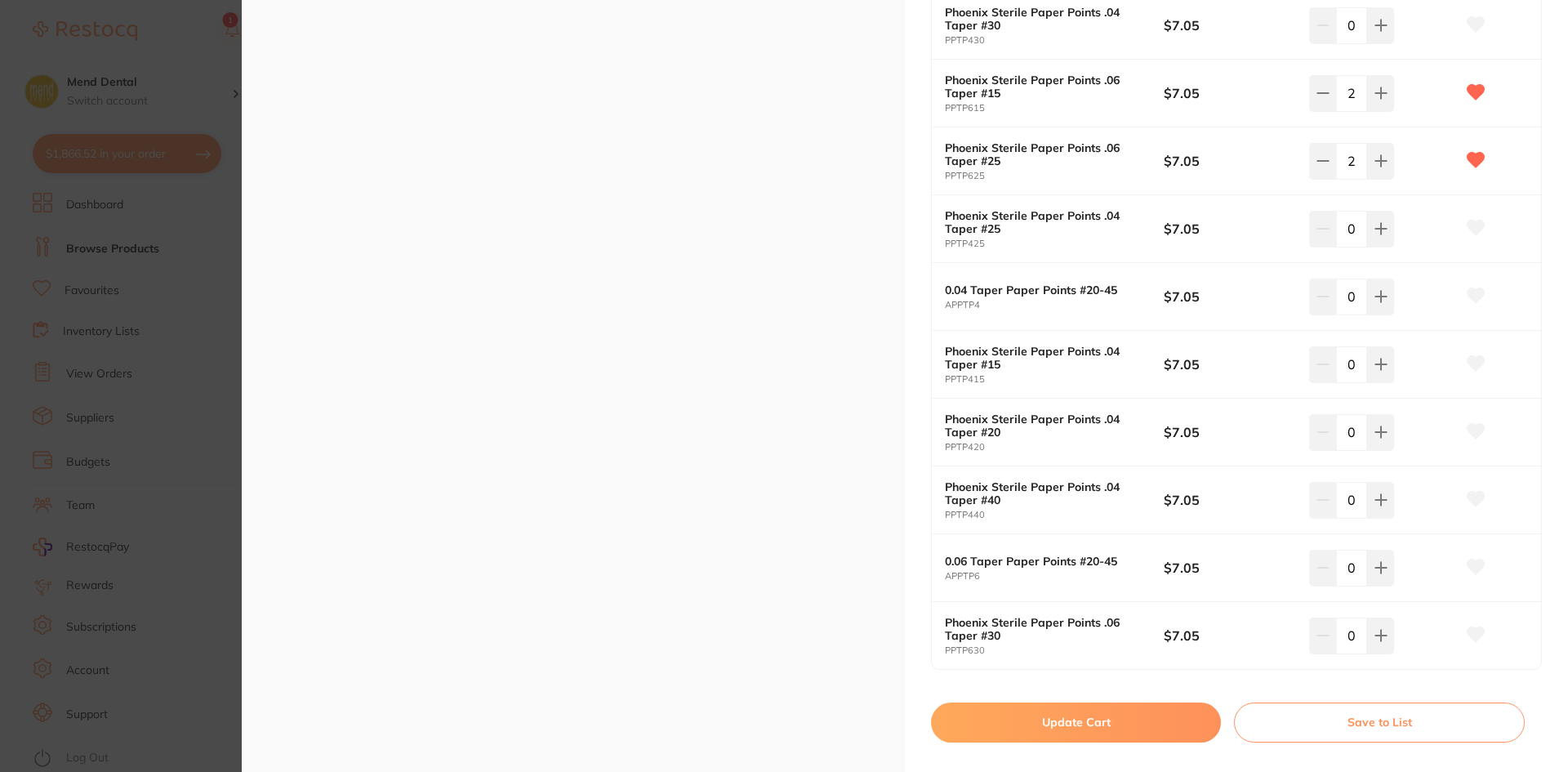
click at [989, 733] on button "Update Cart" at bounding box center [1076, 722] width 290 height 39
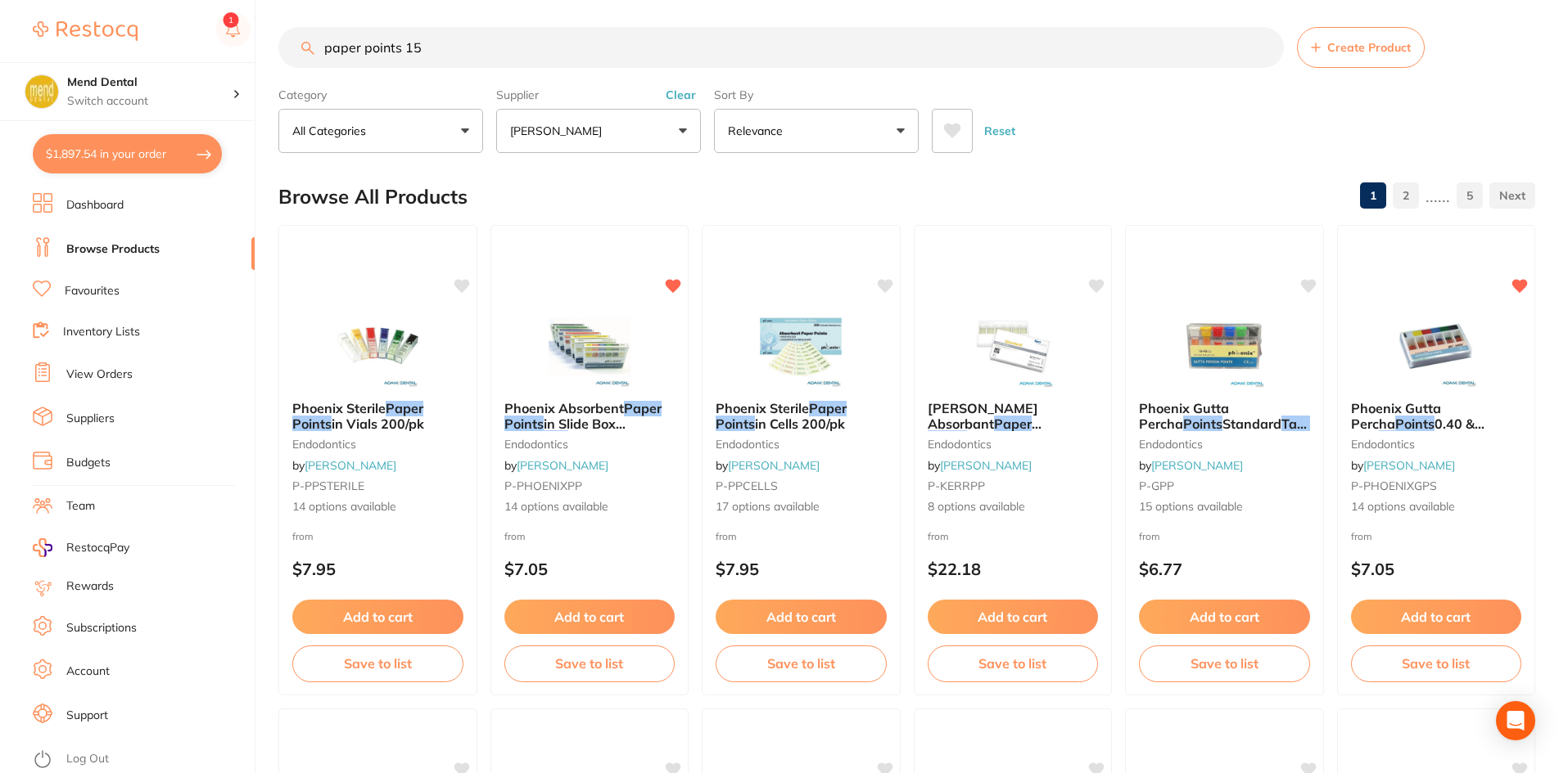
scroll to position [1, 0]
drag, startPoint x: 445, startPoint y: 44, endPoint x: 265, endPoint y: 61, distance: 180.8
click at [265, 61] on div "$1,897.54 Mend Dental Switch account Mend Dental $1,897.54 in your order Dashbo…" at bounding box center [784, 380] width 1568 height 773
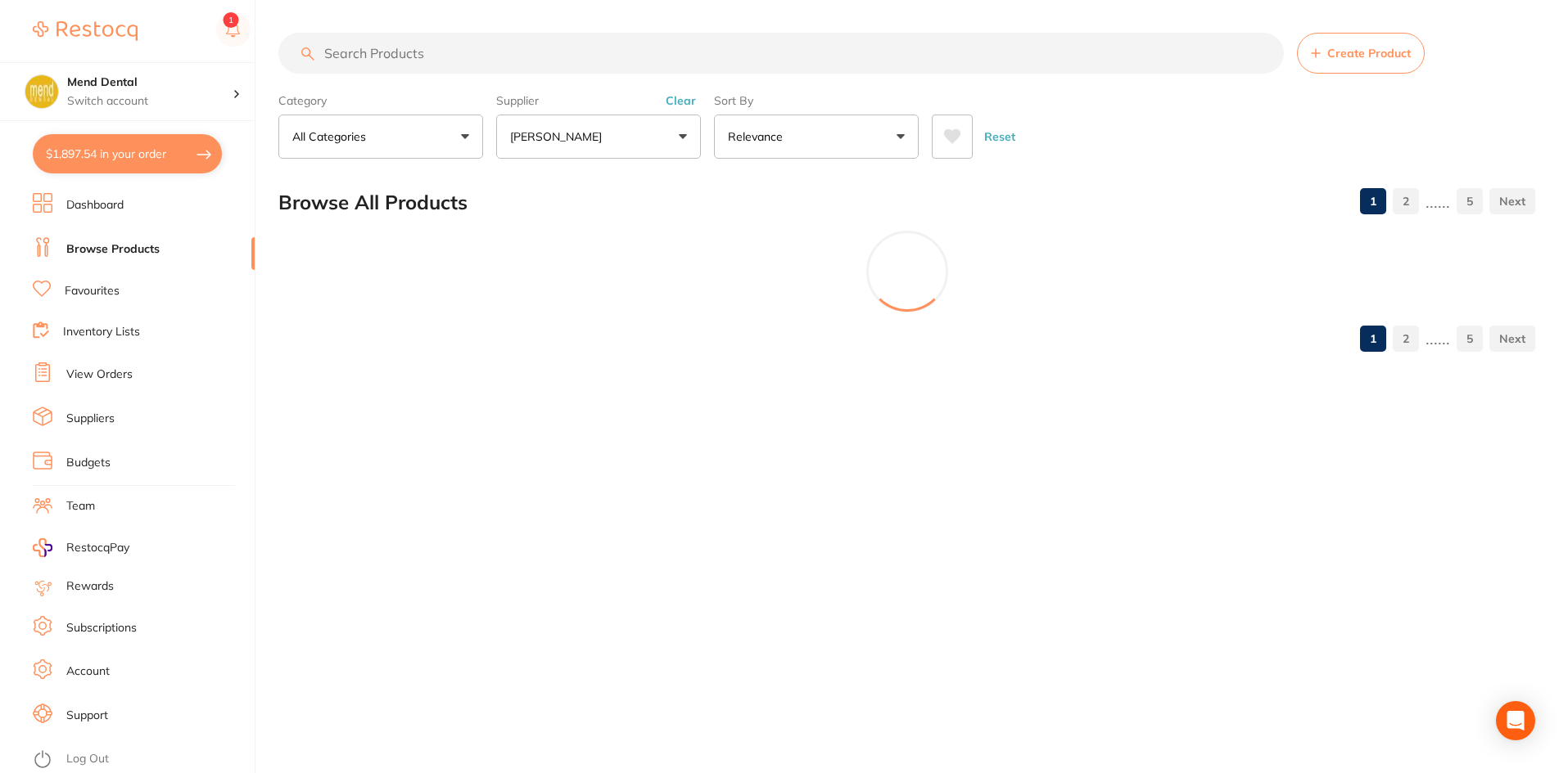
scroll to position [0, 0]
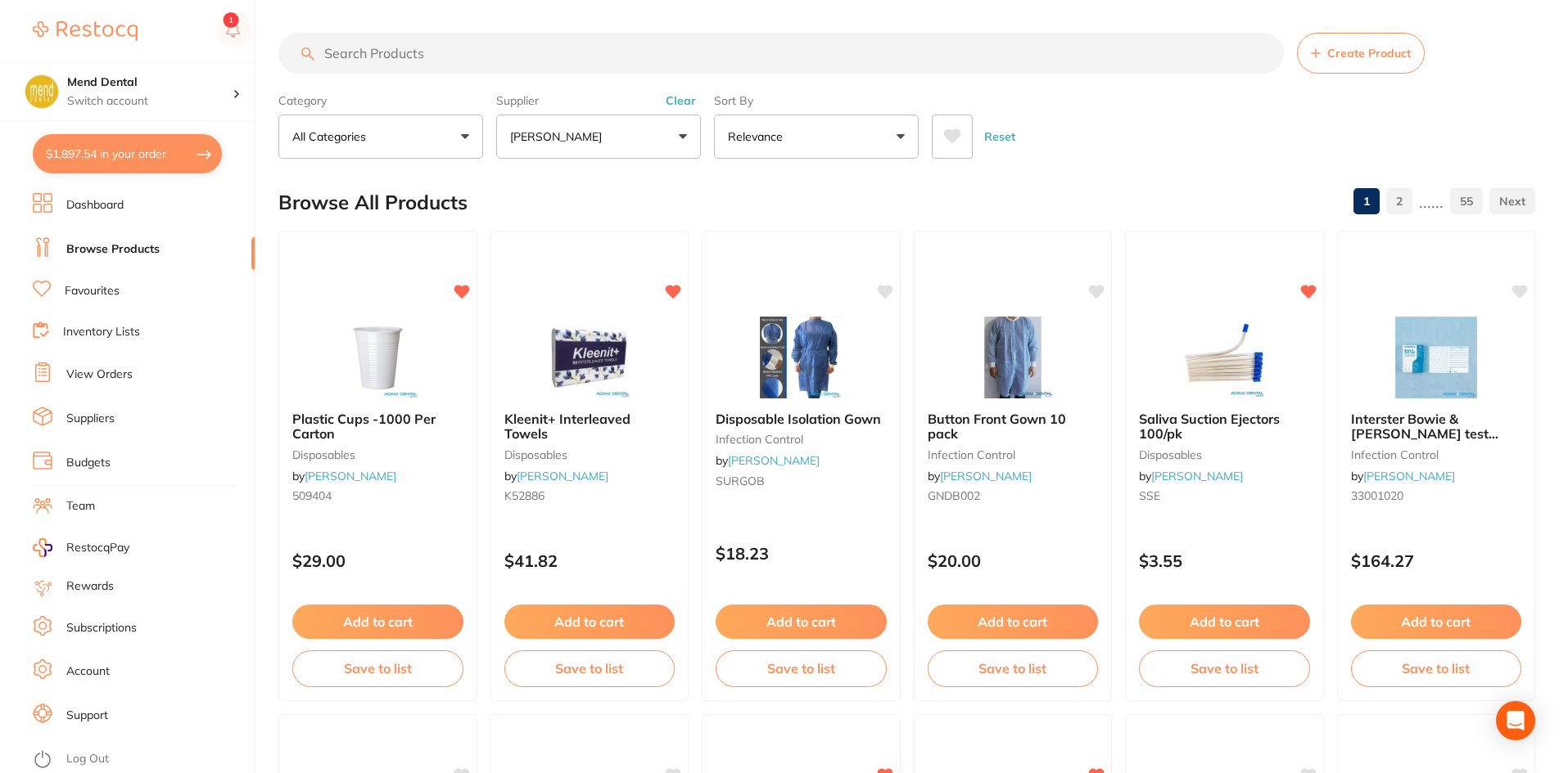
click at [512, 58] on input "search" at bounding box center [781, 53] width 1006 height 41
type input "hand sanitiser"
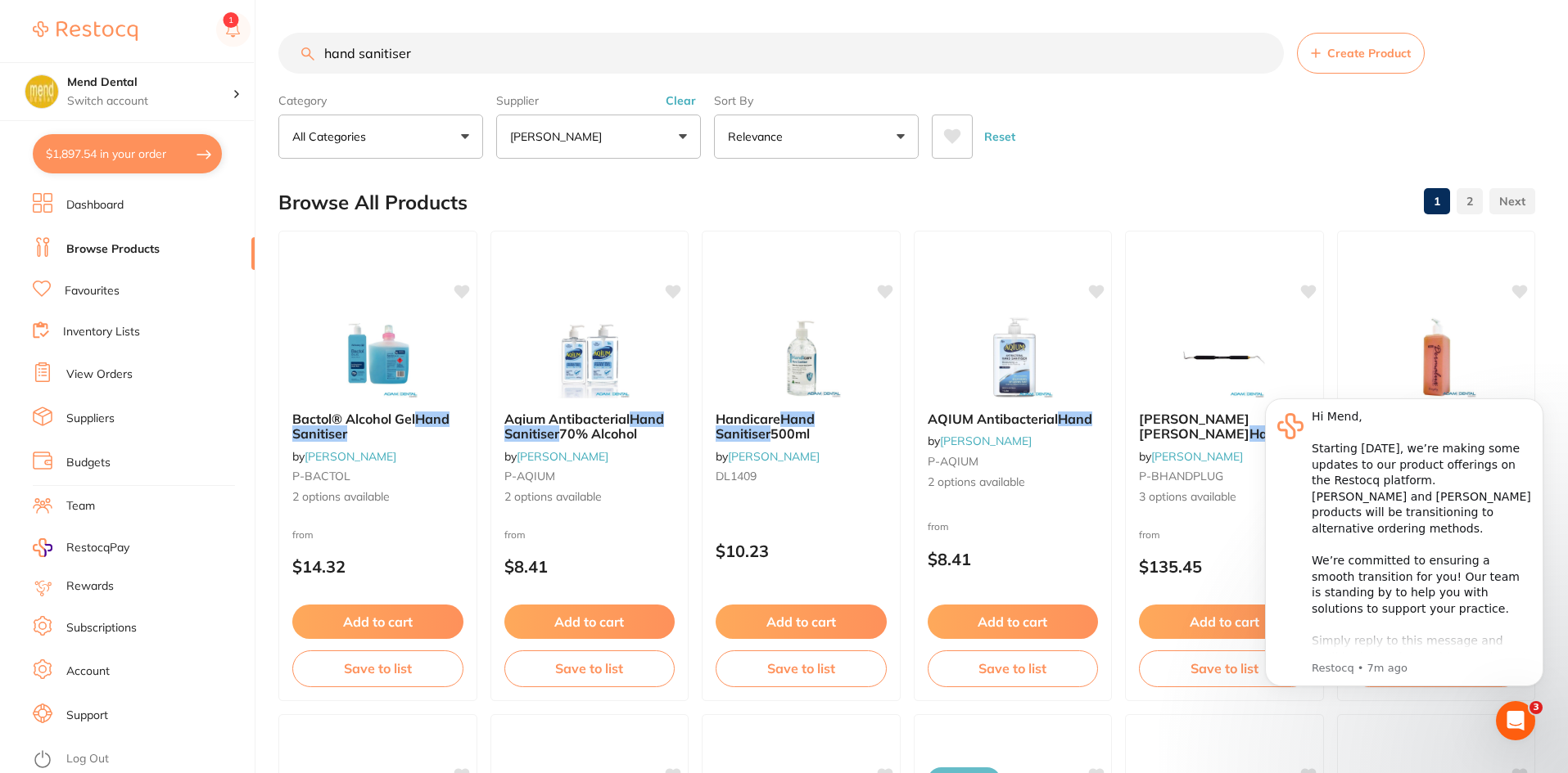
click at [609, 142] on button "[PERSON_NAME]" at bounding box center [598, 136] width 205 height 44
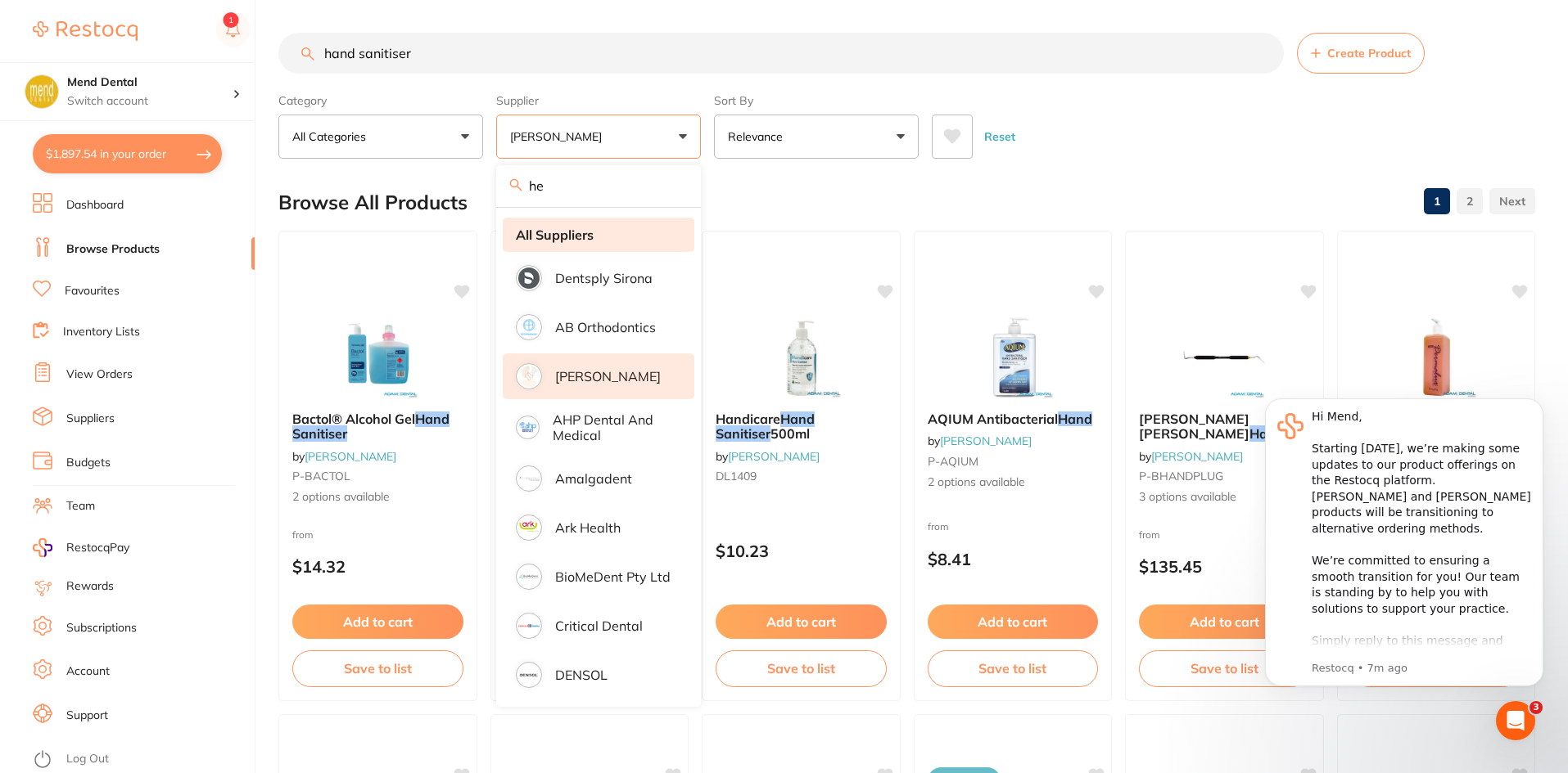
click at [600, 230] on li "All Suppliers" at bounding box center [599, 235] width 192 height 35
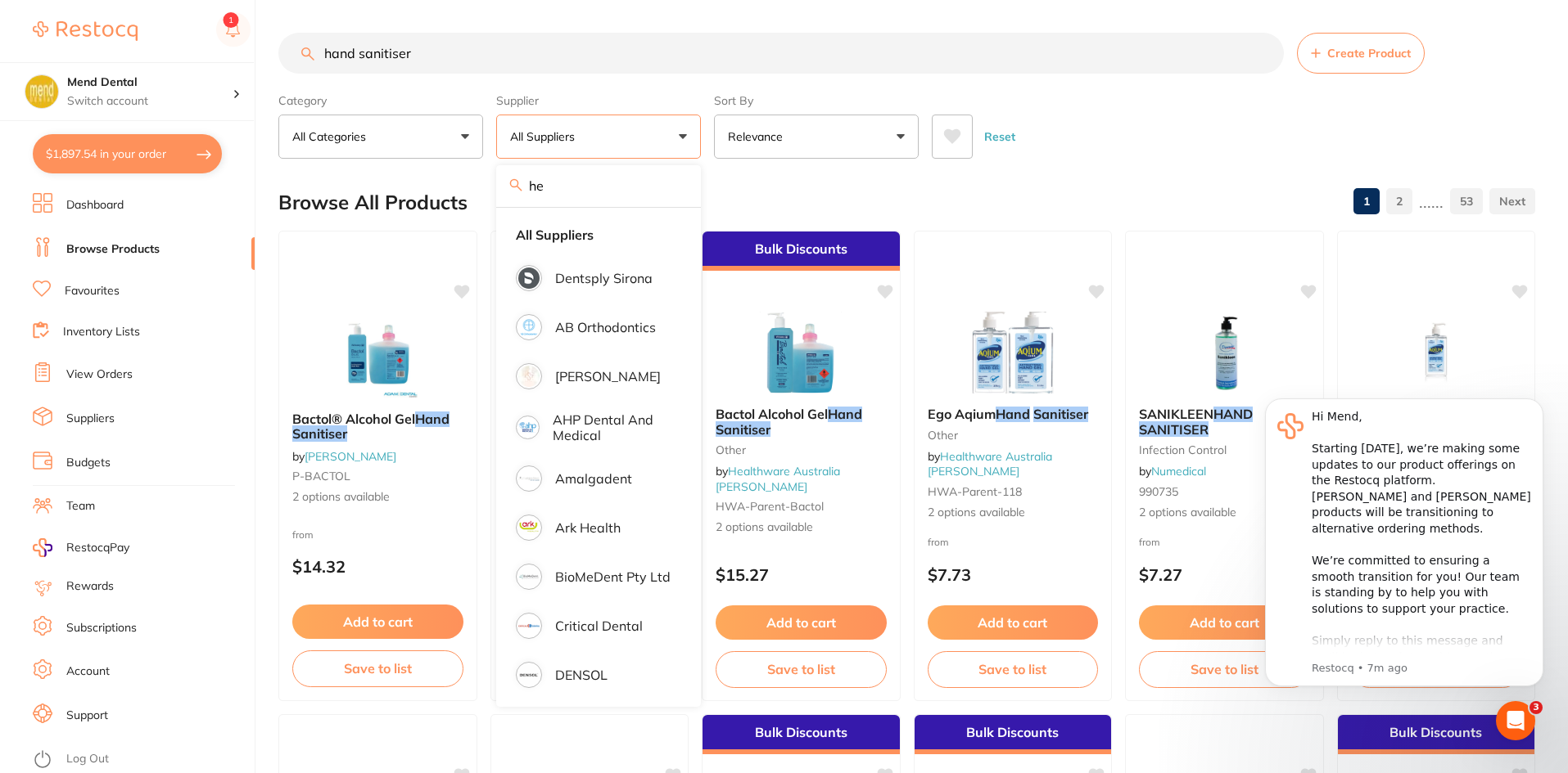
click at [673, 183] on input "he" at bounding box center [598, 185] width 205 height 41
click at [673, 191] on input "he" at bounding box center [598, 185] width 205 height 41
click at [675, 188] on input "he" at bounding box center [598, 185] width 205 height 41
click at [819, 189] on div "Browse All Products 1 2 ...... 53" at bounding box center [906, 202] width 1257 height 54
click at [663, 190] on div "Browse All Products 1 2 ...... 53" at bounding box center [906, 202] width 1257 height 54
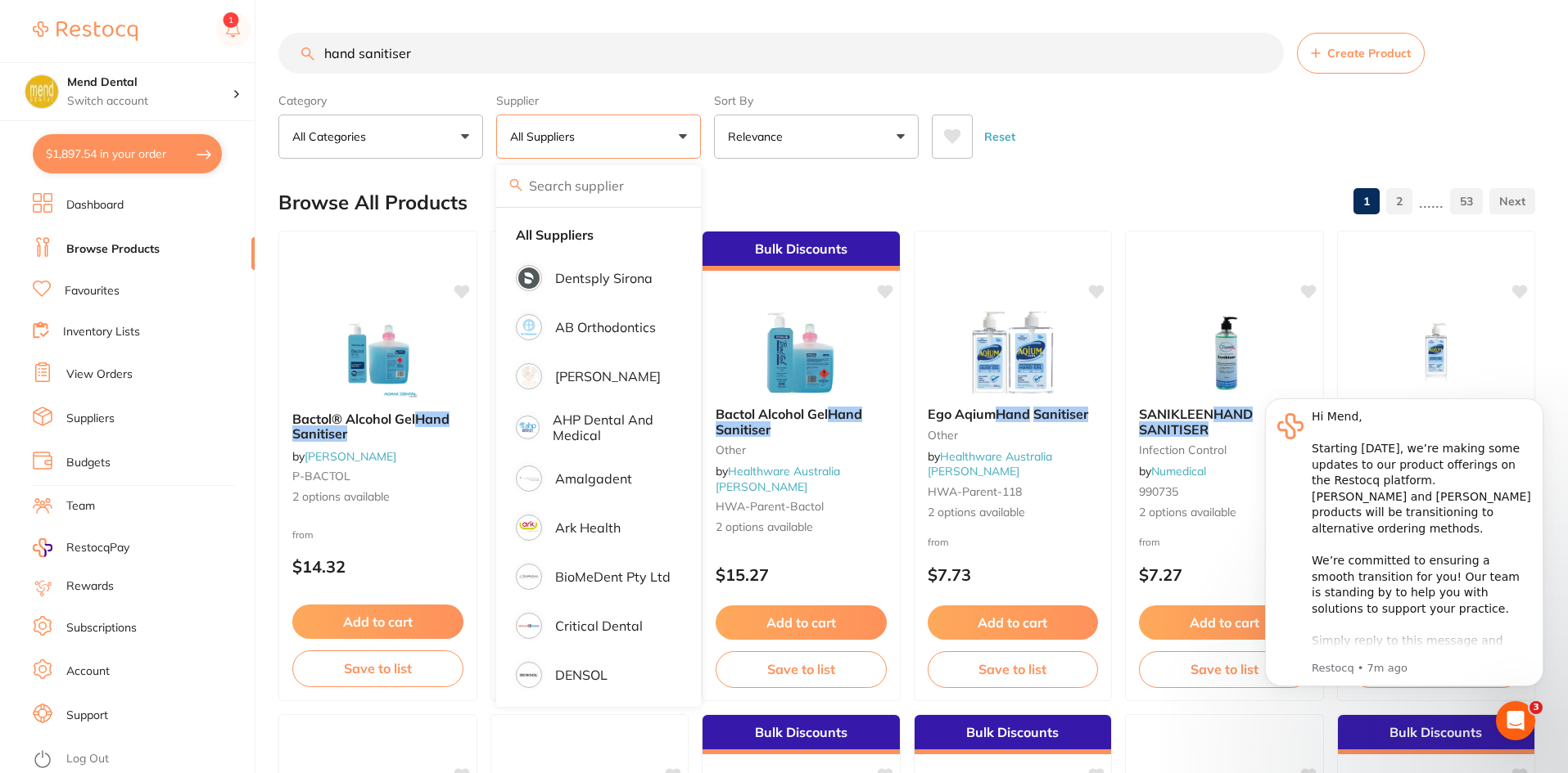
click at [672, 187] on div "Browse All Products 1 2 ...... 53" at bounding box center [906, 202] width 1257 height 54
click at [746, 181] on div "Browse All Products 1 2 ...... 53" at bounding box center [906, 202] width 1257 height 54
click at [687, 133] on button "All Suppliers" at bounding box center [598, 136] width 205 height 44
click at [685, 133] on button "All Suppliers" at bounding box center [598, 136] width 205 height 44
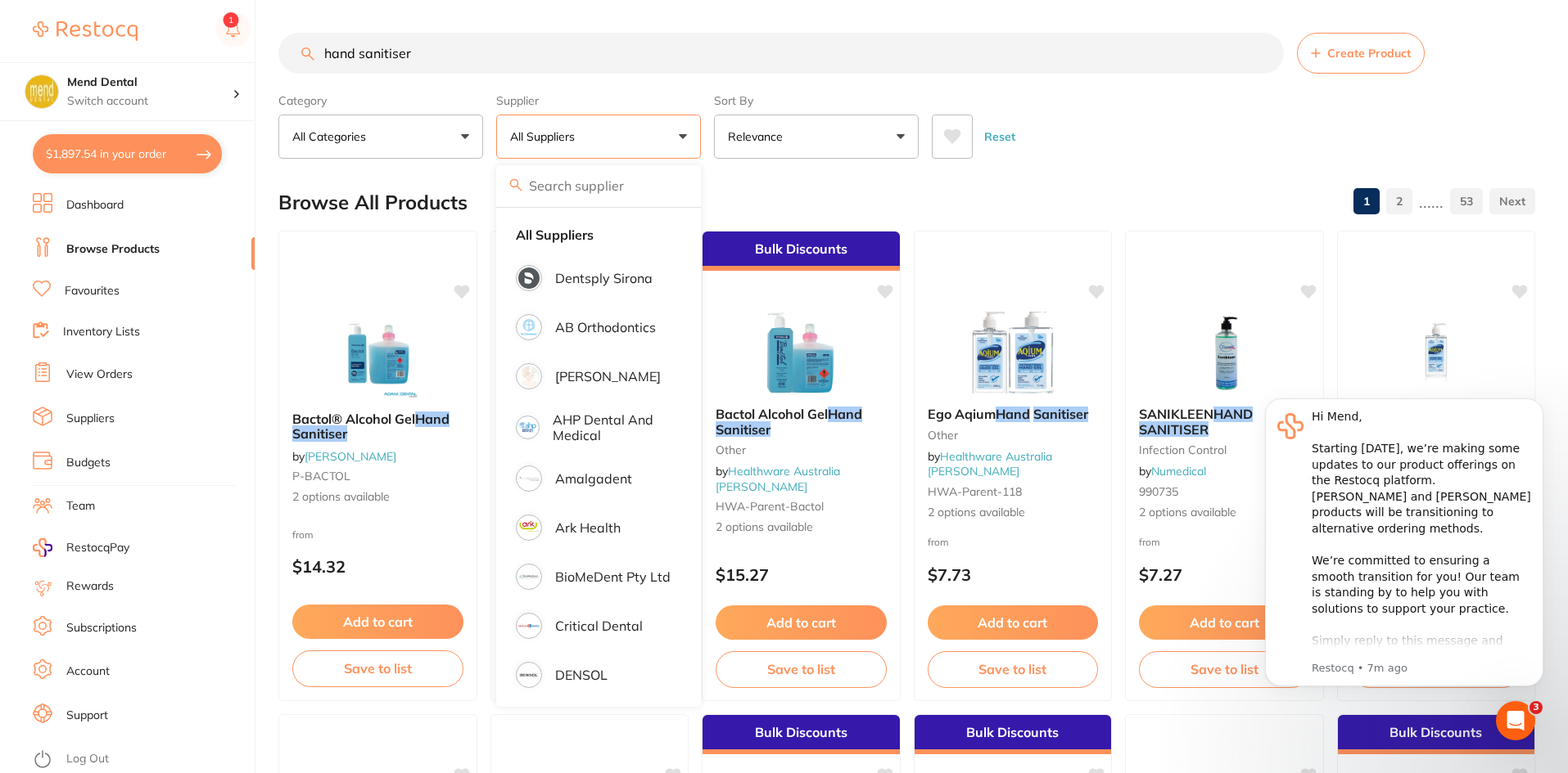
click at [685, 133] on button "All Suppliers" at bounding box center [598, 136] width 205 height 44
click at [746, 178] on div "Browse All Products 1 2 ...... 53" at bounding box center [906, 202] width 1257 height 54
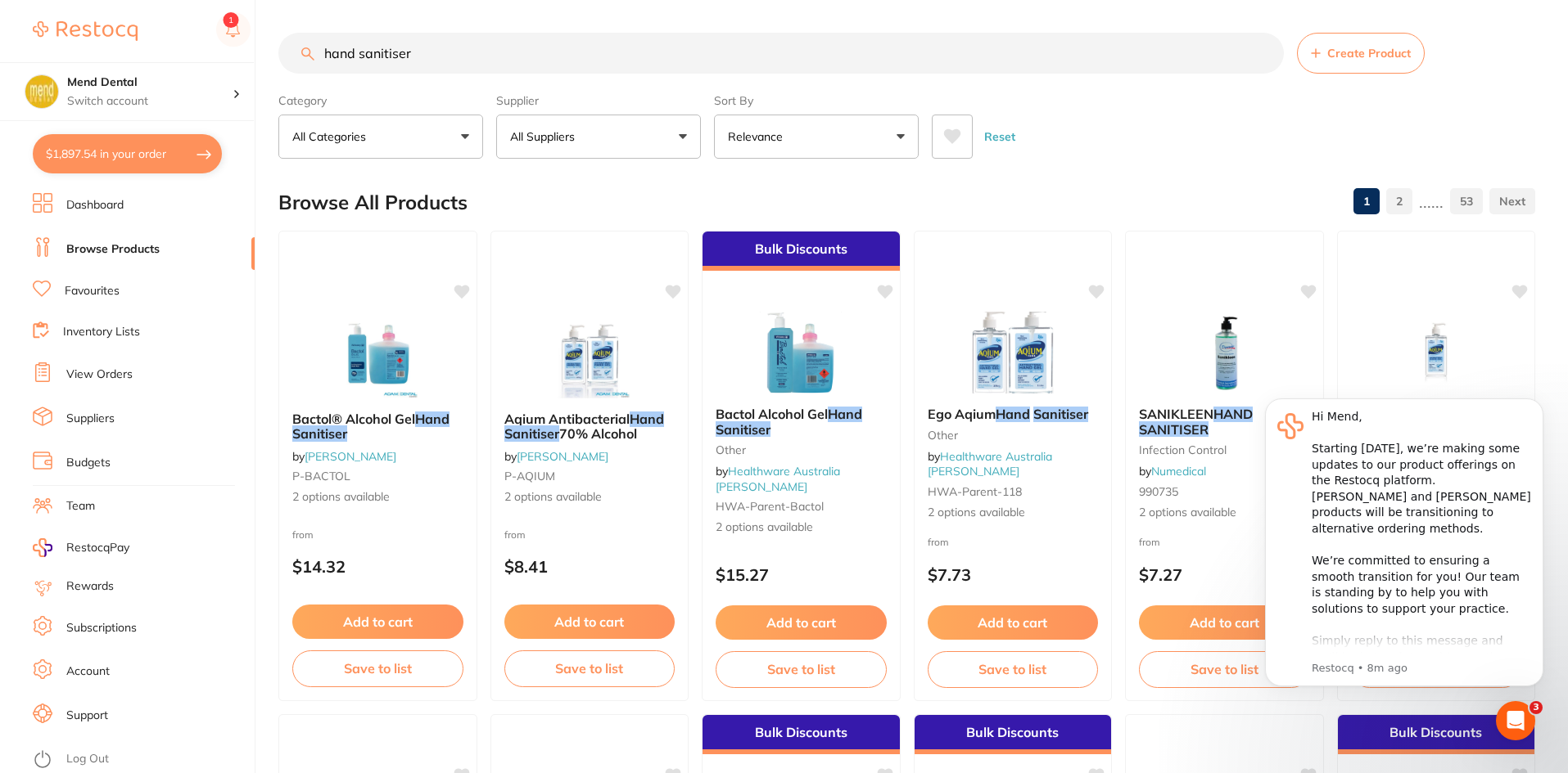
click at [477, 65] on input "hand sanitiser" at bounding box center [781, 53] width 1006 height 41
type input "hand sanitiser handicare"
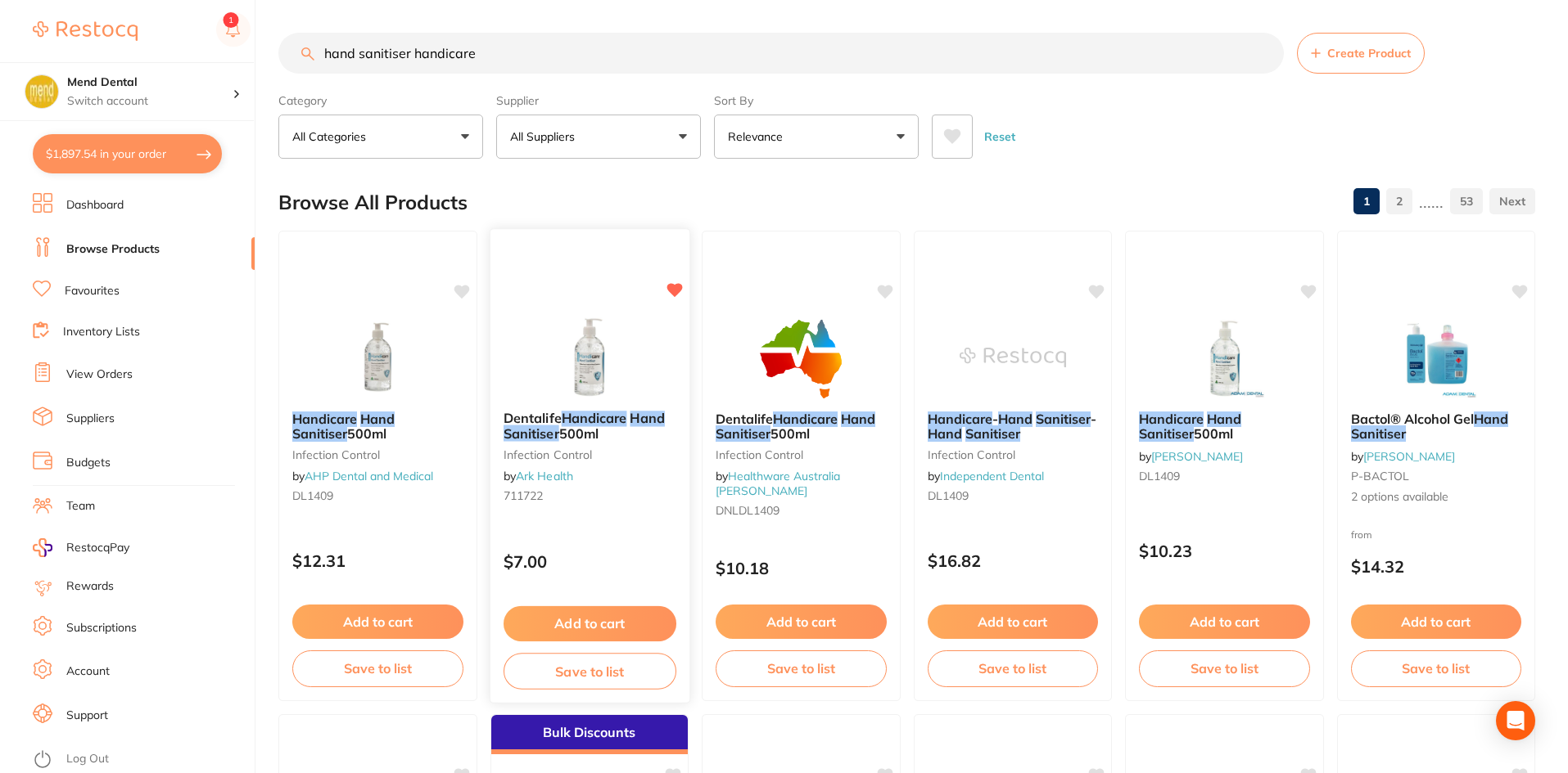
click at [602, 624] on button "Add to cart" at bounding box center [589, 624] width 173 height 35
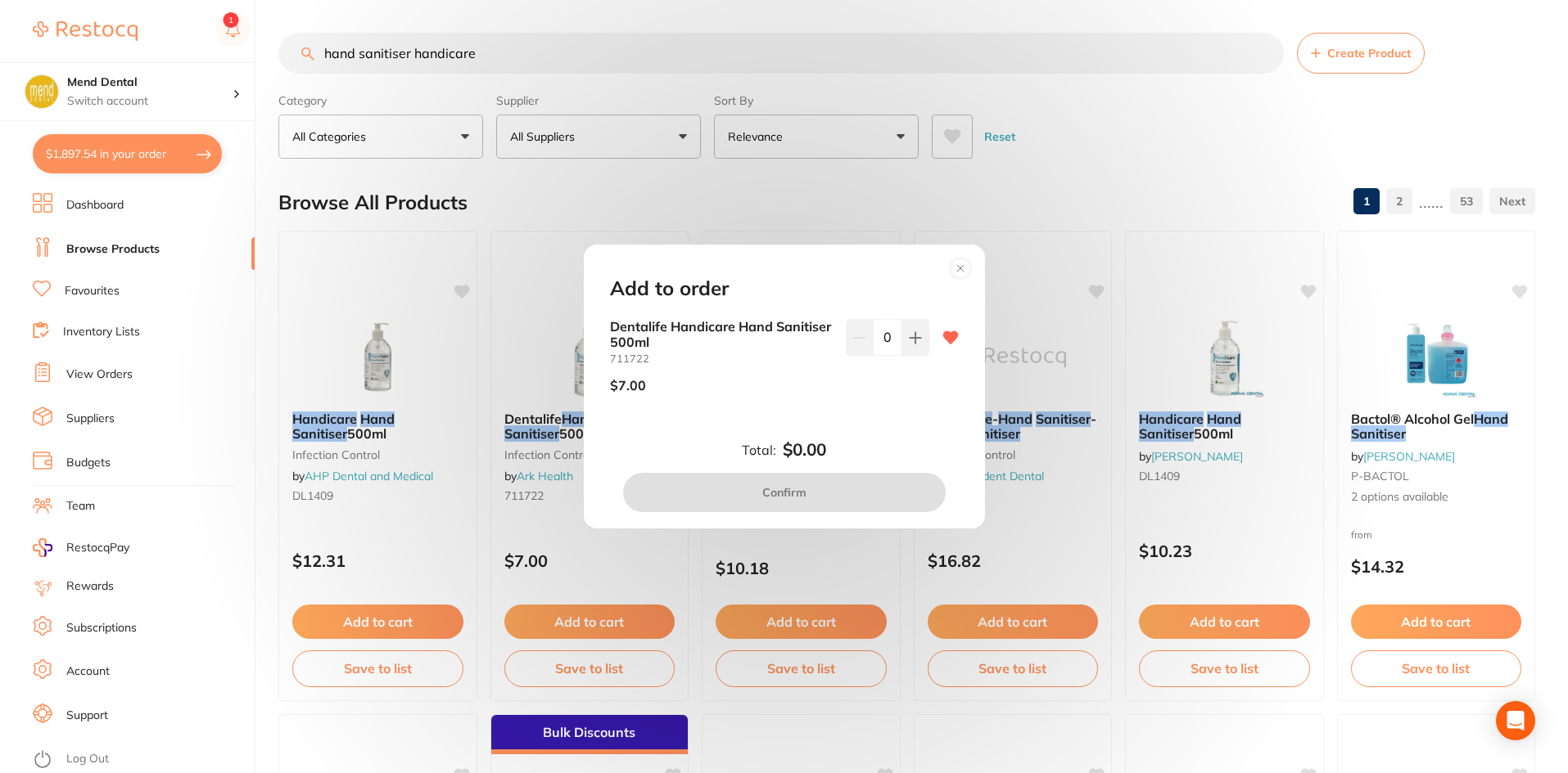
click at [925, 347] on div "Dentalife Handicare Hand Sanitiser 500ml 711722 $7.00 0" at bounding box center [784, 363] width 349 height 86
click at [919, 347] on button at bounding box center [915, 338] width 27 height 36
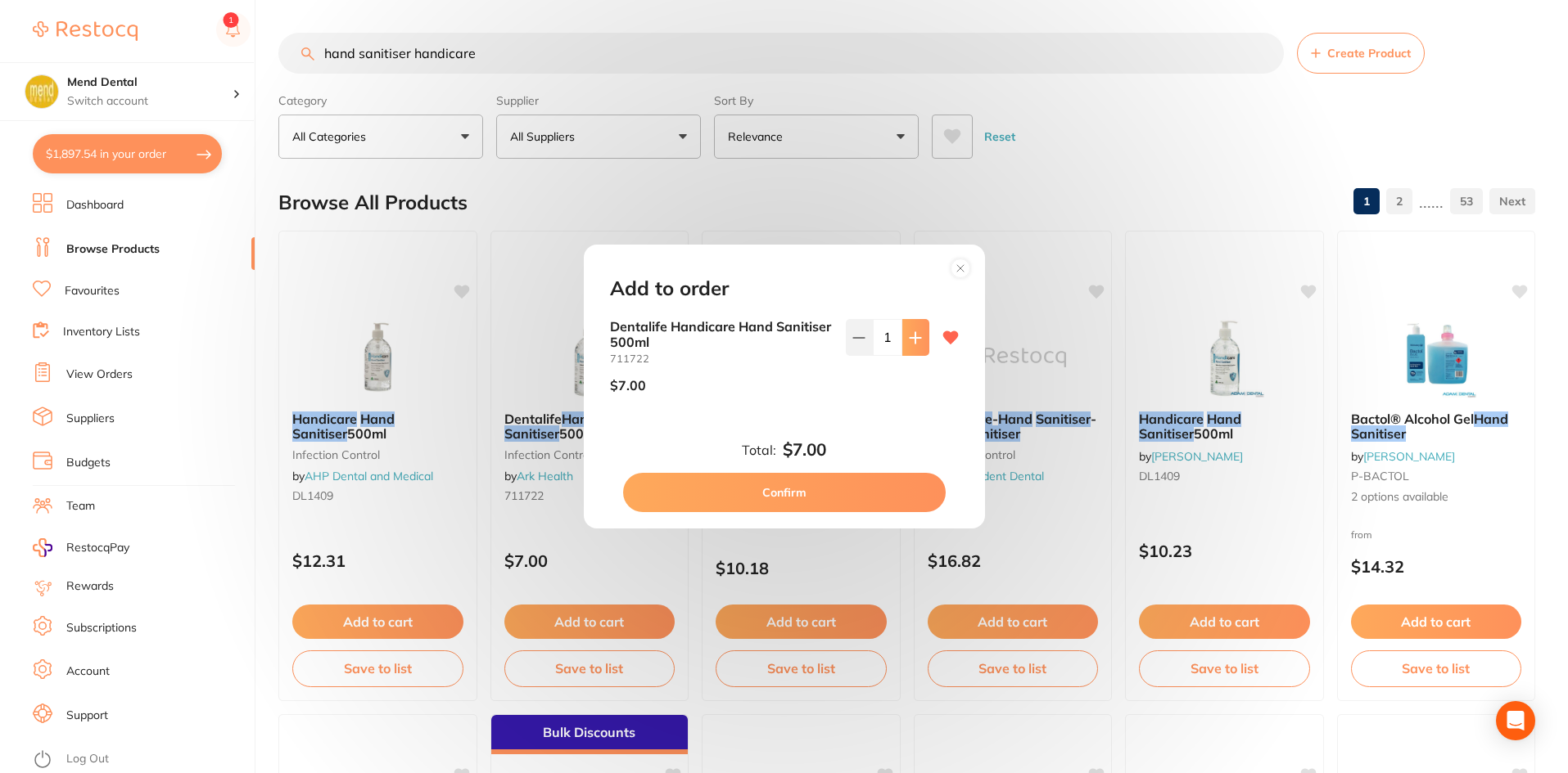
click at [917, 347] on button at bounding box center [915, 338] width 27 height 36
type input "5"
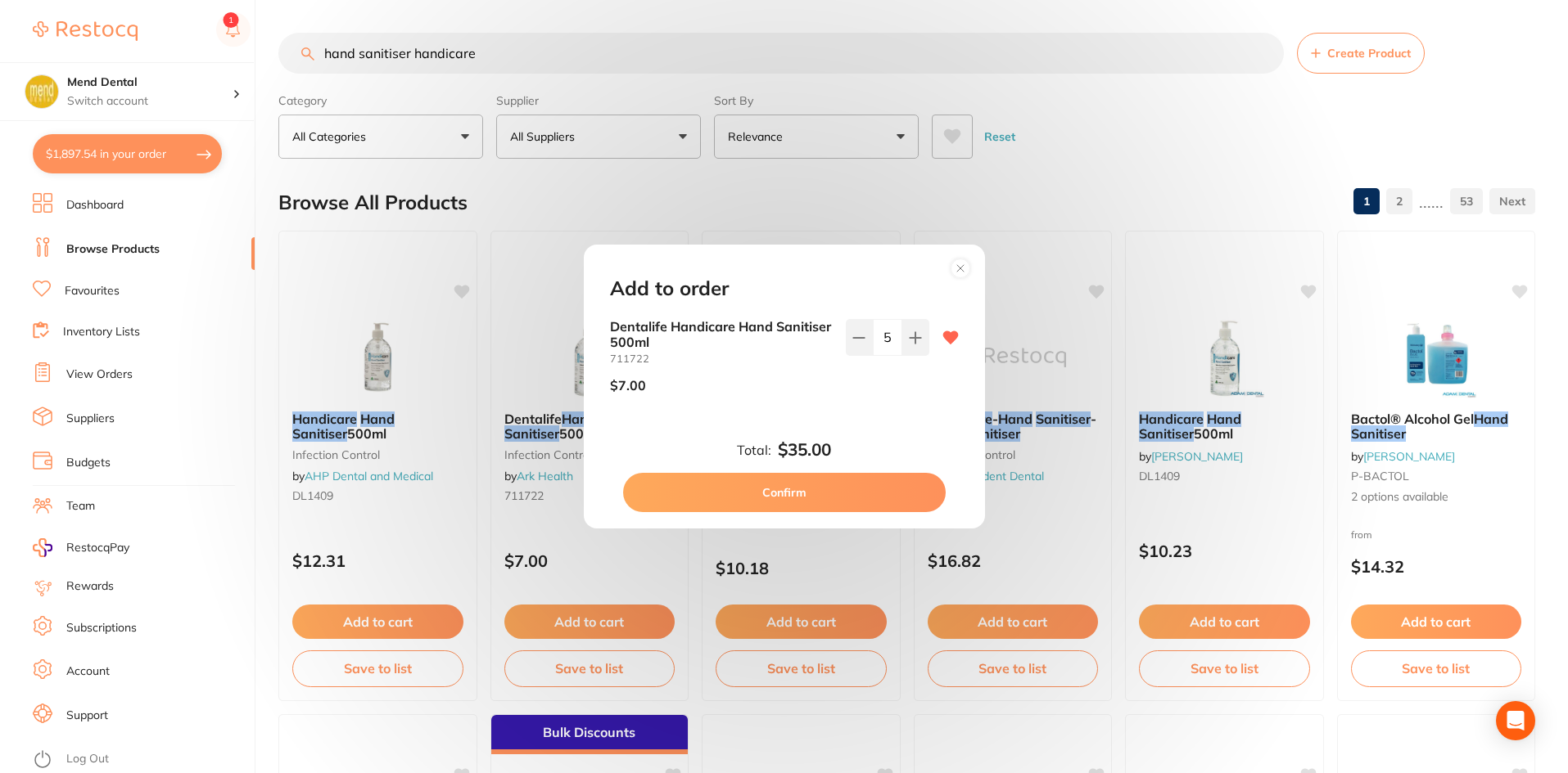
click at [905, 481] on button "Confirm" at bounding box center [784, 492] width 322 height 39
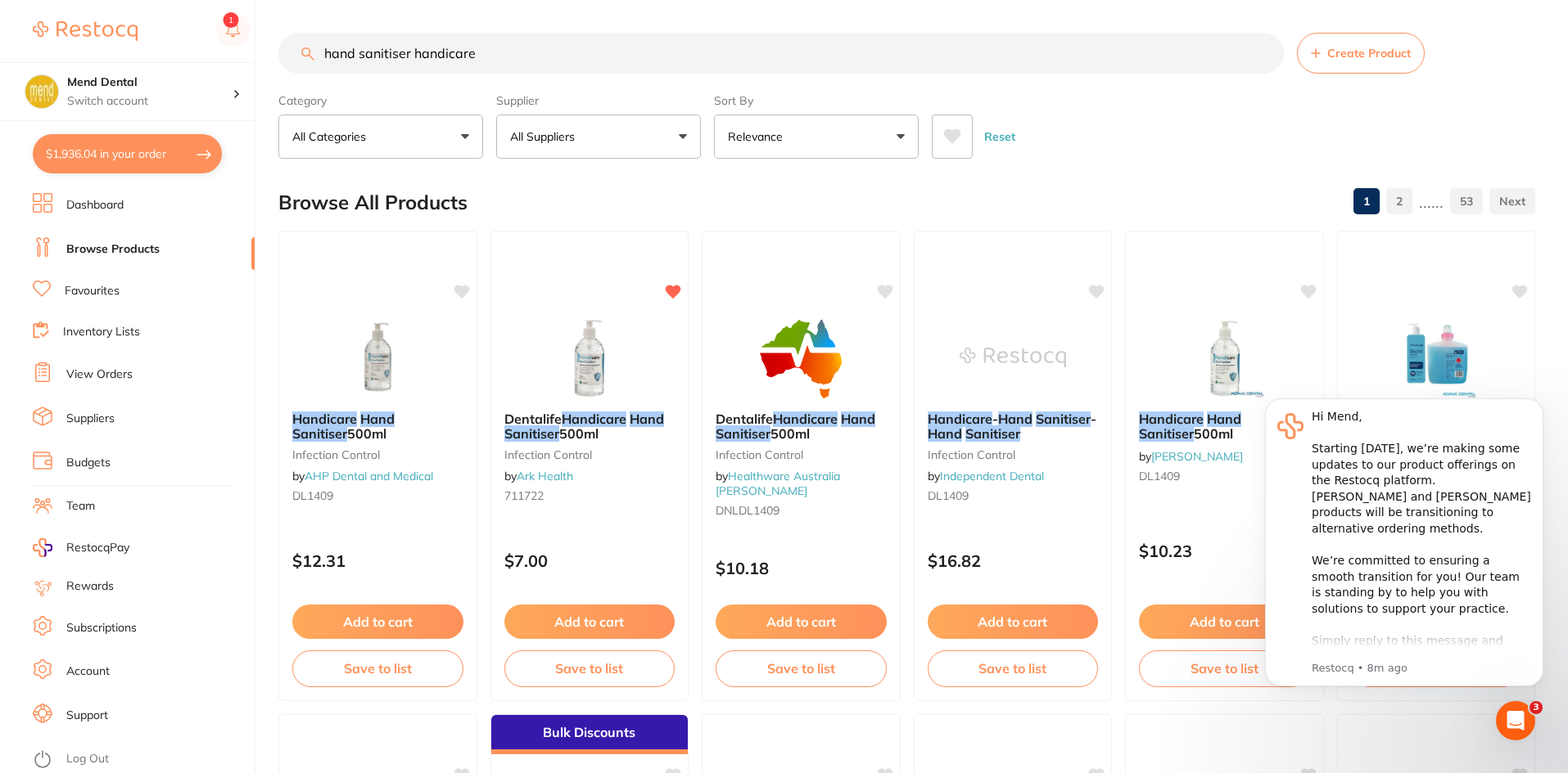
drag, startPoint x: 493, startPoint y: 53, endPoint x: 312, endPoint y: 48, distance: 181.1
click at [312, 48] on div "hand sanitiser handicare Create Product" at bounding box center [906, 53] width 1257 height 41
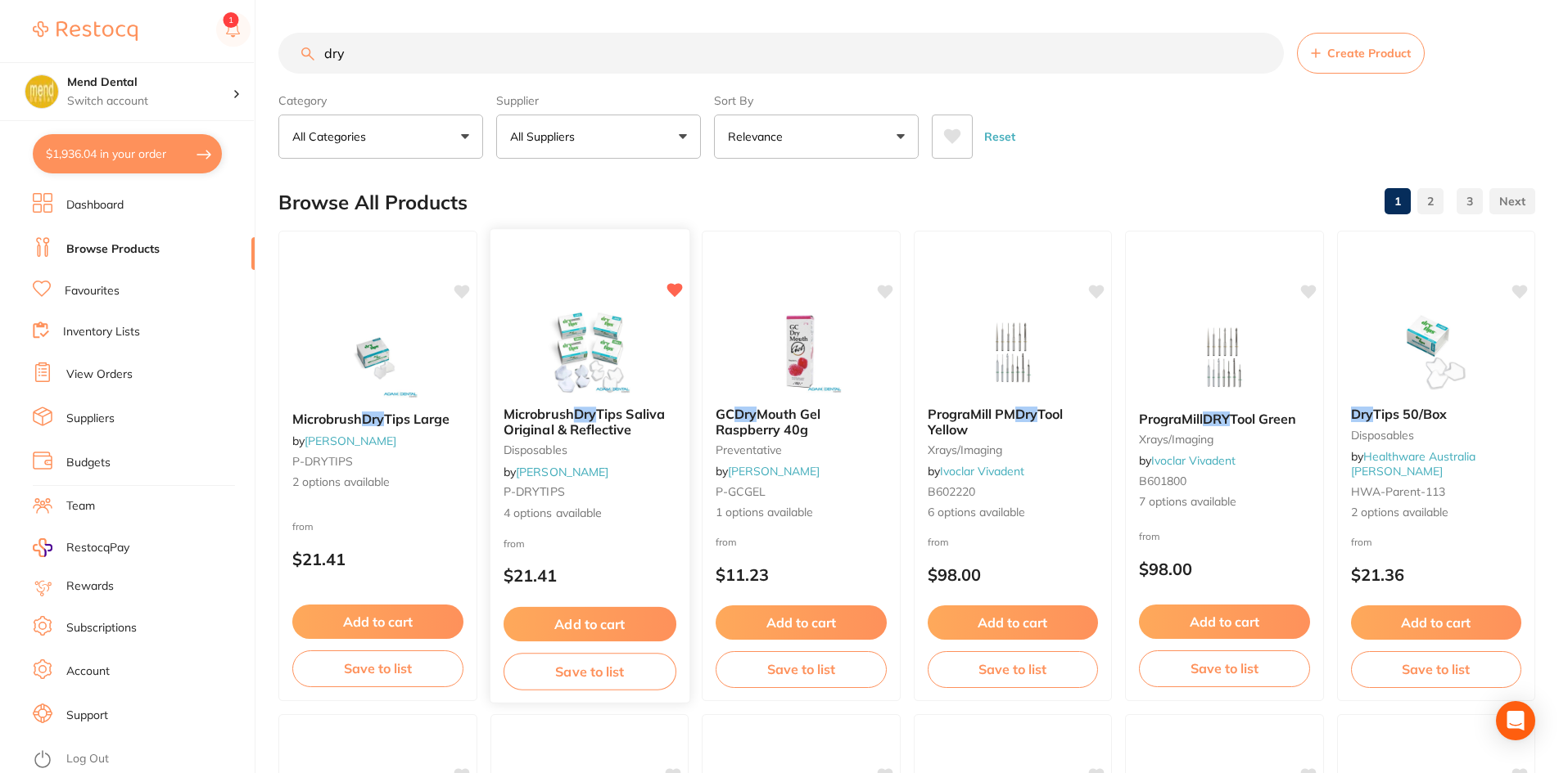
type input "dry"
click at [567, 320] on img at bounding box center [589, 352] width 107 height 83
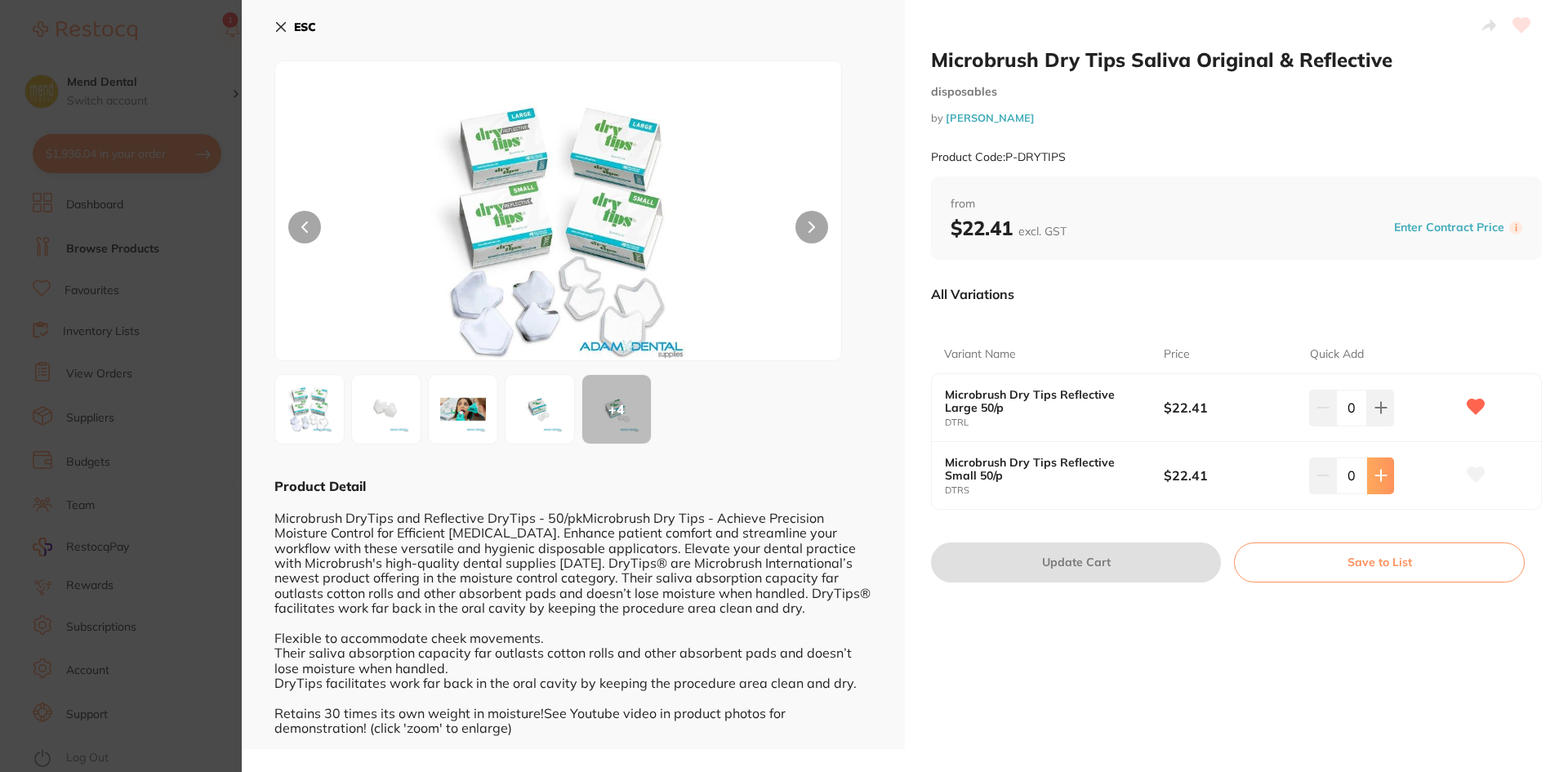
click at [1381, 414] on icon at bounding box center [1381, 407] width 13 height 13
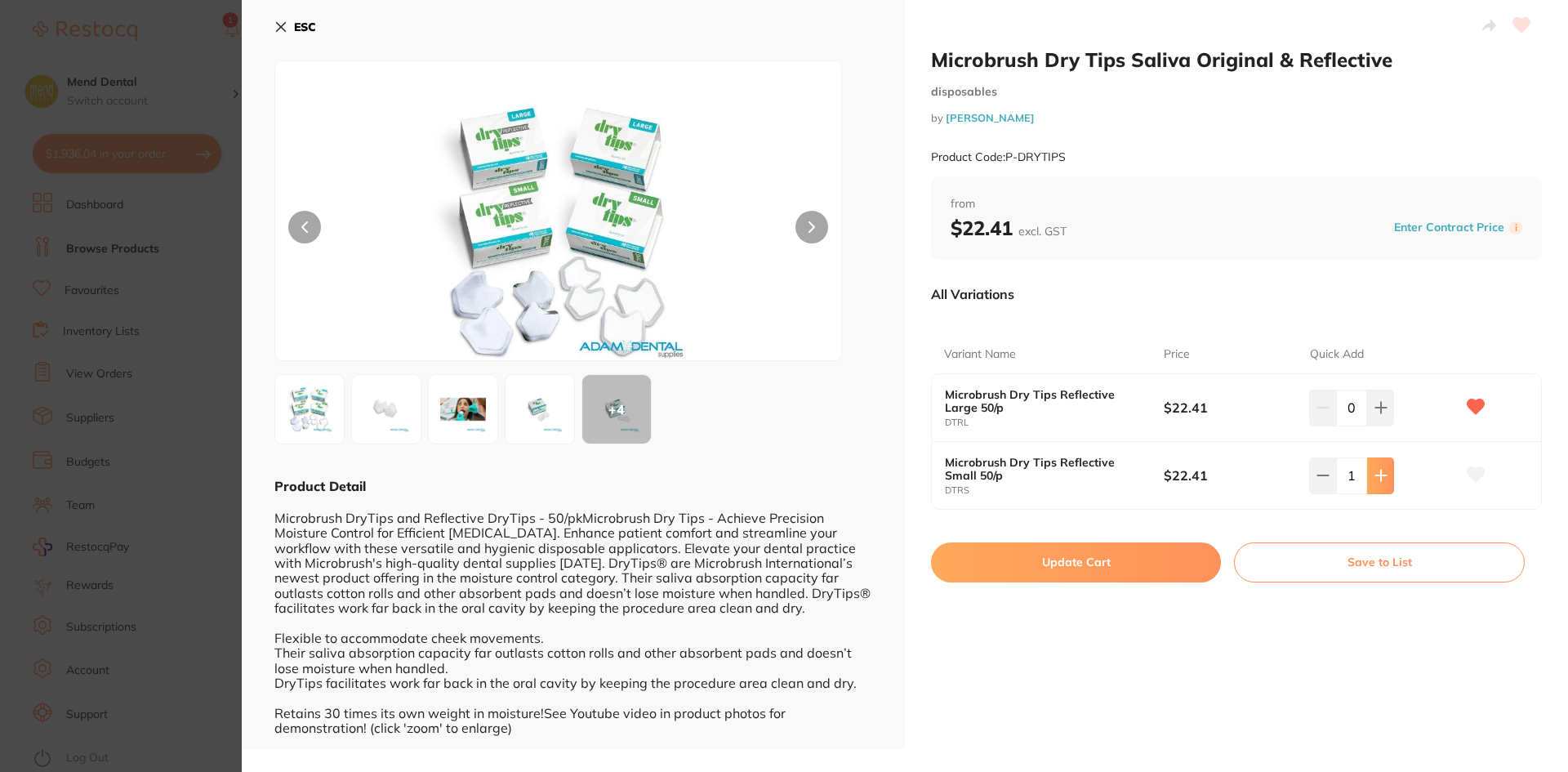
click at [1381, 414] on icon at bounding box center [1381, 407] width 13 height 13
type input "2"
click at [1111, 569] on button "Update Cart" at bounding box center [1076, 562] width 290 height 39
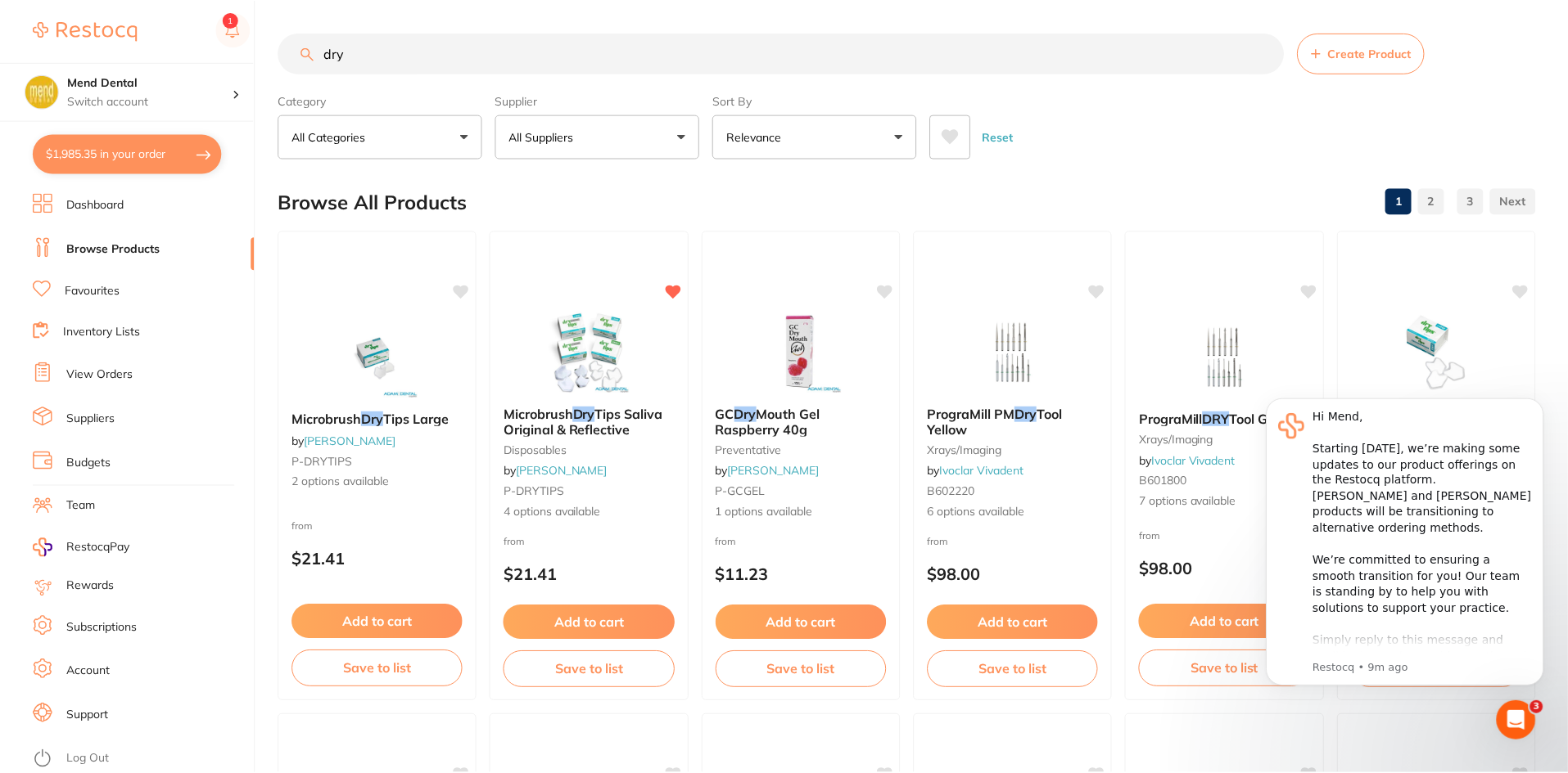
scroll to position [10, 0]
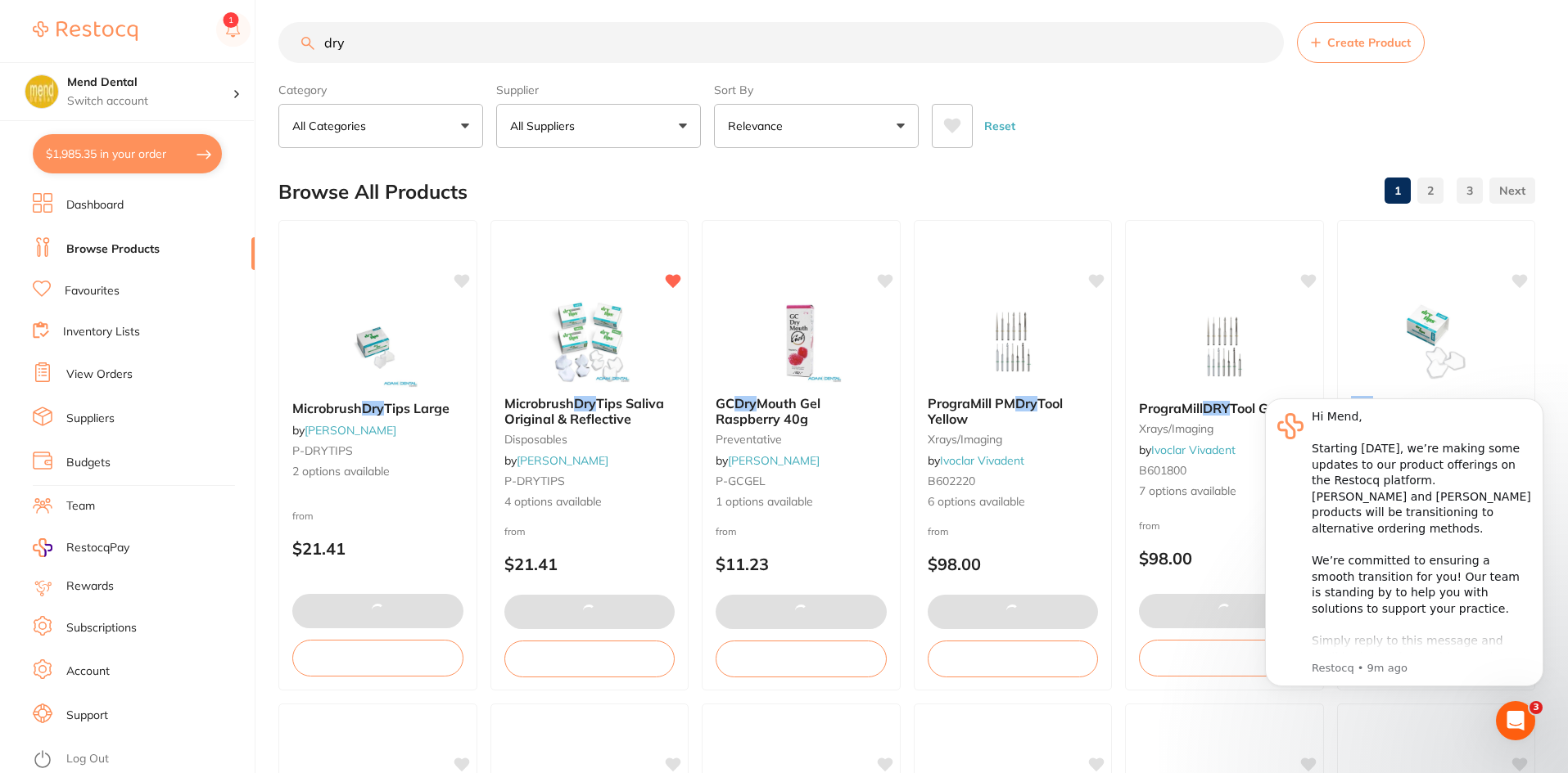
drag, startPoint x: 421, startPoint y: 46, endPoint x: 323, endPoint y: 47, distance: 98.0
click at [323, 47] on input "dry" at bounding box center [781, 42] width 1006 height 41
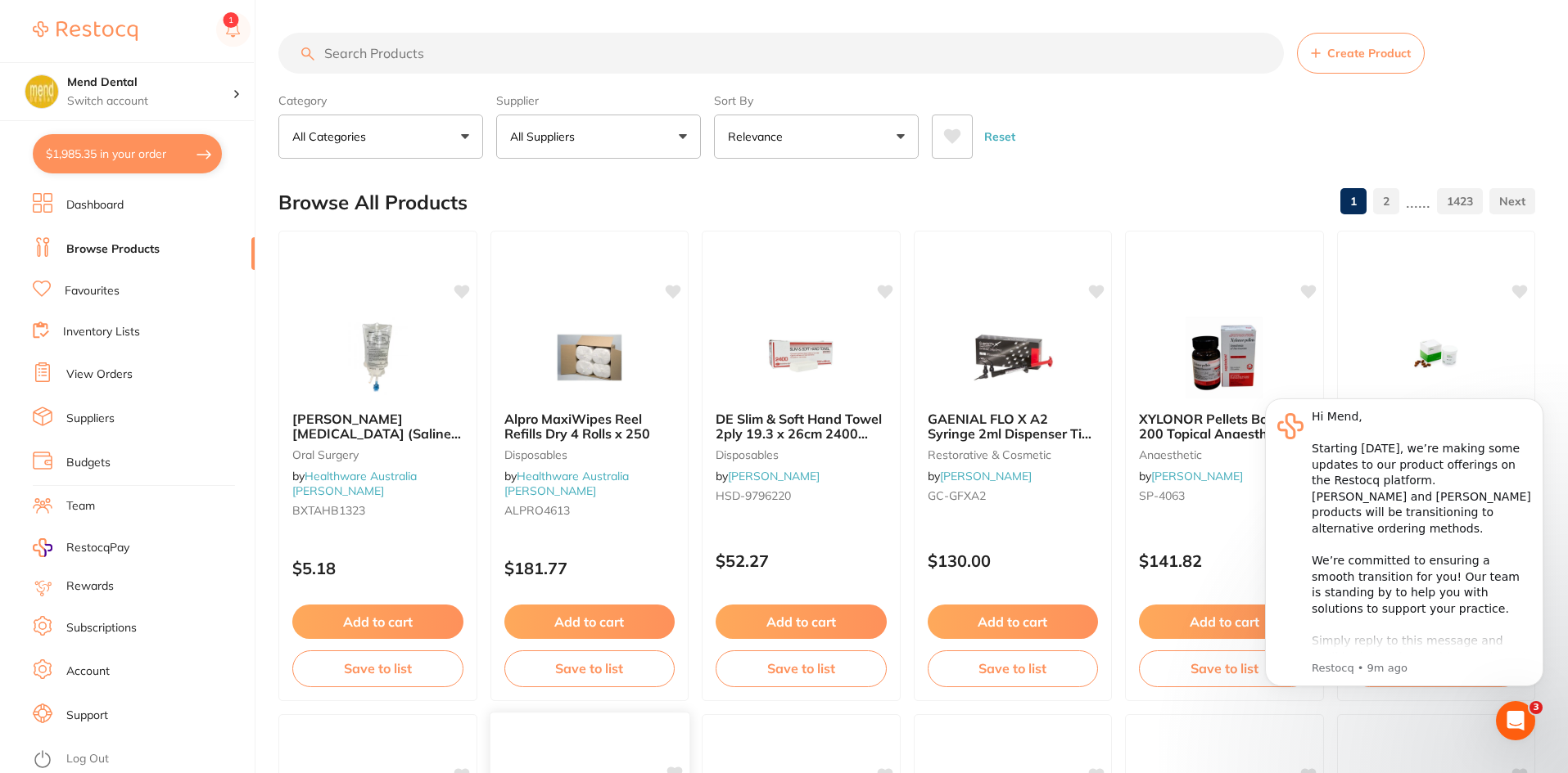
scroll to position [0, 0]
